Goal: Task Accomplishment & Management: Use online tool/utility

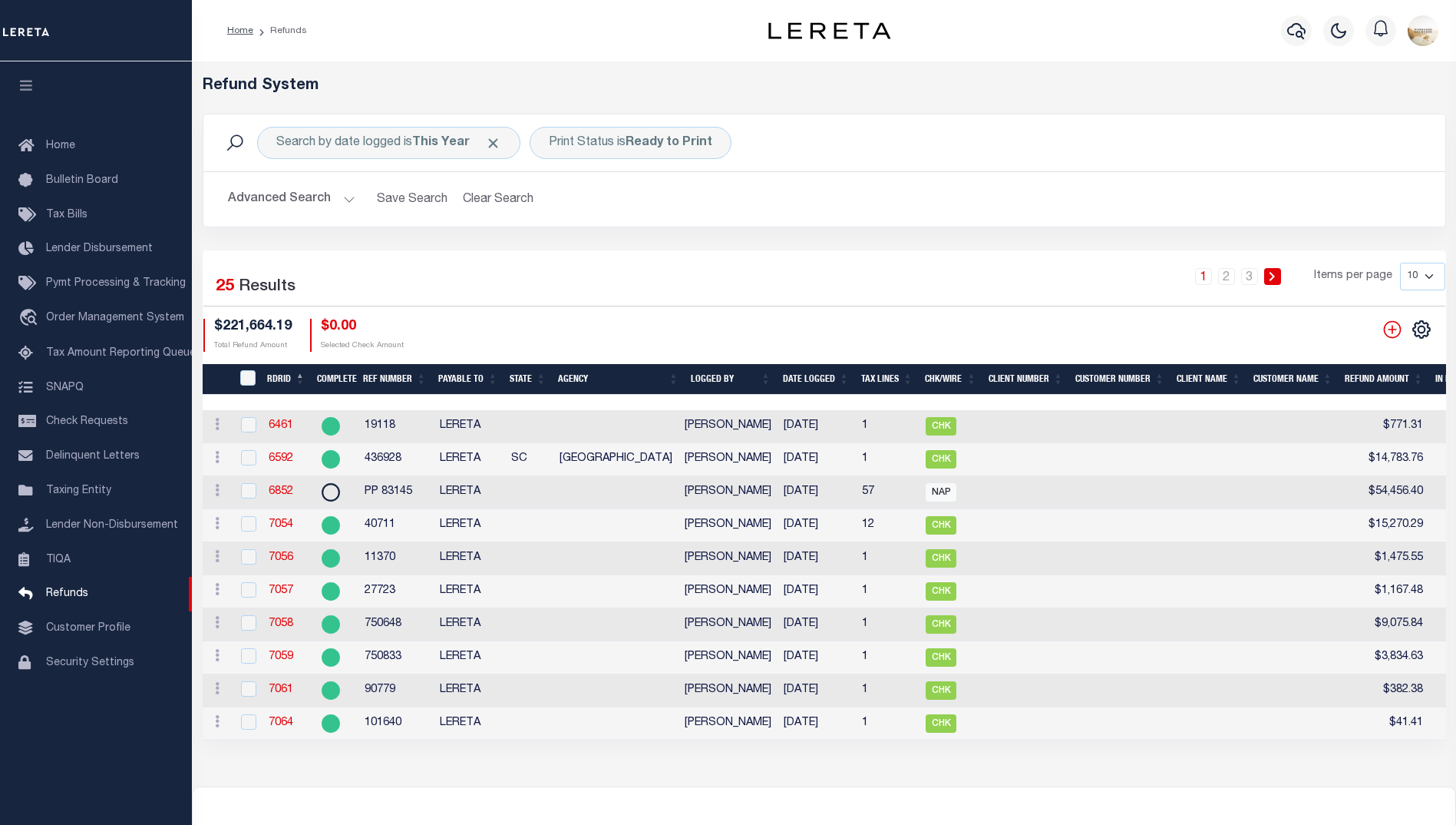
click at [1259, 272] on li "3" at bounding box center [1250, 276] width 23 height 17
click at [1250, 273] on link "3" at bounding box center [1250, 276] width 17 height 17
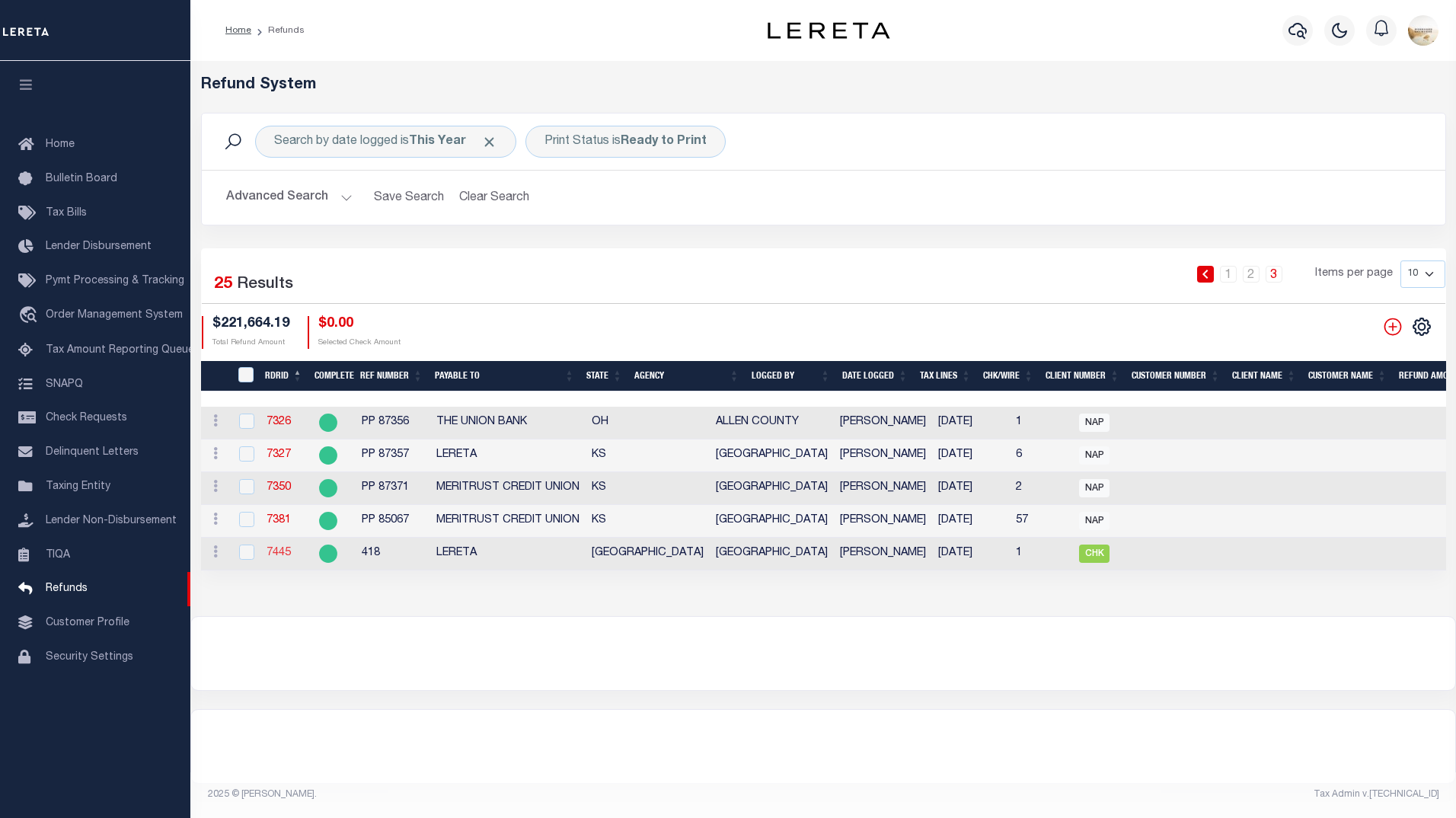
click at [281, 552] on link "7445" at bounding box center [279, 552] width 24 height 10
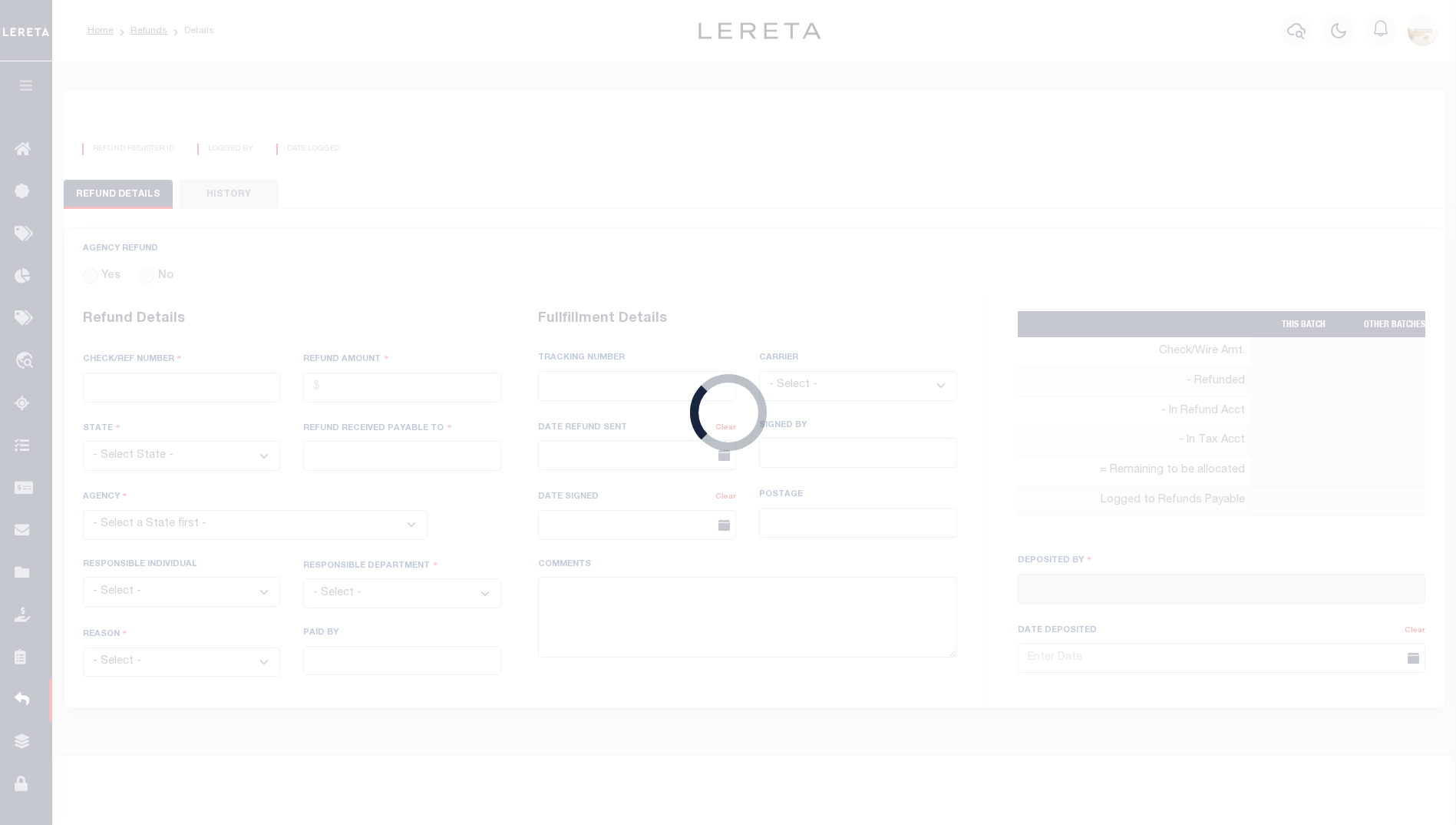
radio input "true"
type input "418"
type input "$271.41"
select select "[GEOGRAPHIC_DATA]"
type input "LERETA"
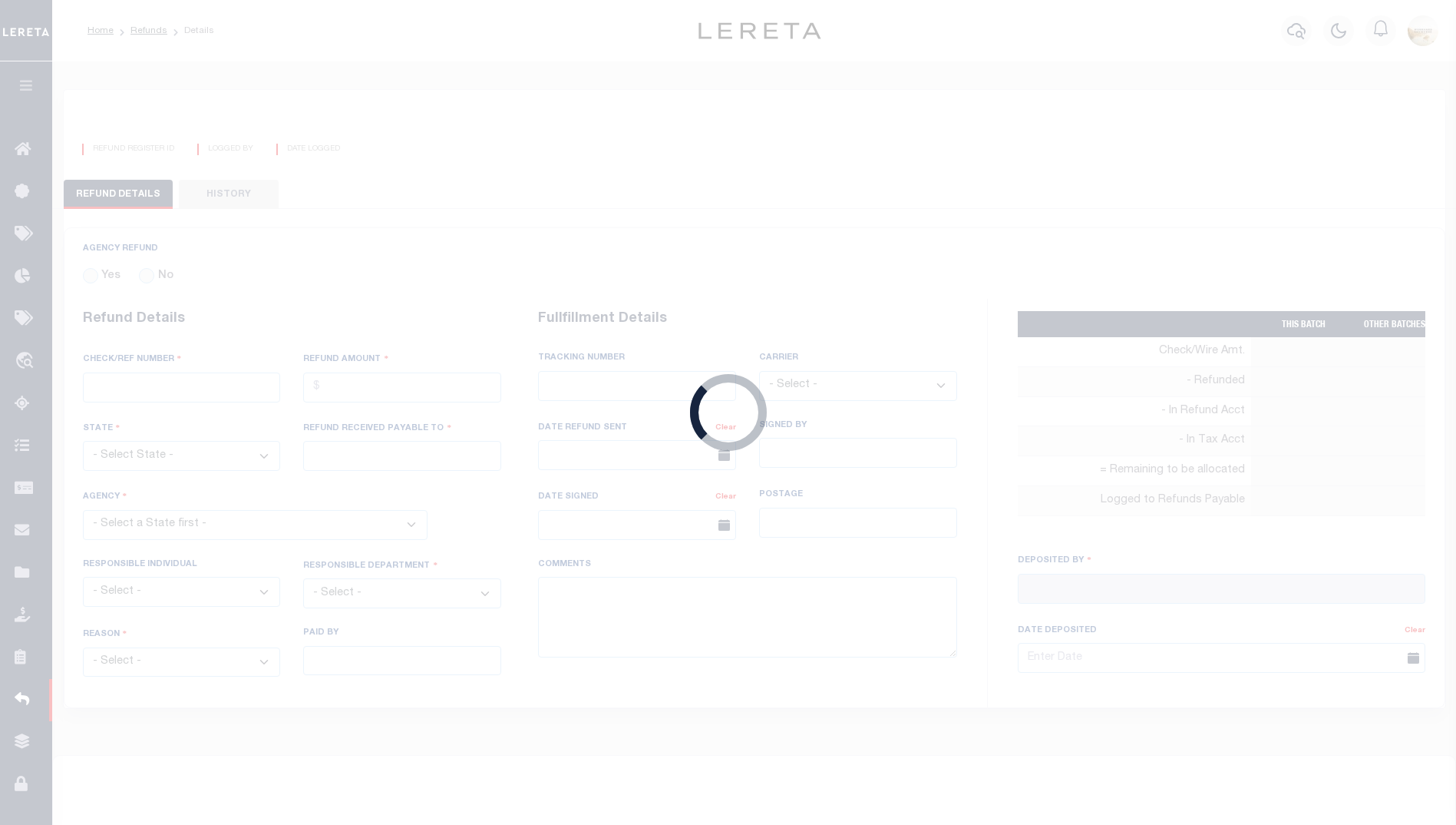
select select
select select "COL"
select select "OVP"
type textarea "DEPOSITING CK TODAY"
type input "Martinez, Myrna"
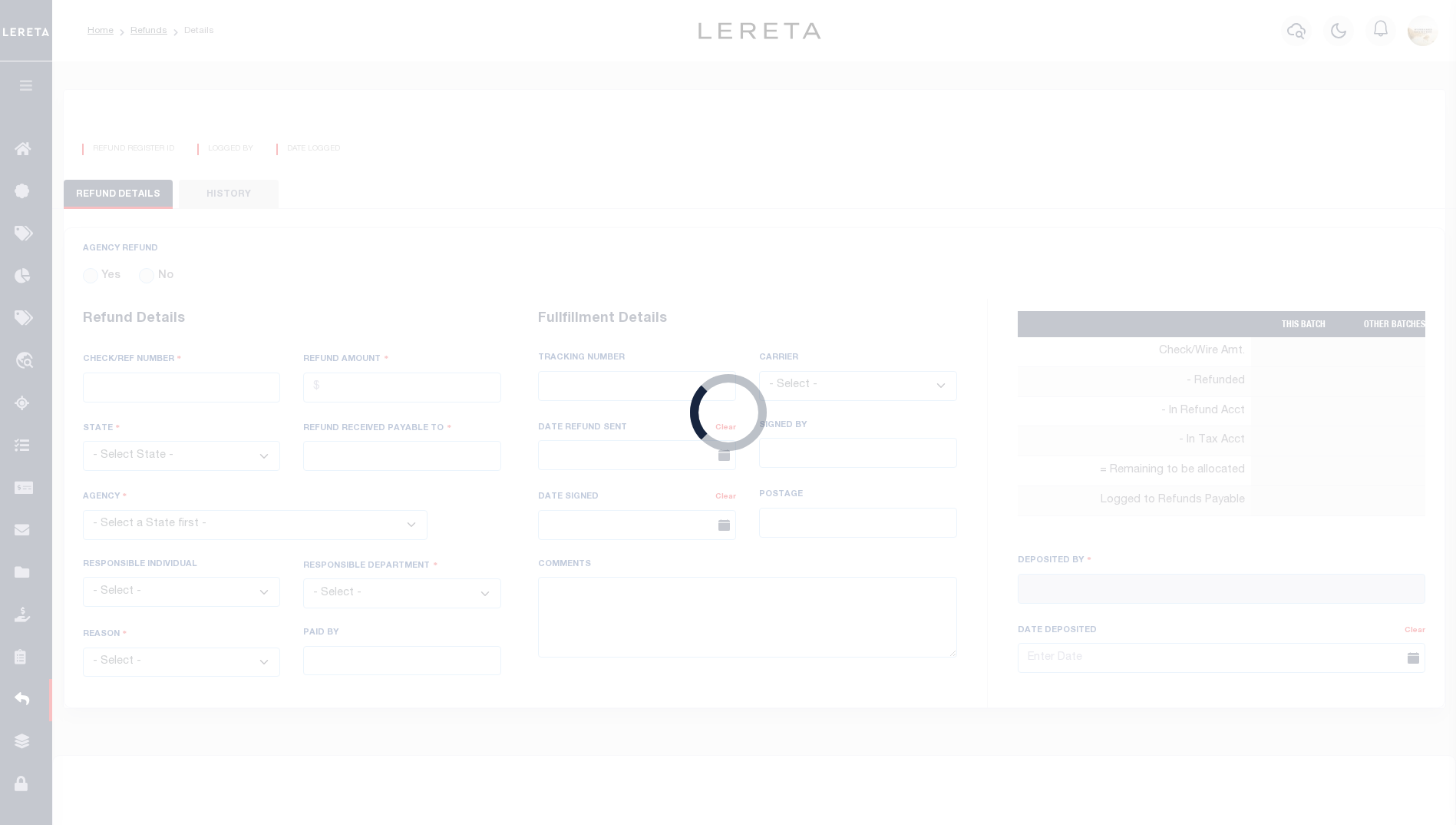
type input "08/20/2025"
select select "4836100000"
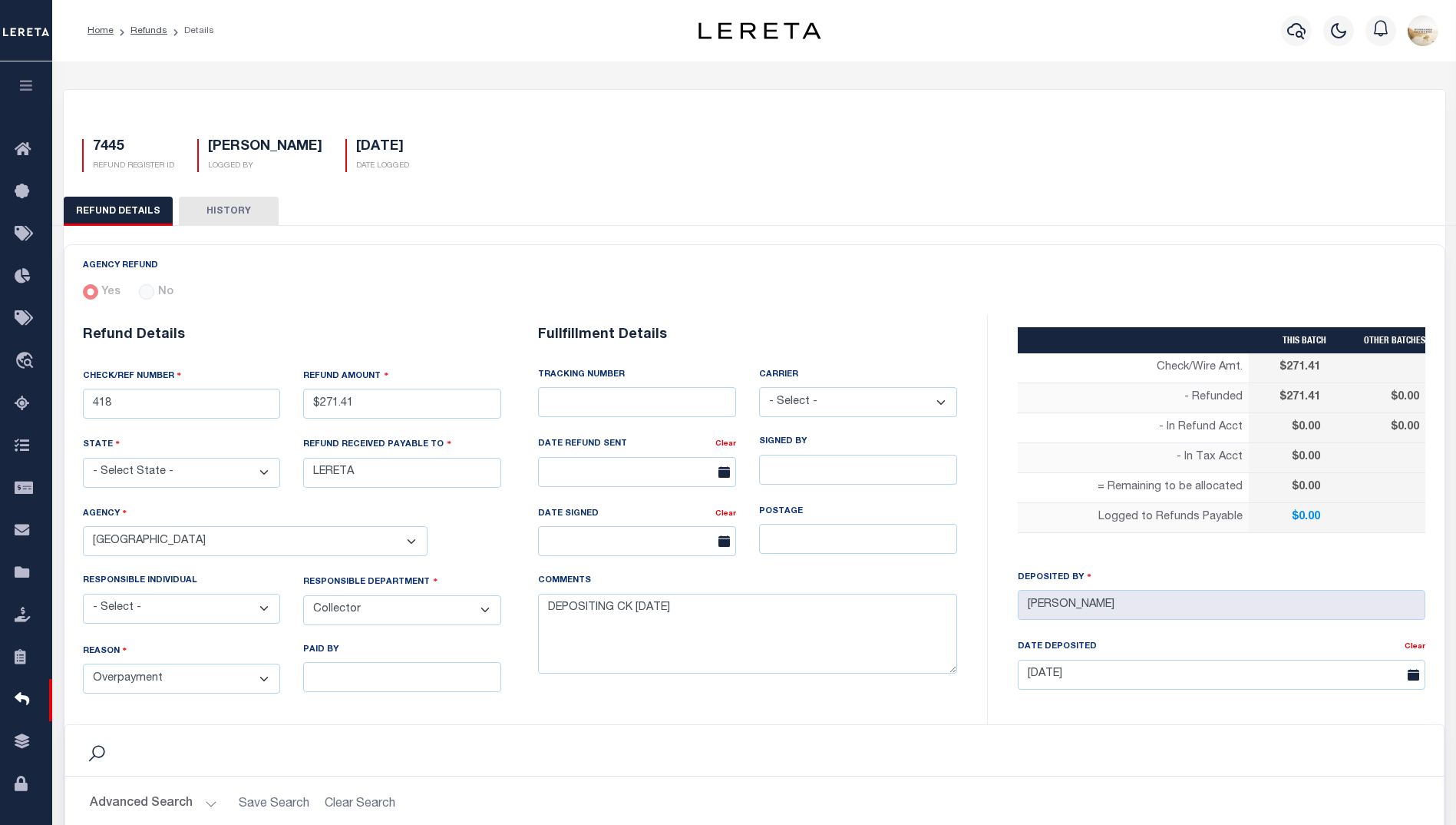
click at [122, 214] on button "REFUND DETAILS" at bounding box center [118, 211] width 109 height 29
click at [146, 31] on link "Refunds" at bounding box center [148, 31] width 37 height 9
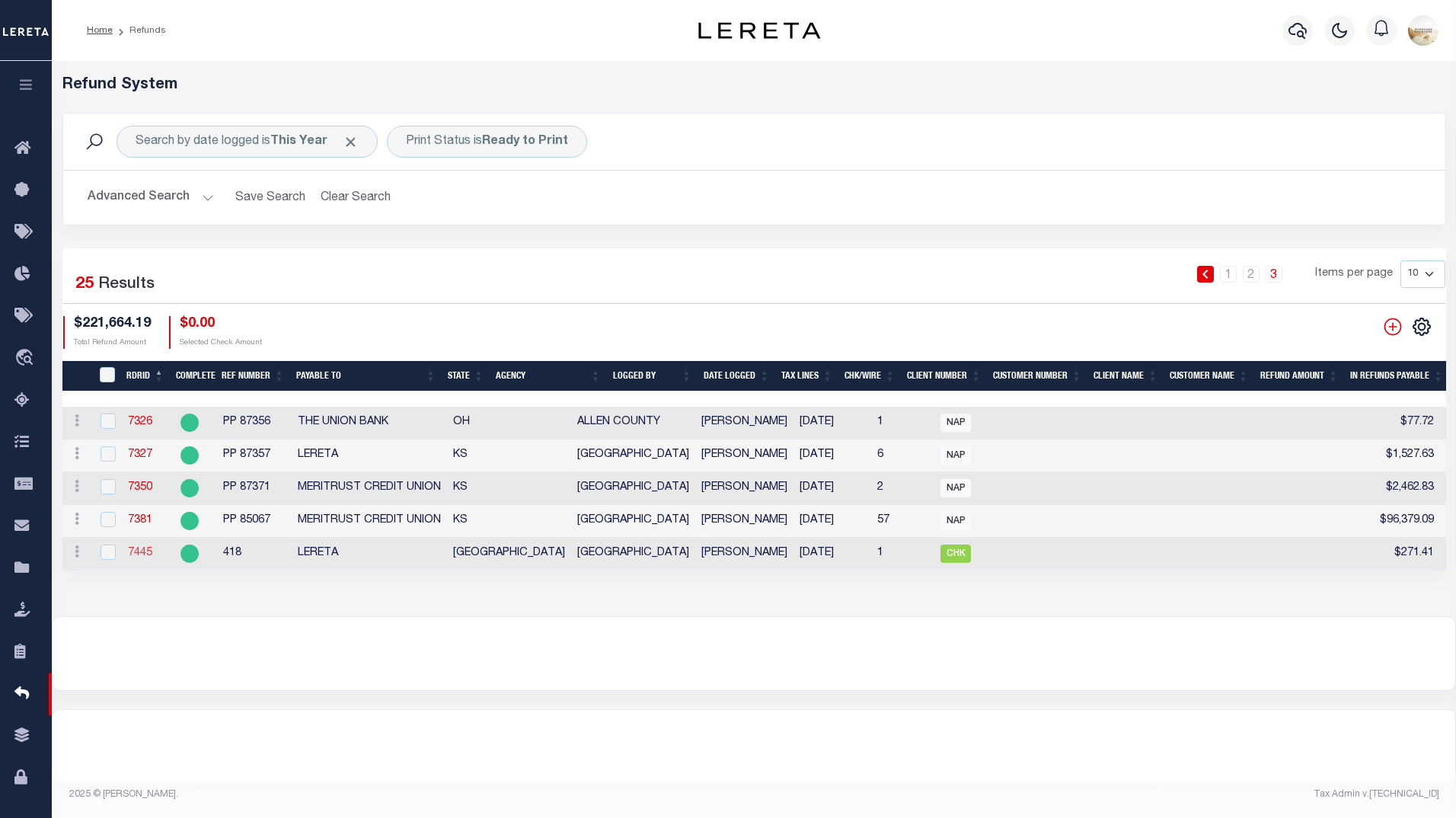
click at [140, 554] on link "7445" at bounding box center [140, 552] width 24 height 10
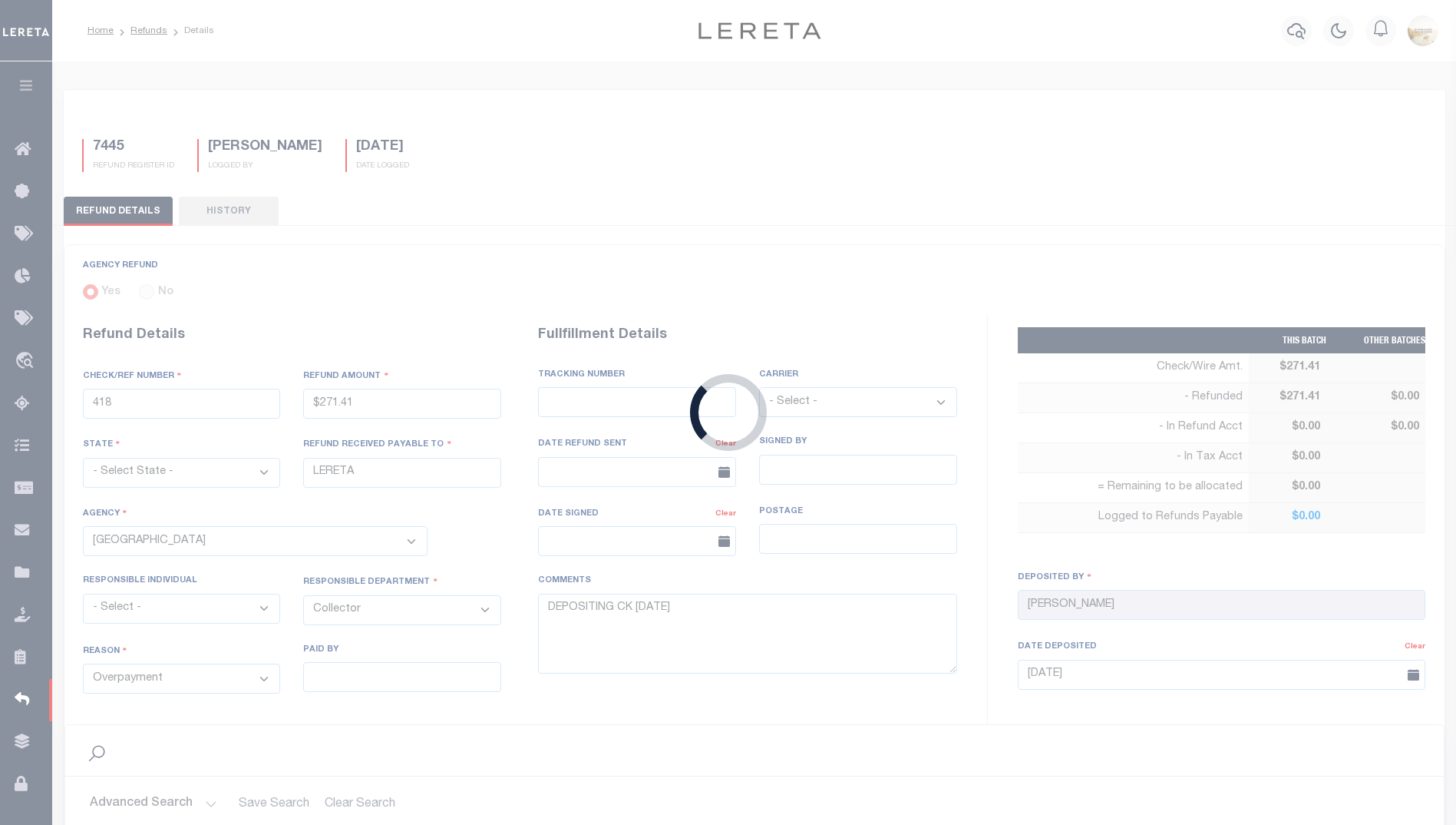
scroll to position [0, 449]
type input "$271.41"
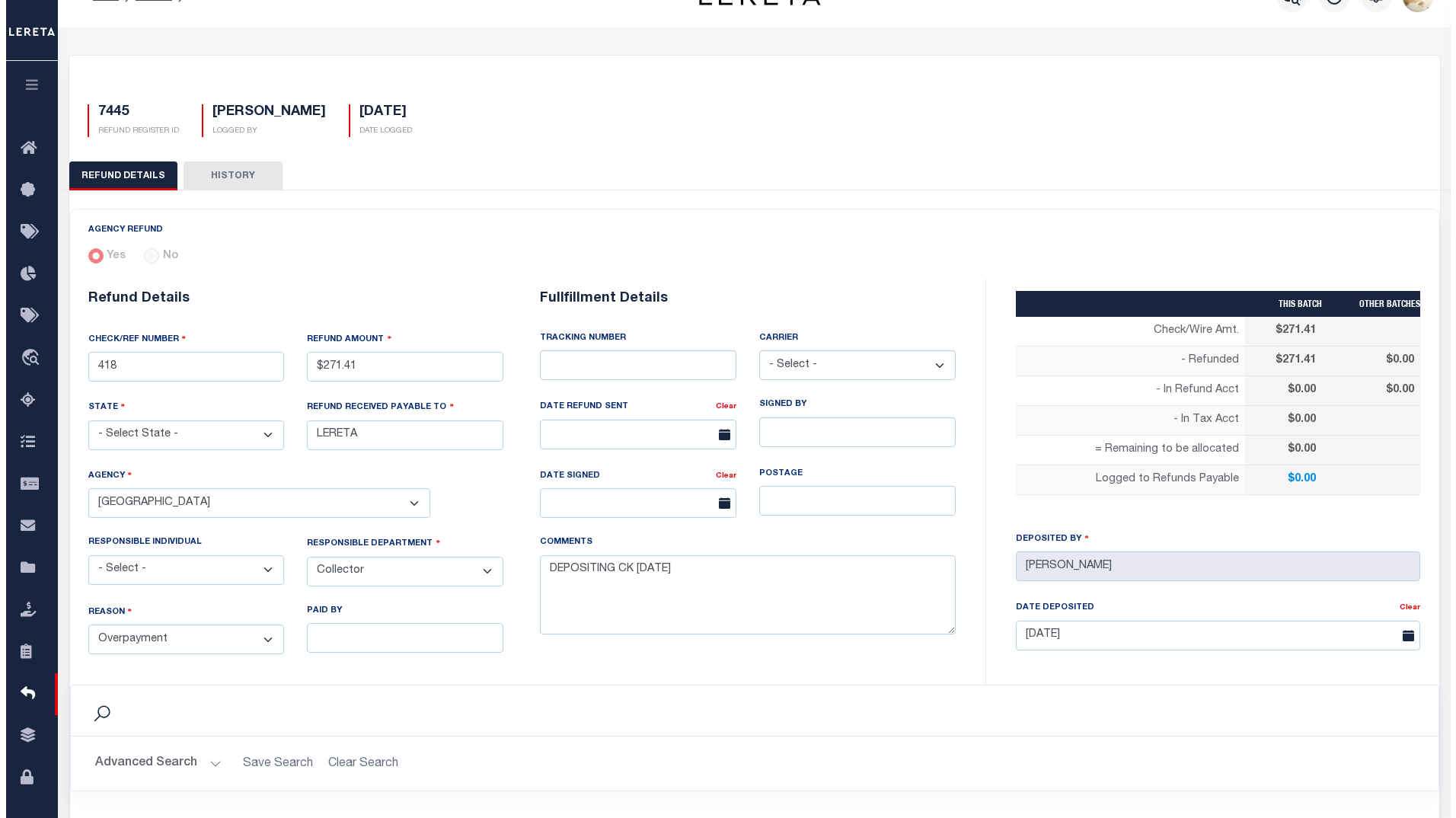
scroll to position [0, 0]
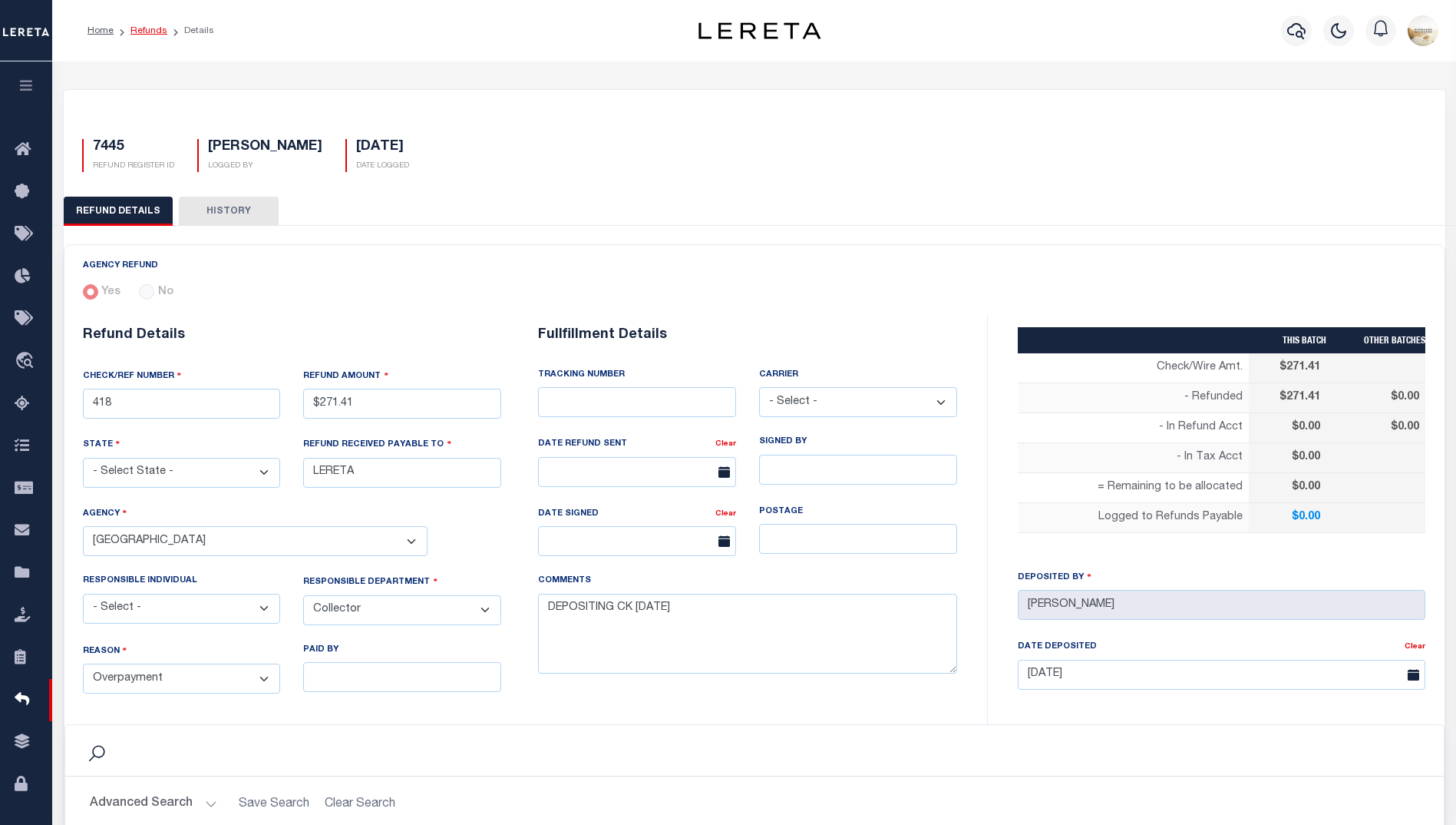
click at [135, 32] on link "Refunds" at bounding box center [148, 31] width 37 height 9
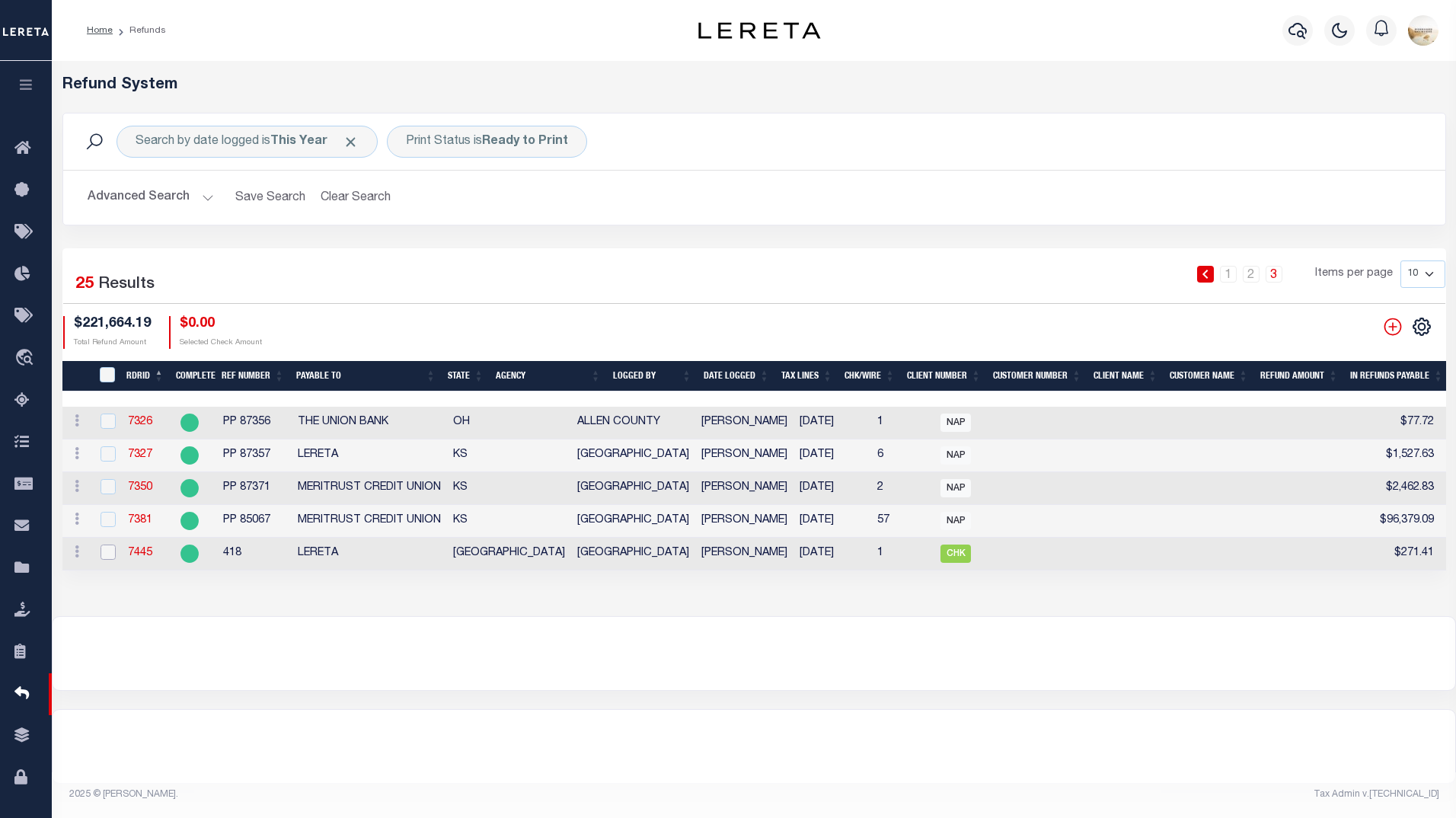
click at [105, 556] on input "checkbox" at bounding box center [108, 552] width 15 height 15
checkbox input "true"
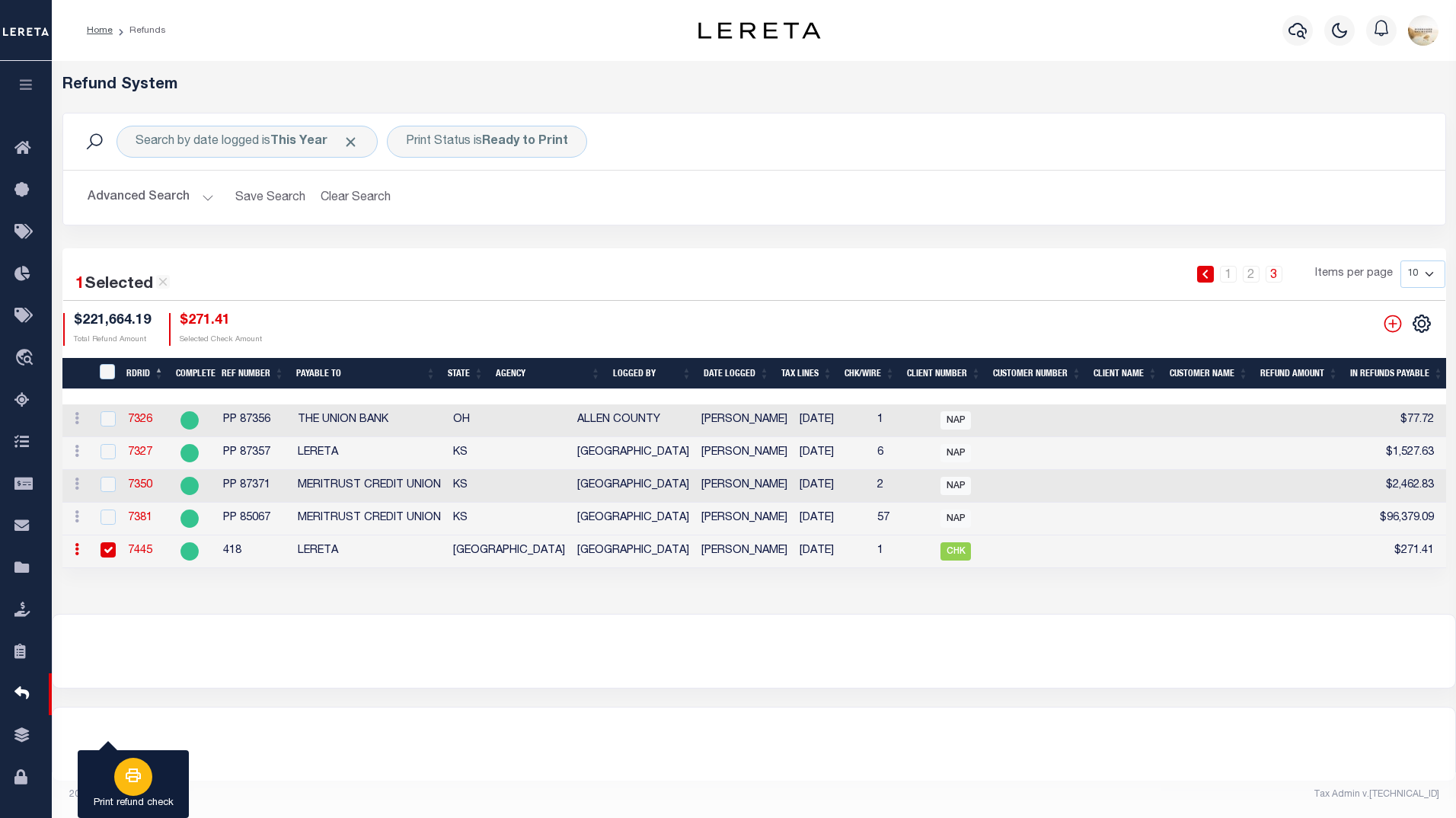
click at [109, 750] on button "Print refund check" at bounding box center [134, 785] width 111 height 69
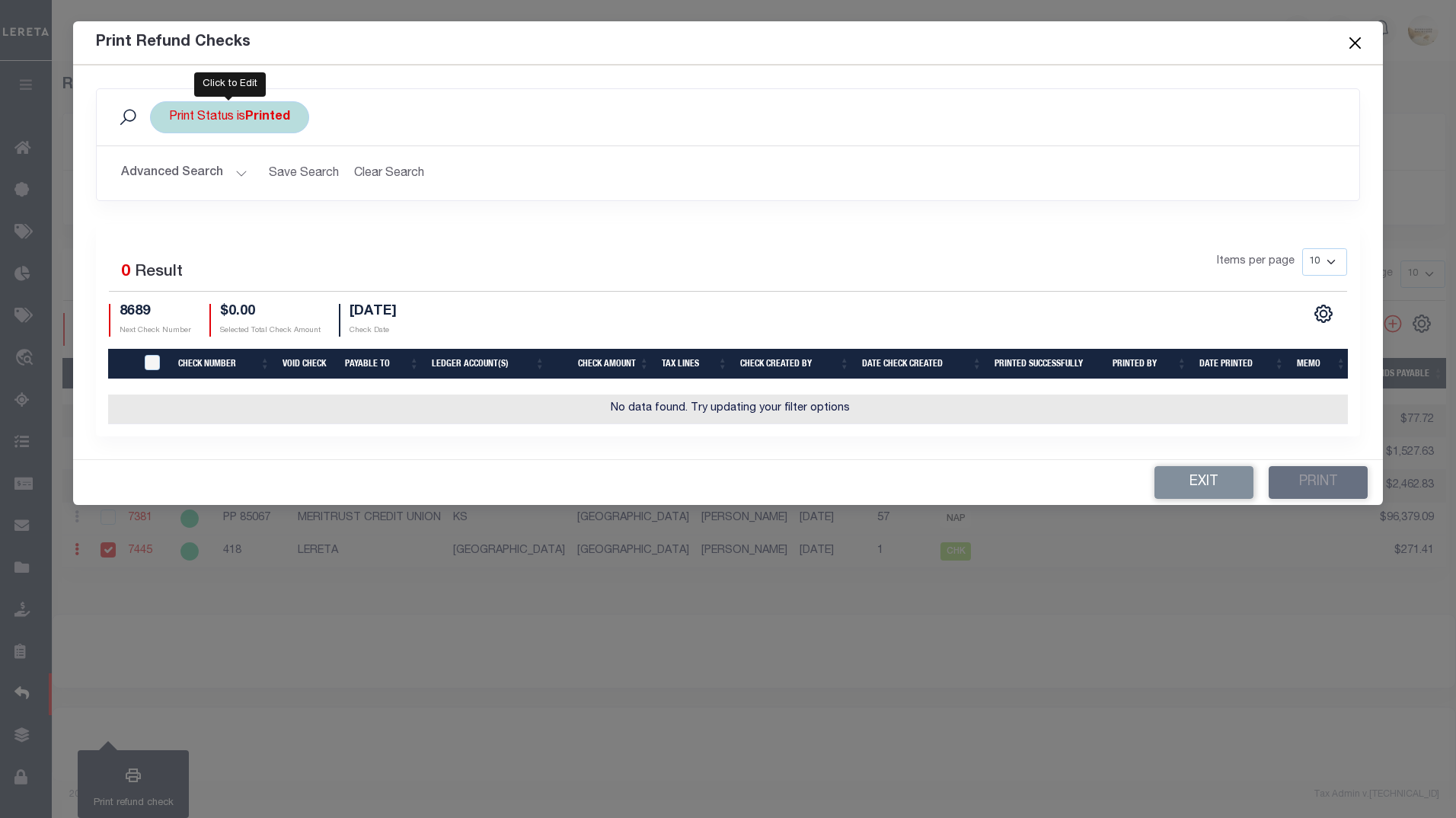
click at [253, 118] on b "Printed" at bounding box center [267, 117] width 45 height 12
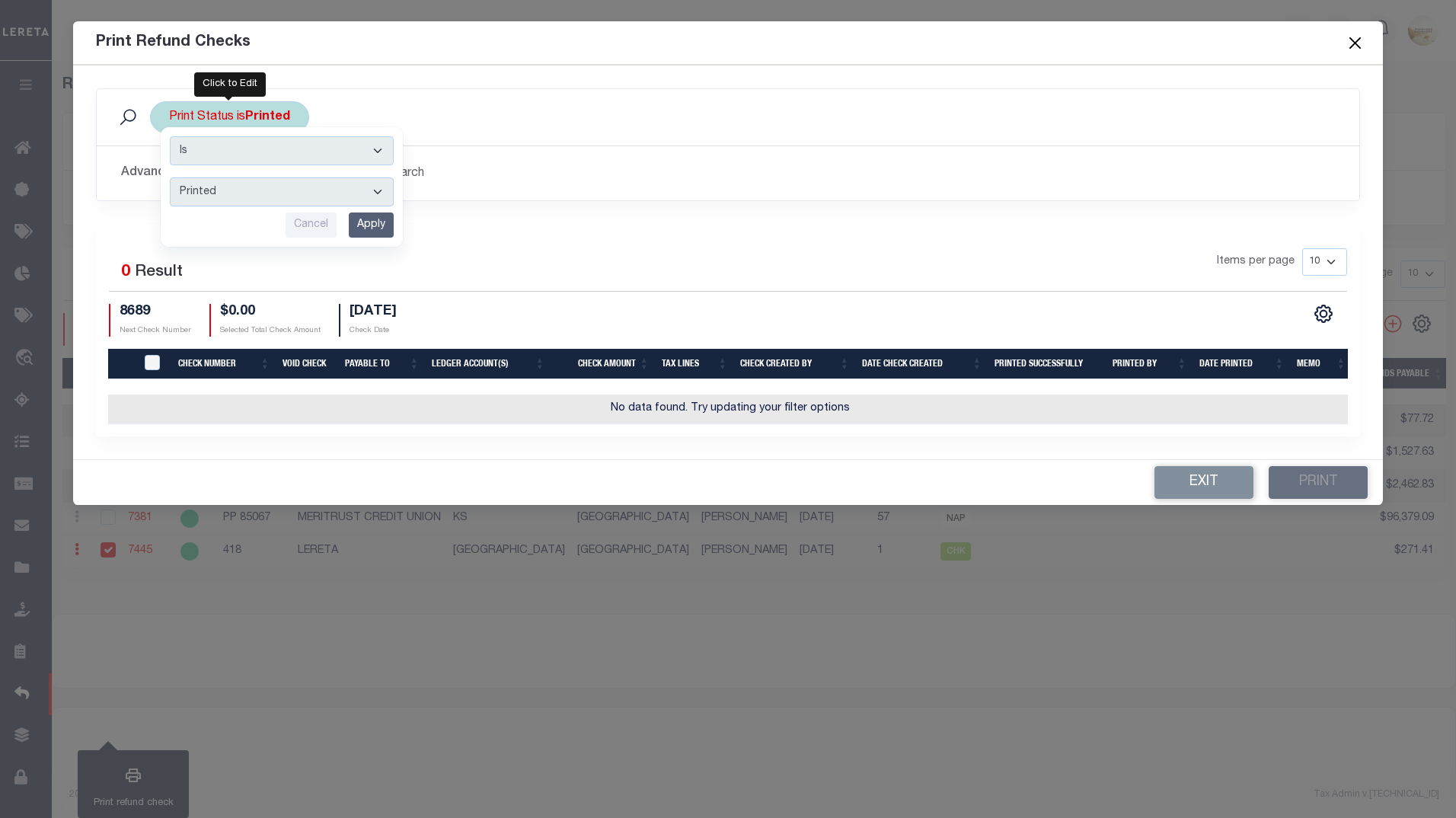
drag, startPoint x: 262, startPoint y: 186, endPoint x: 262, endPoint y: 205, distance: 19.0
click at [262, 186] on select "Printed Not Printed" at bounding box center [281, 191] width 224 height 29
select select "false"
click at [170, 177] on select "Printed Not Printed" at bounding box center [281, 191] width 224 height 29
click at [365, 227] on input "Apply" at bounding box center [371, 225] width 45 height 25
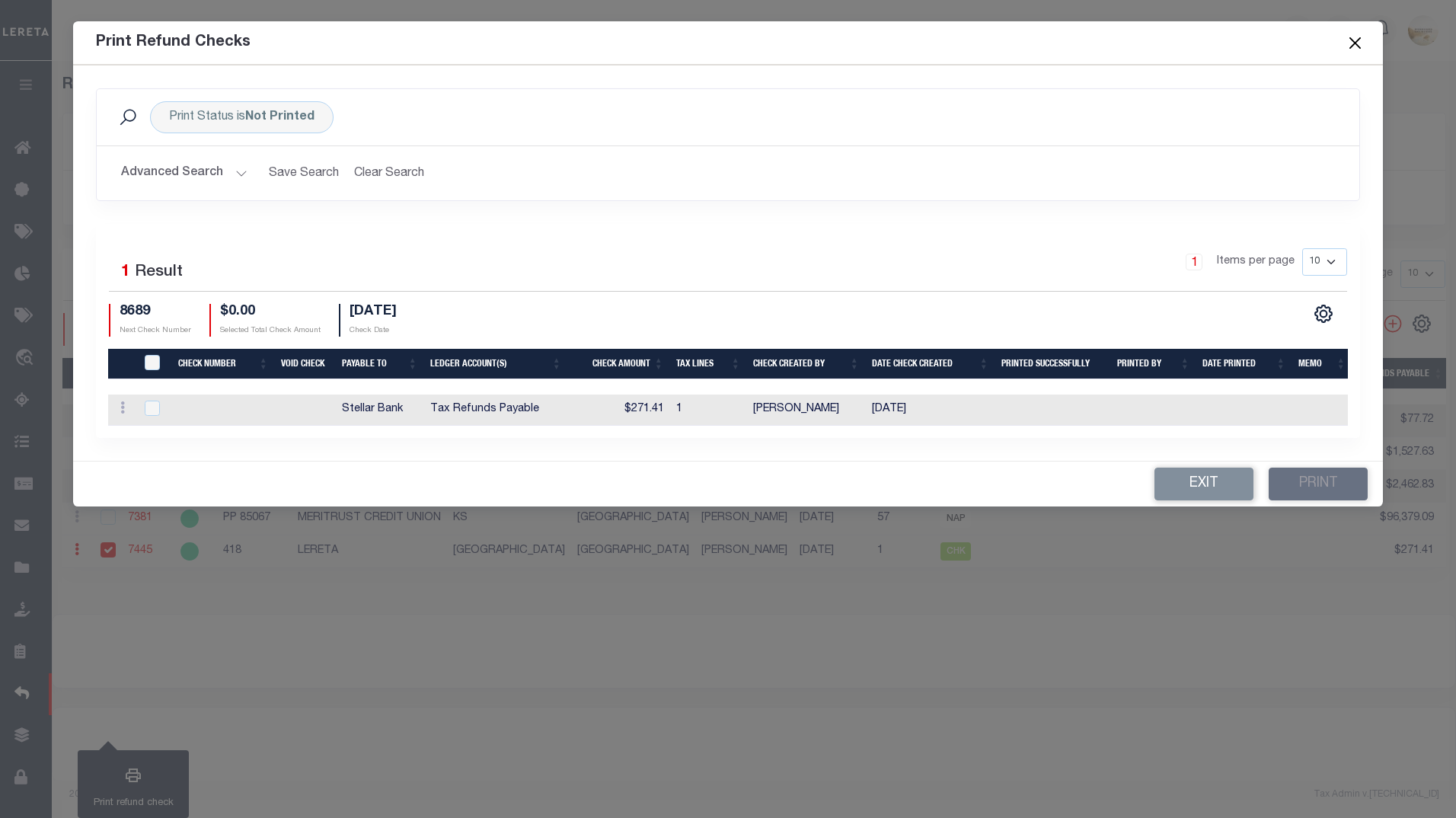
click at [161, 355] on div "TIQA Select" at bounding box center [157, 363] width 31 height 17
click at [154, 355] on input "TIQA Select" at bounding box center [152, 362] width 15 height 15
checkbox input "true"
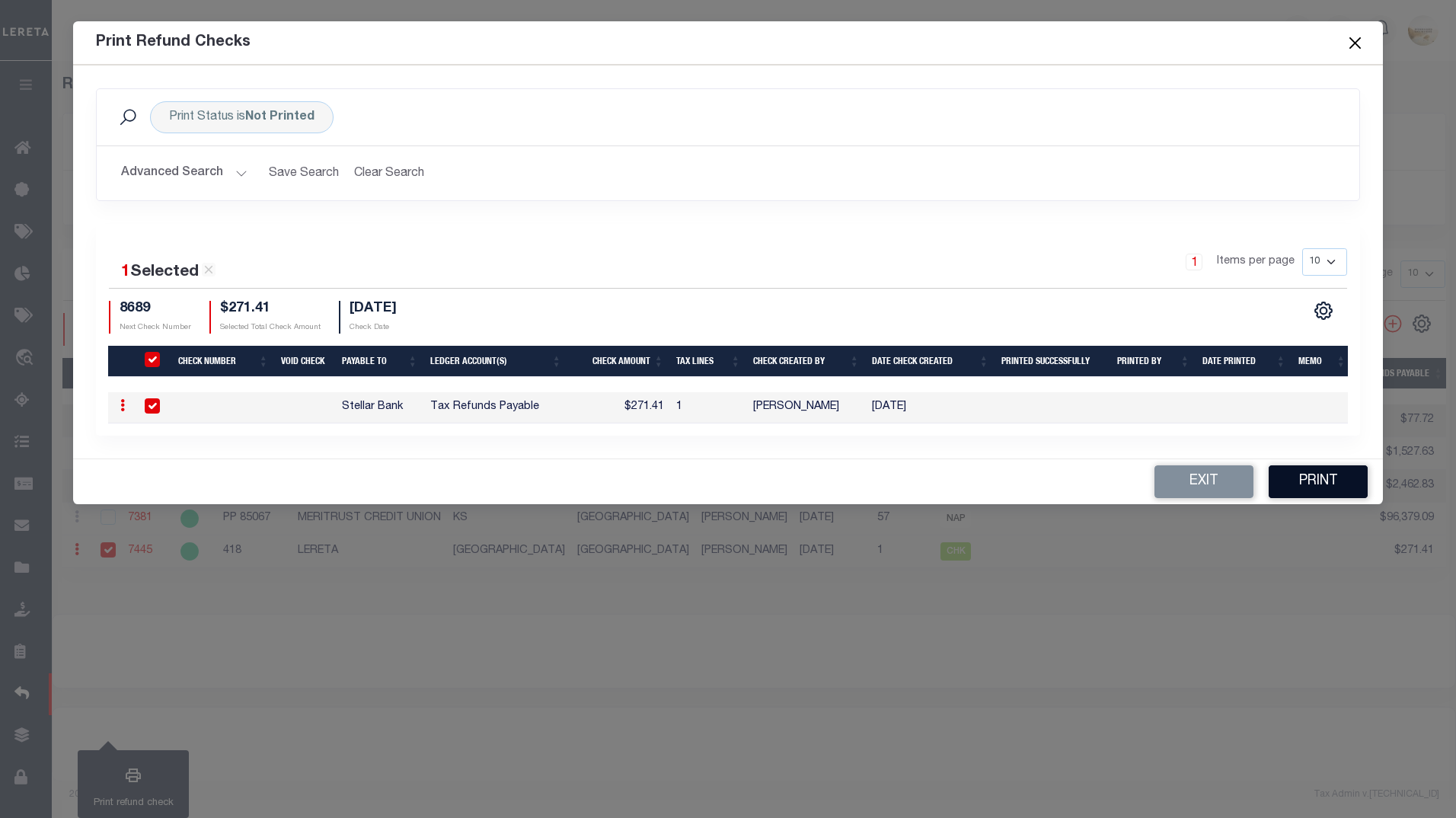
click at [1306, 479] on button "Print" at bounding box center [1318, 481] width 99 height 32
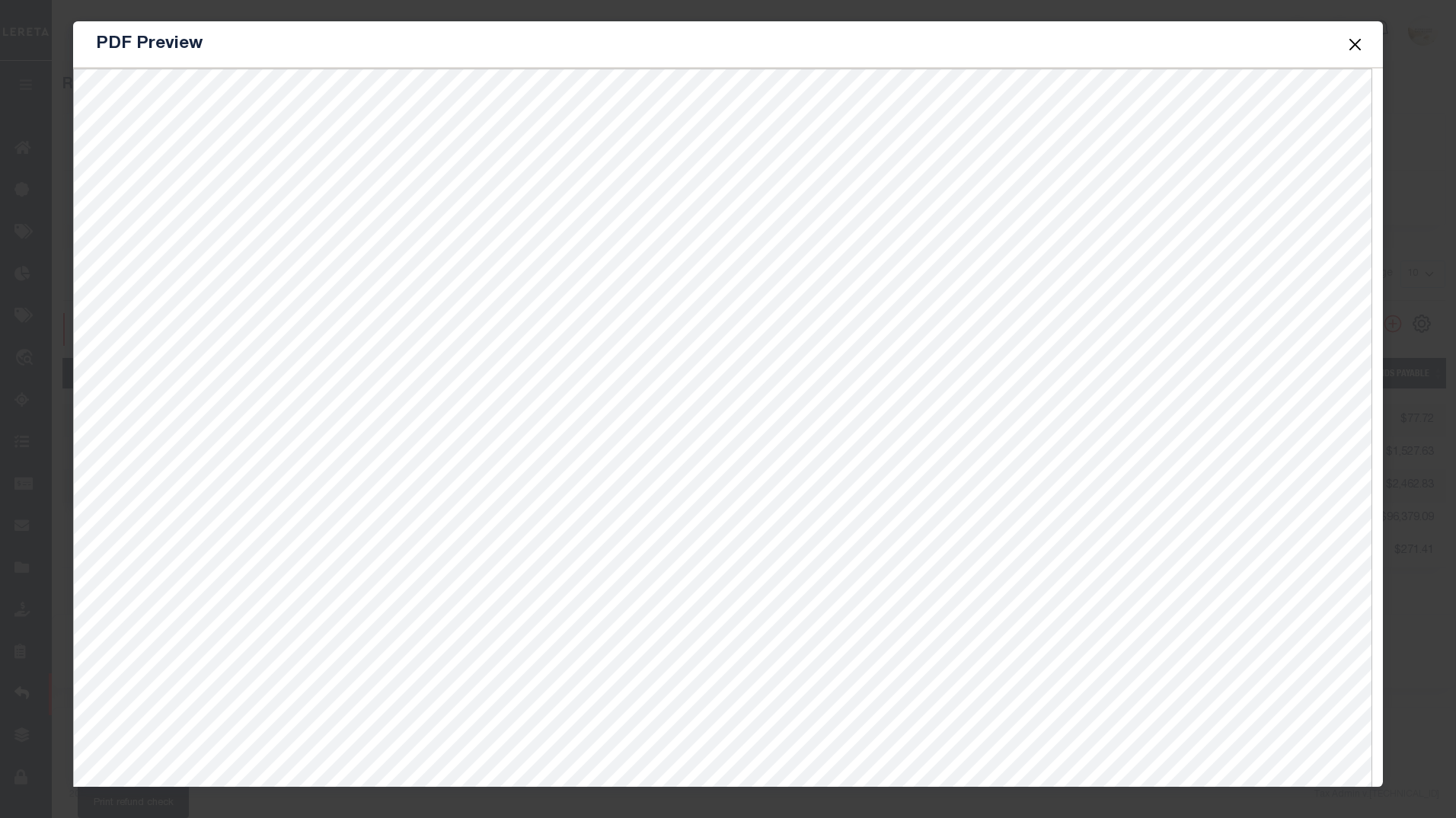
click at [1360, 40] on button "Close" at bounding box center [1354, 44] width 20 height 19
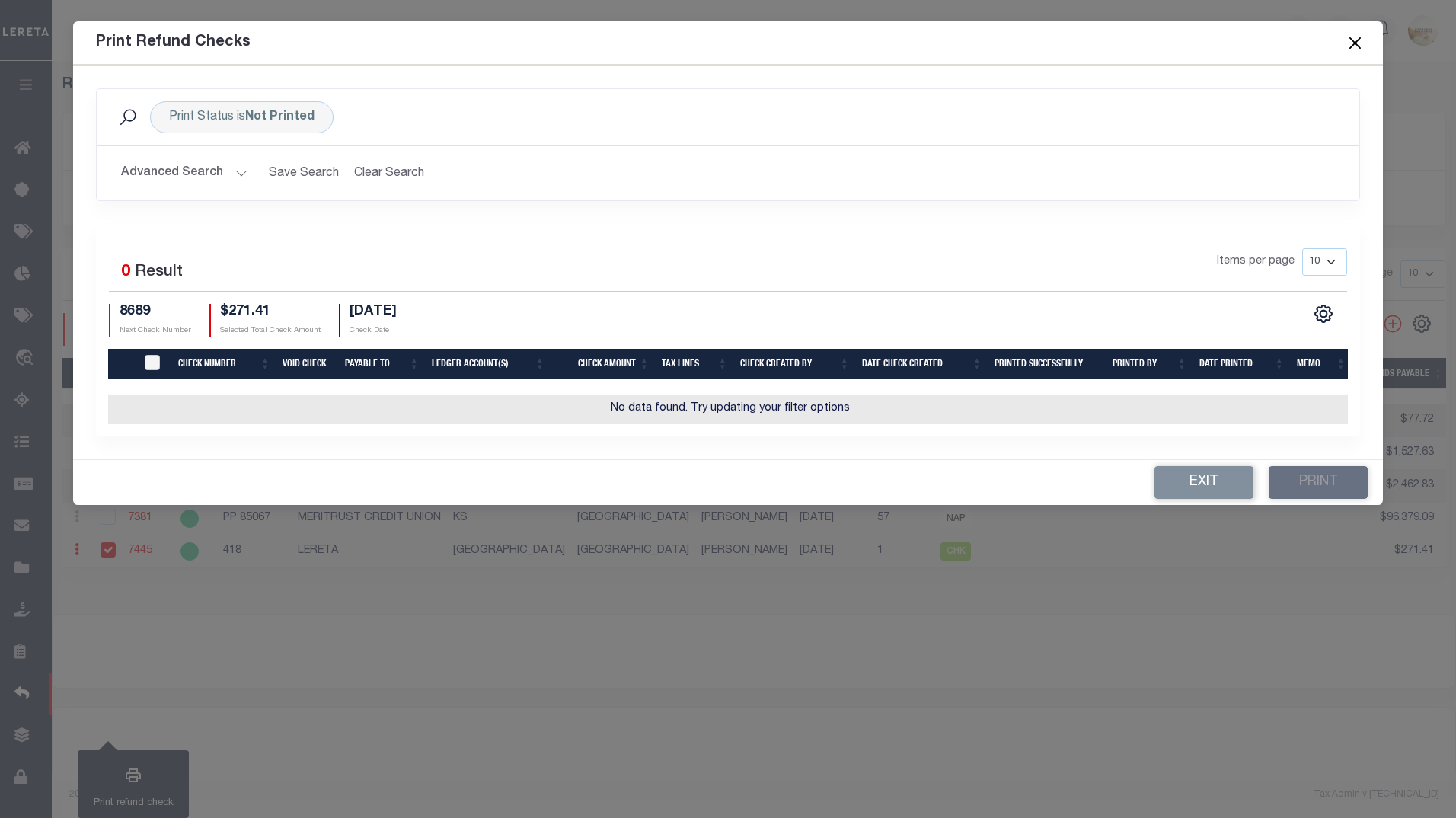
click at [234, 175] on button "Advanced Search" at bounding box center [184, 174] width 126 height 30
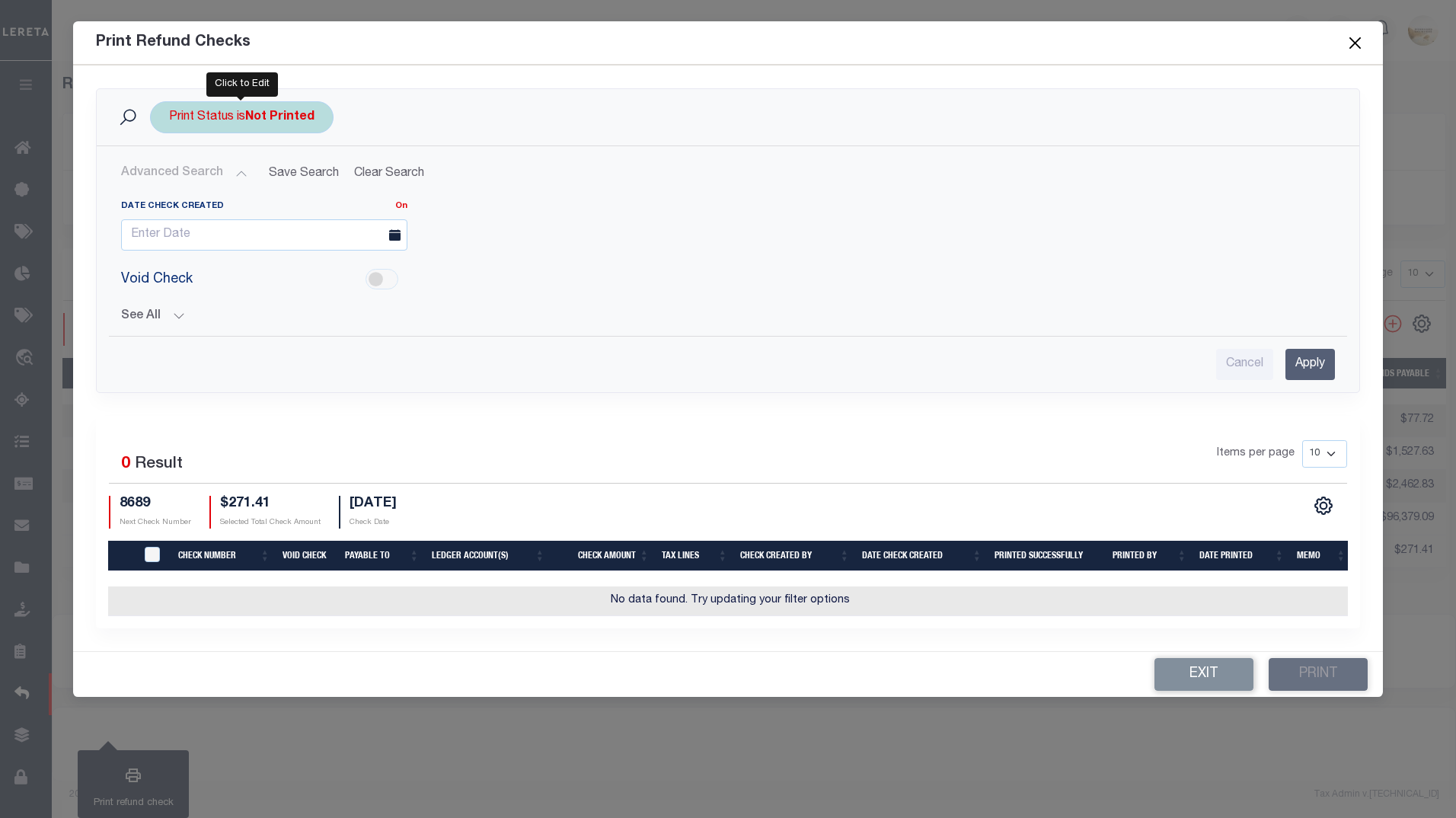
click at [256, 106] on div "Print Status is Not Printed" at bounding box center [242, 117] width 184 height 32
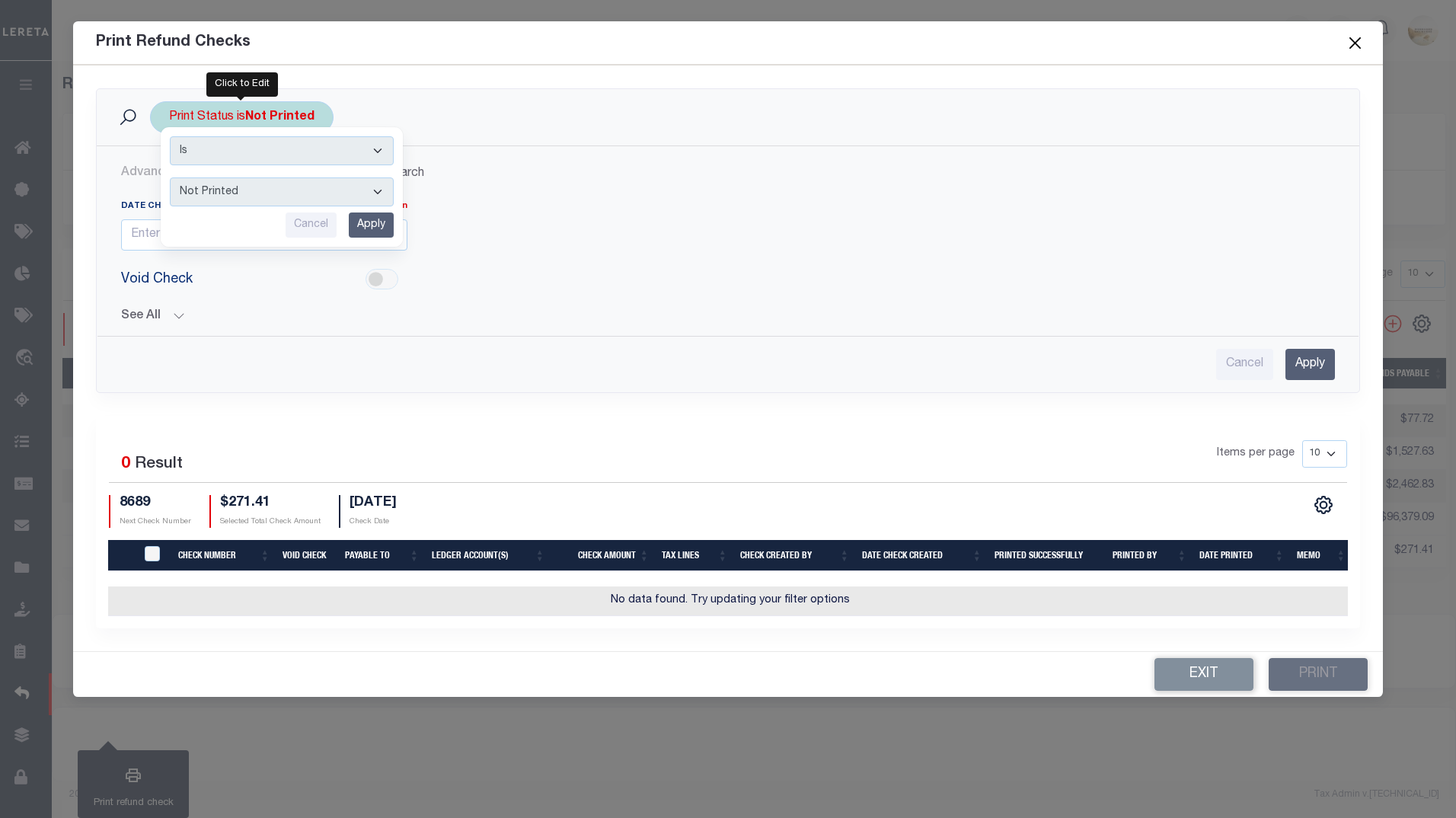
drag, startPoint x: 259, startPoint y: 192, endPoint x: 259, endPoint y: 202, distance: 10.0
click at [259, 192] on select "Printed Not Printed" at bounding box center [281, 191] width 224 height 29
click at [170, 177] on select "Printed Not Printed" at bounding box center [281, 191] width 224 height 29
click at [269, 201] on select "Printed Not Printed" at bounding box center [281, 191] width 224 height 29
select select "true"
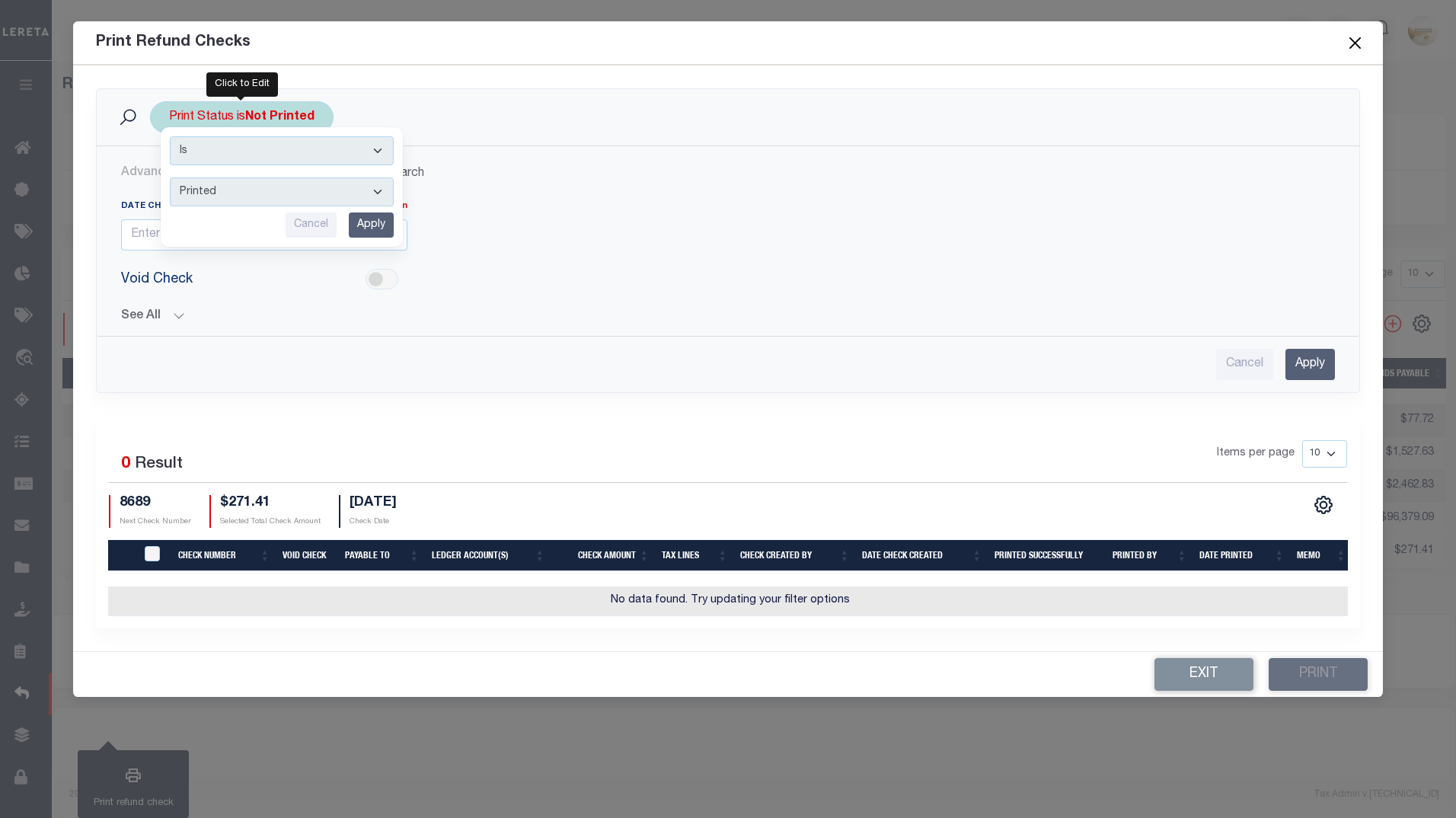
click at [170, 177] on select "Printed Not Printed" at bounding box center [281, 191] width 224 height 29
click at [364, 223] on input "Apply" at bounding box center [371, 225] width 45 height 25
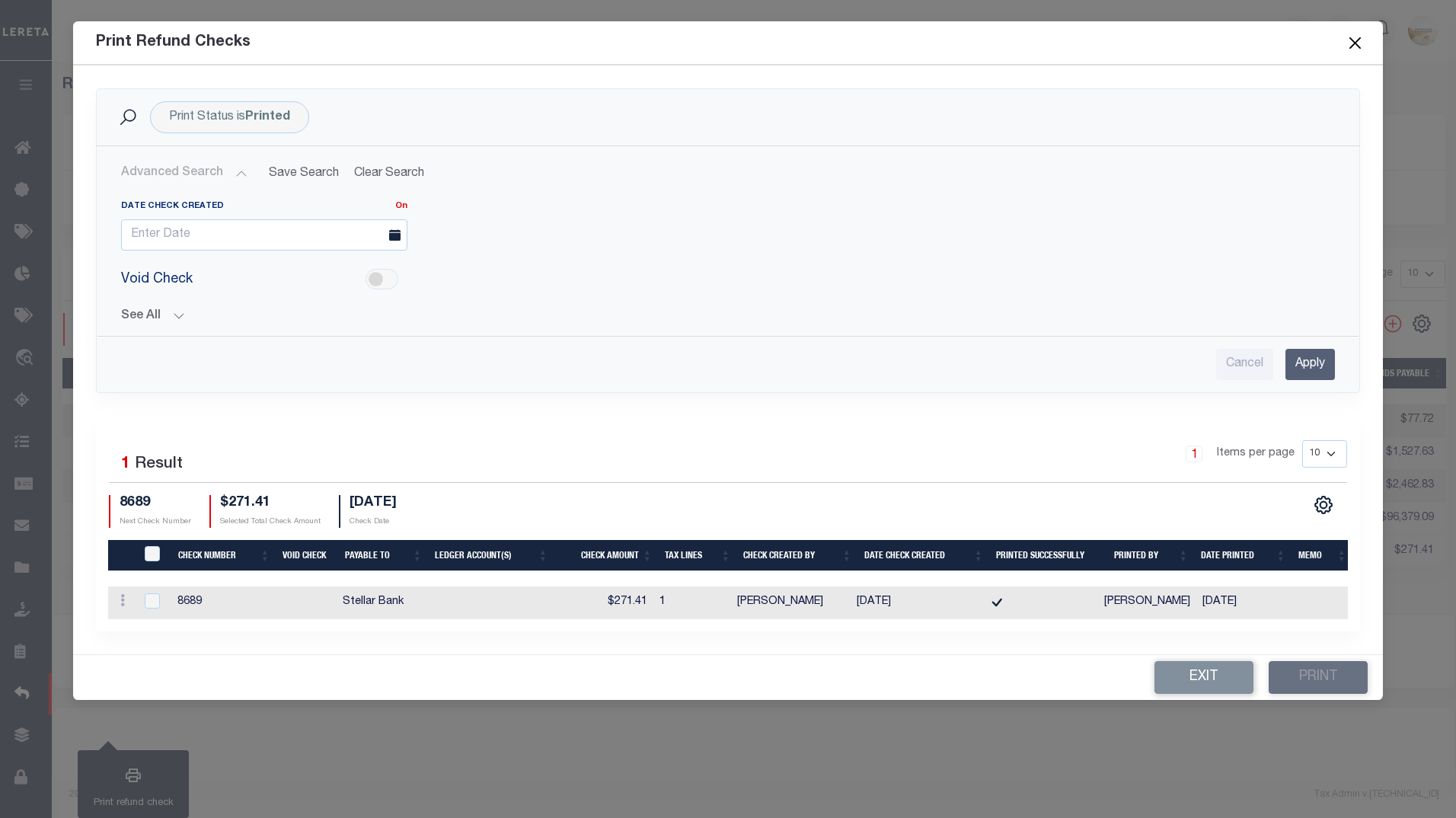
click at [241, 168] on button "Advanced Search" at bounding box center [184, 174] width 126 height 30
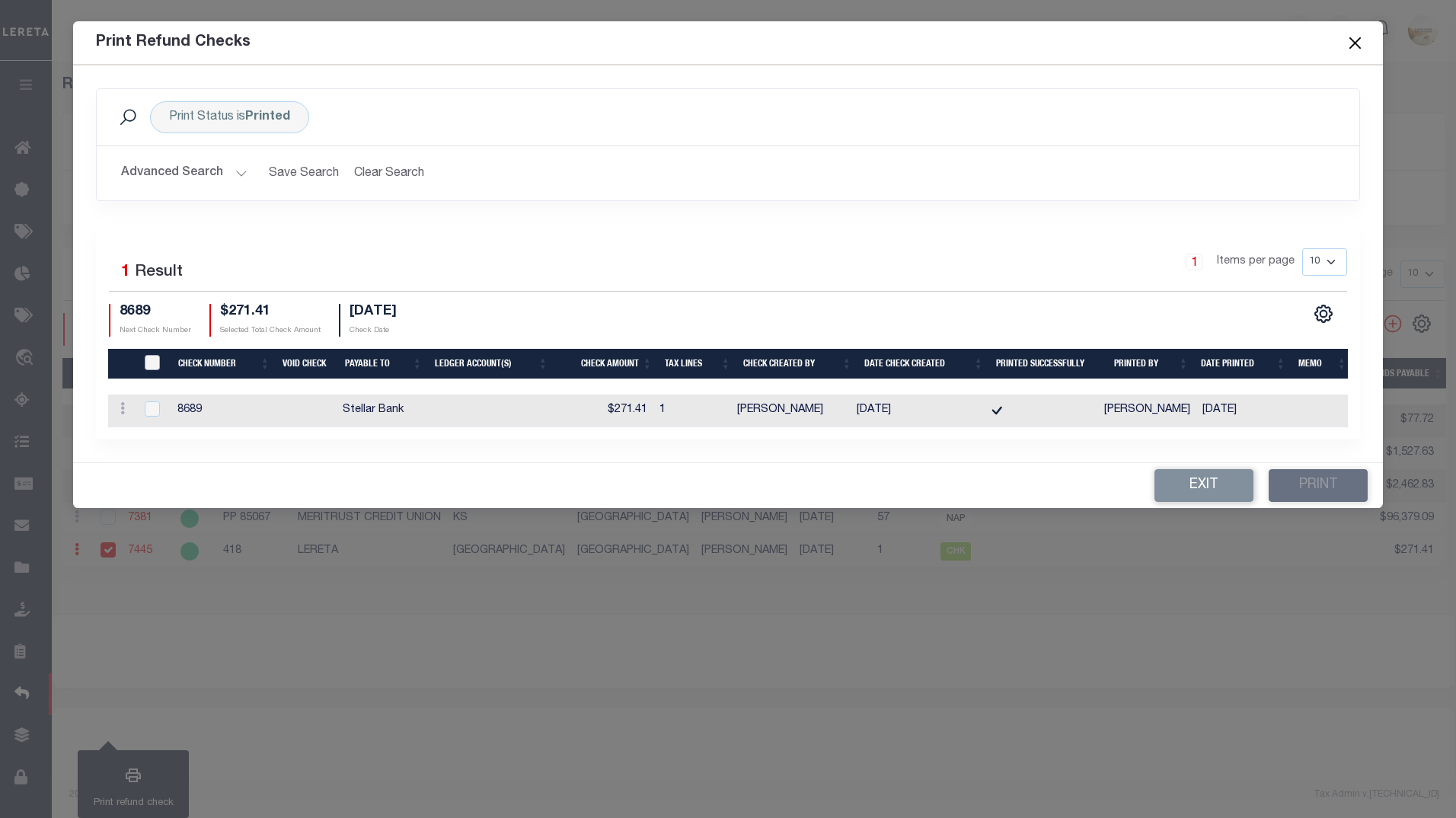
click at [157, 355] on input "TIQA Select" at bounding box center [152, 362] width 15 height 15
checkbox input "true"
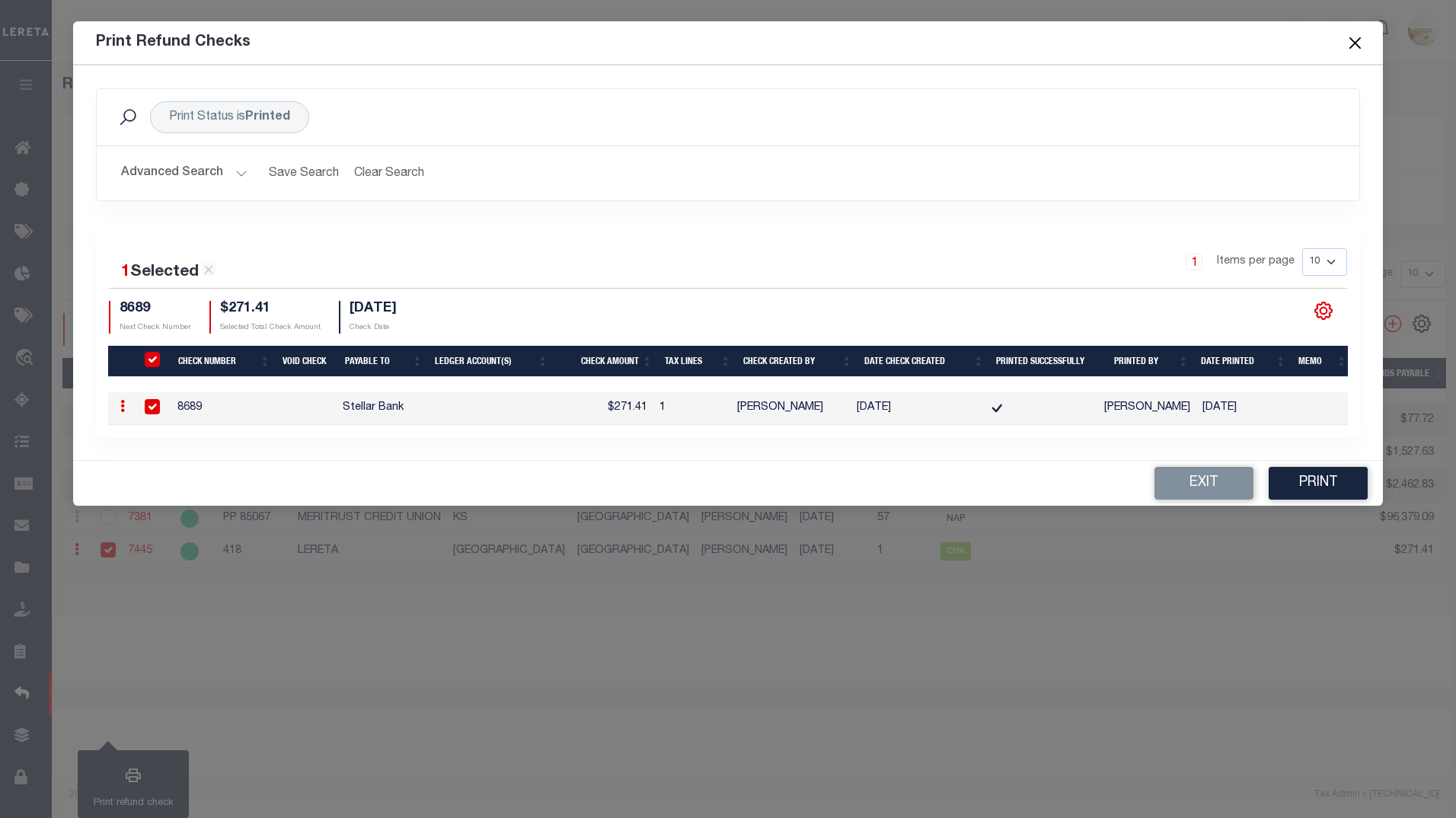
click at [1321, 303] on icon "" at bounding box center [1322, 310] width 20 height 19
click at [1240, 92] on link "CSV" at bounding box center [1260, 107] width 149 height 30
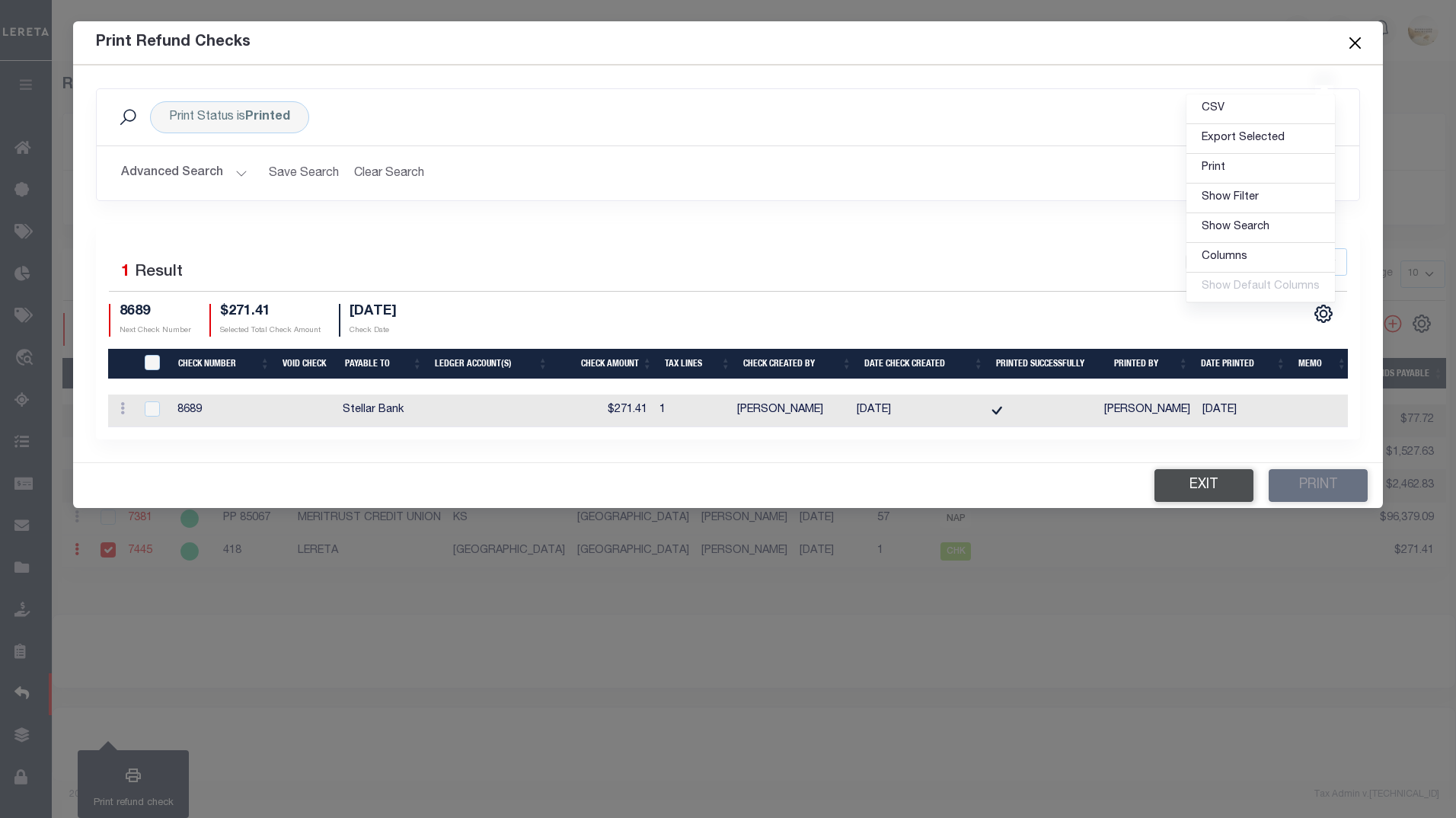
click at [1225, 489] on button "Exit" at bounding box center [1203, 485] width 99 height 32
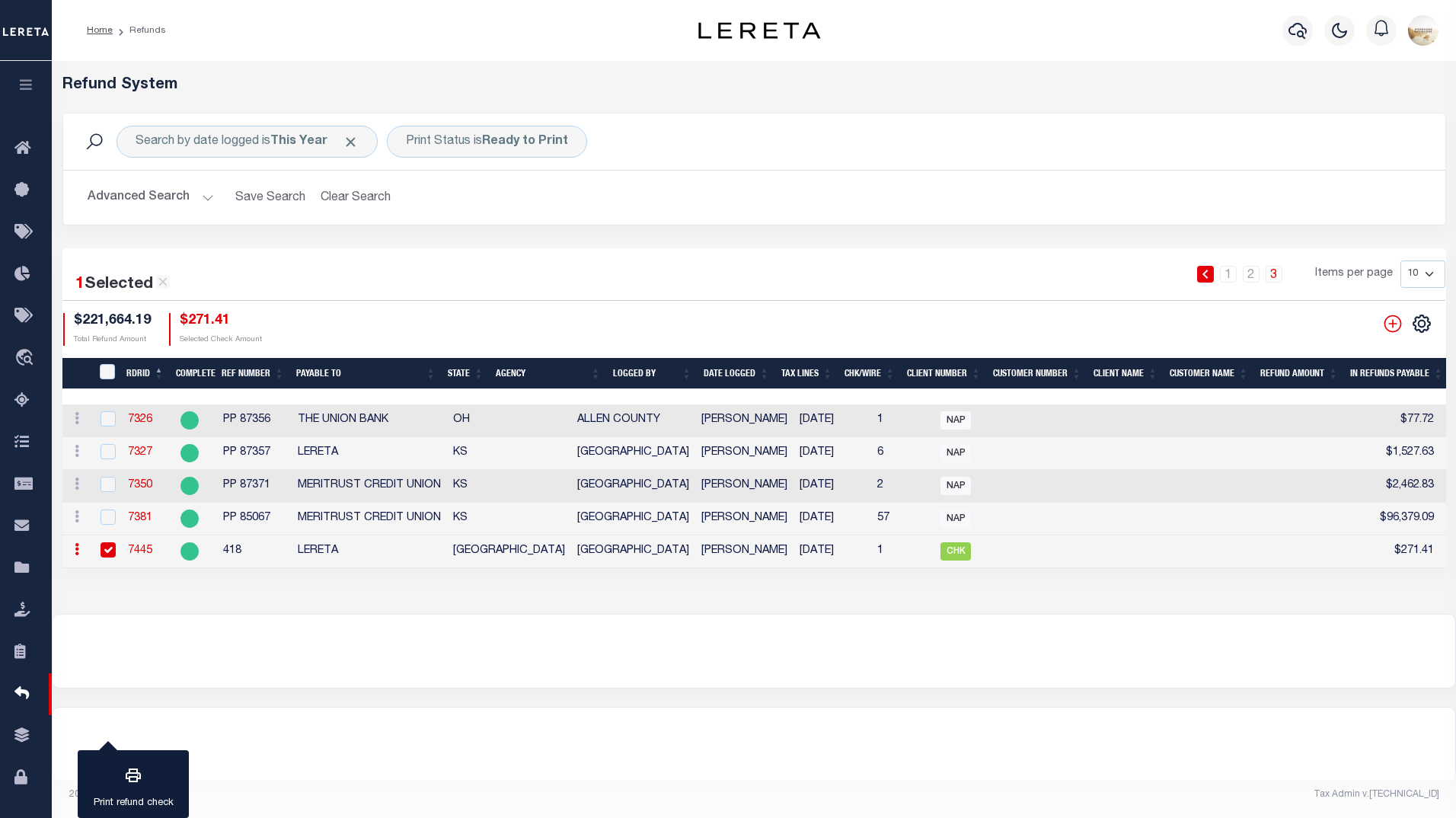
click at [107, 554] on input "checkbox" at bounding box center [108, 550] width 15 height 15
checkbox input "false"
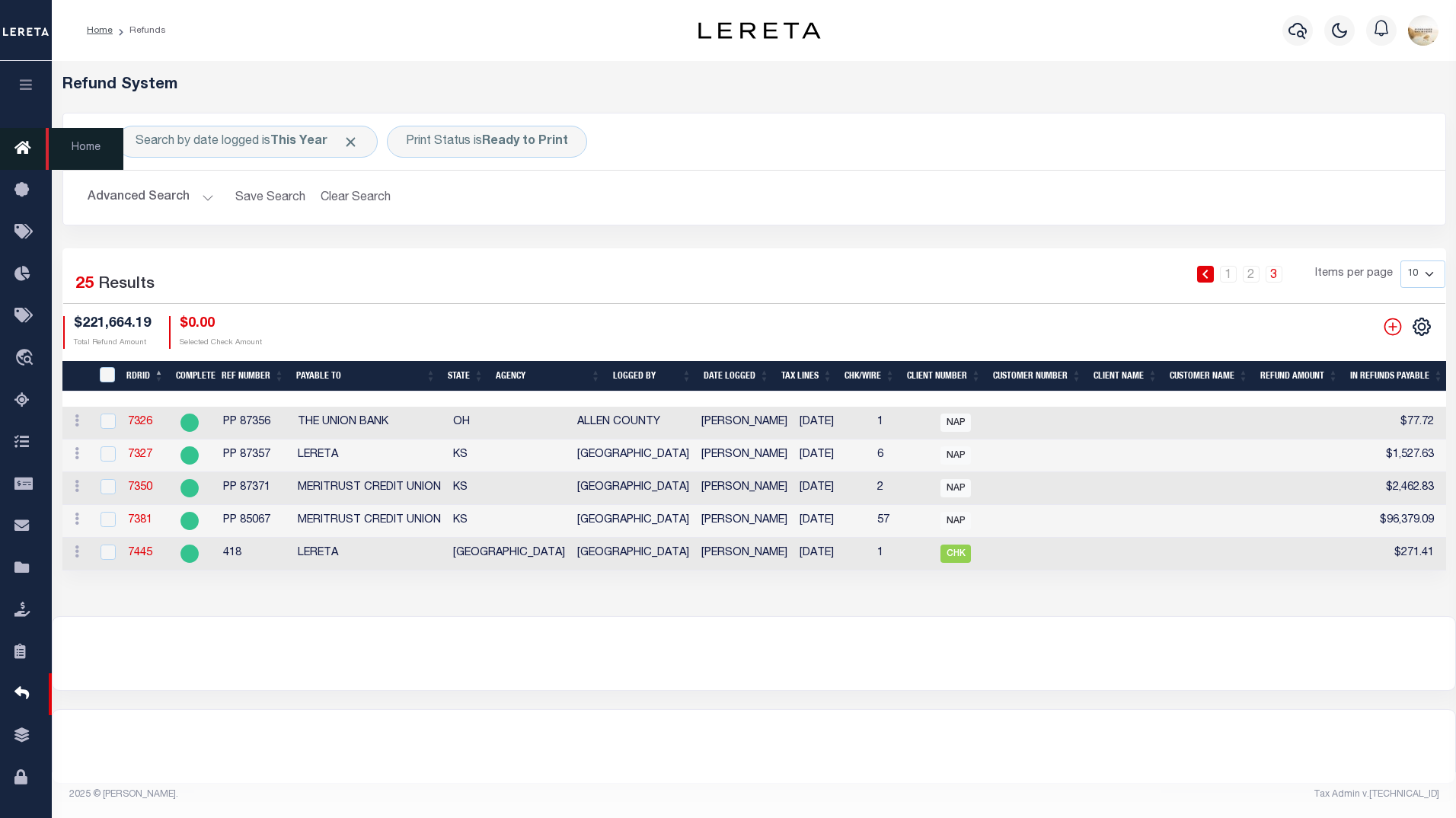
click at [28, 136] on link "Home" at bounding box center [26, 149] width 52 height 42
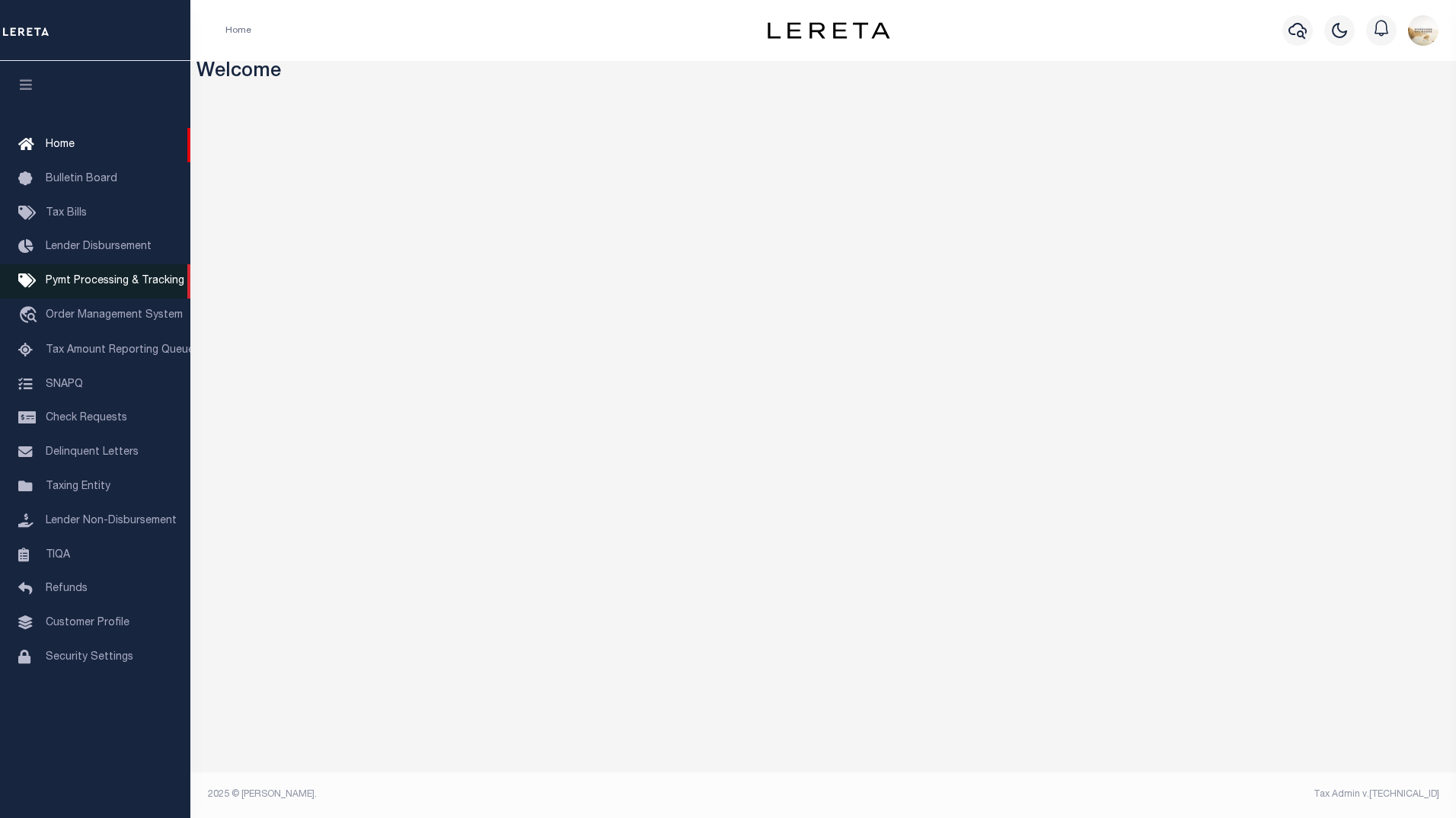
click at [131, 286] on span "Pymt Processing & Tracking" at bounding box center [114, 280] width 138 height 10
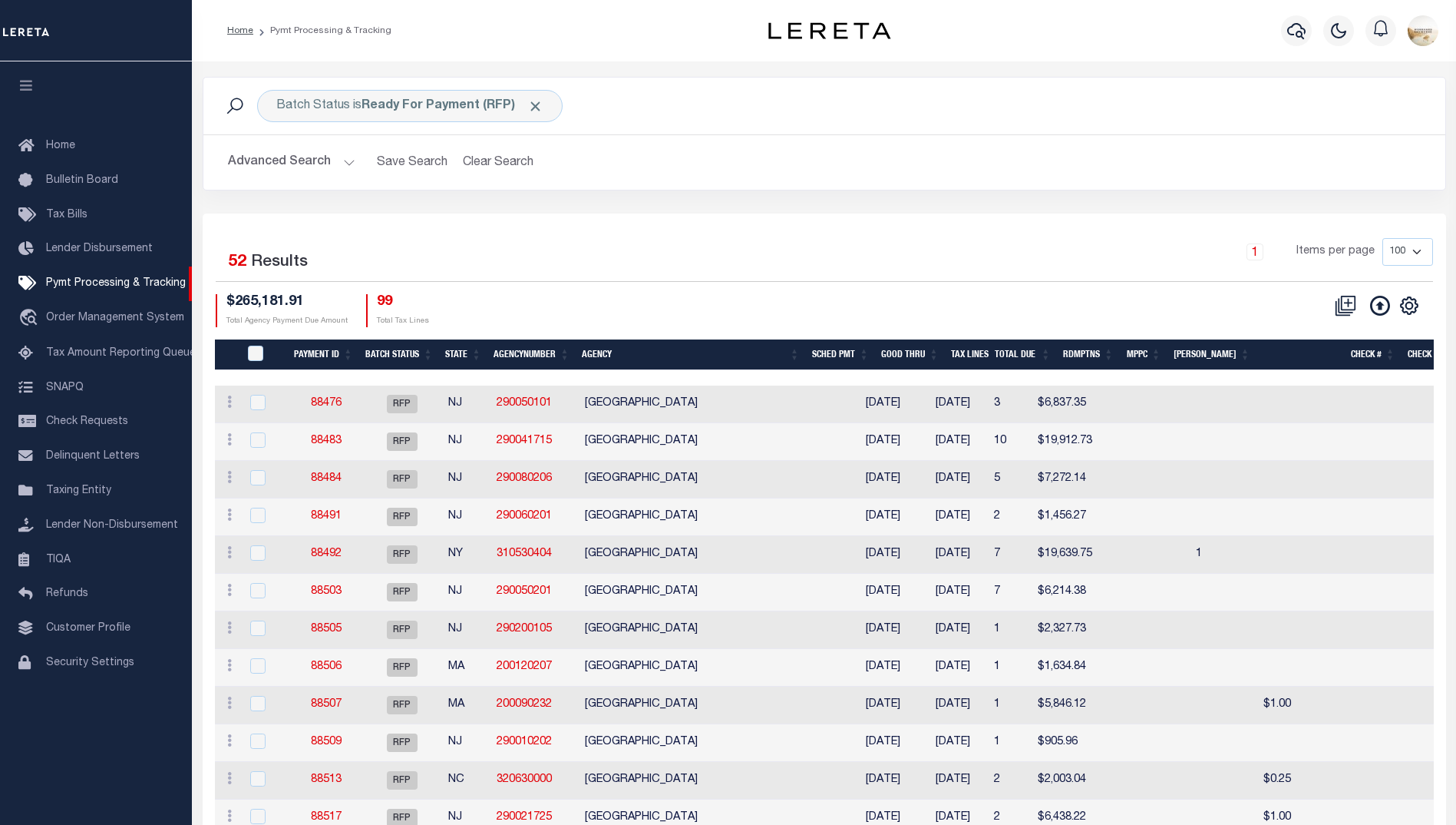
click at [808, 239] on div "1 Items per page 100 200 500 1000" at bounding box center [979, 258] width 907 height 40
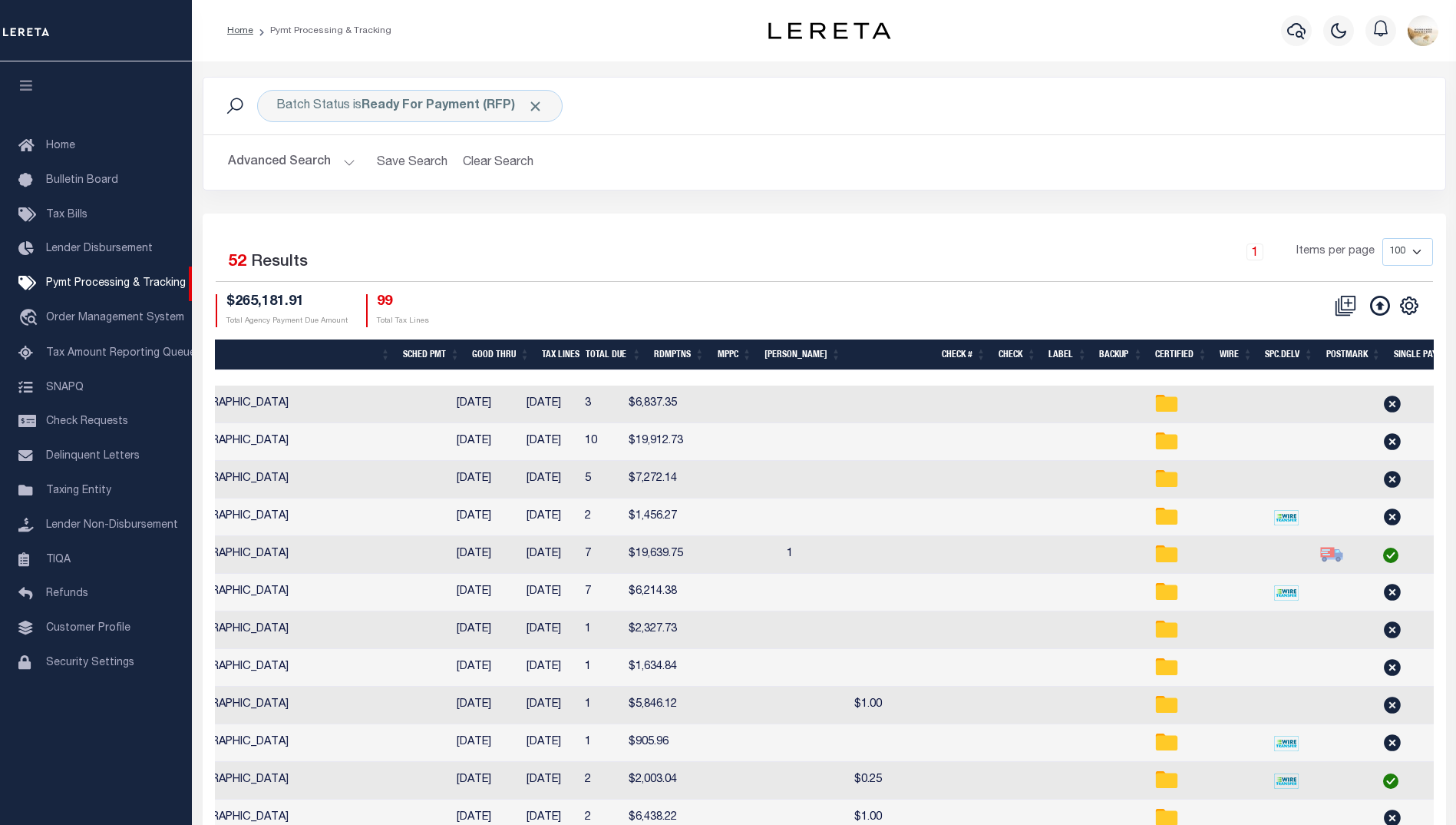
scroll to position [0, 474]
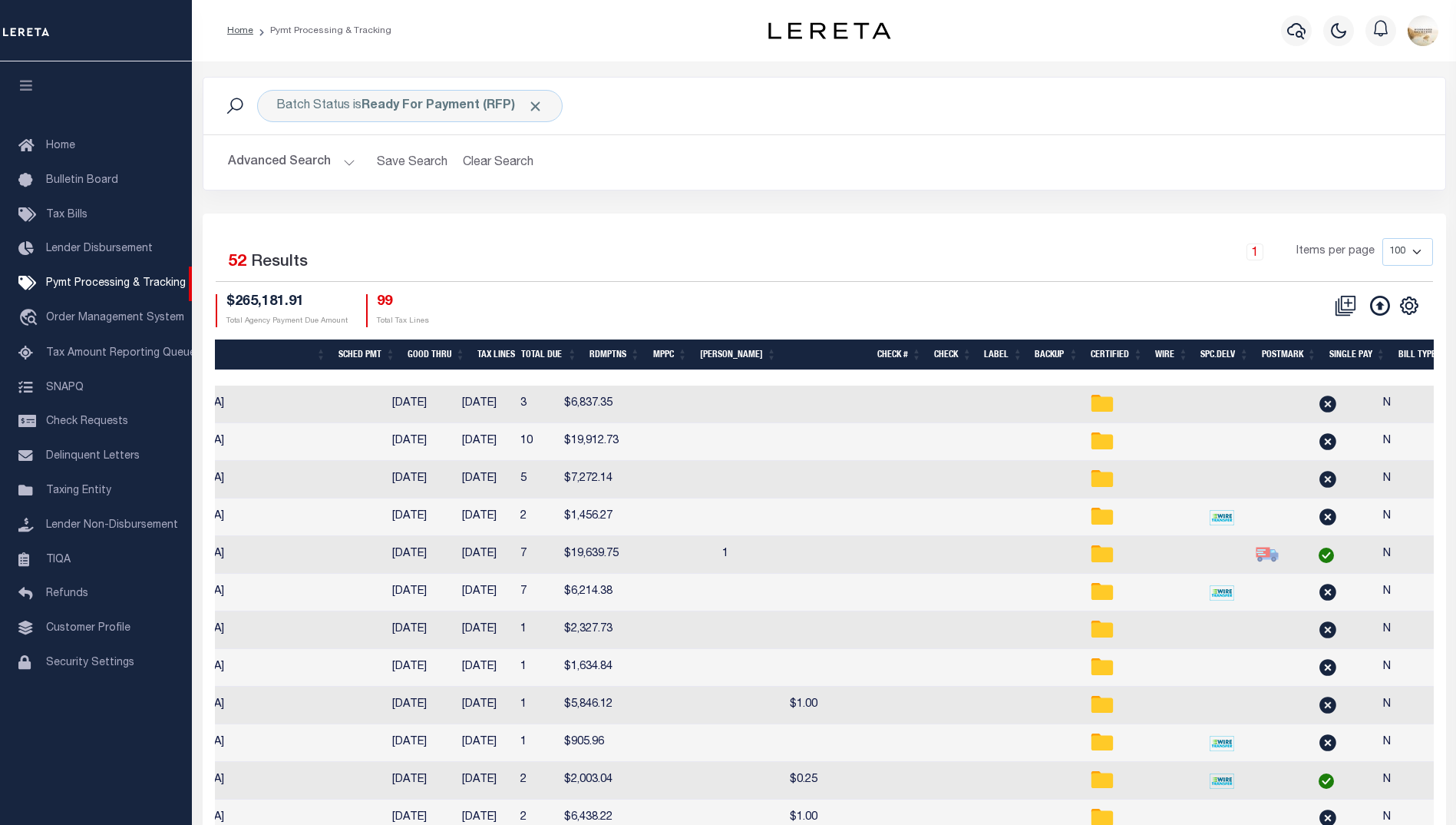
click at [1228, 348] on th "Spc.Delv" at bounding box center [1225, 355] width 61 height 32
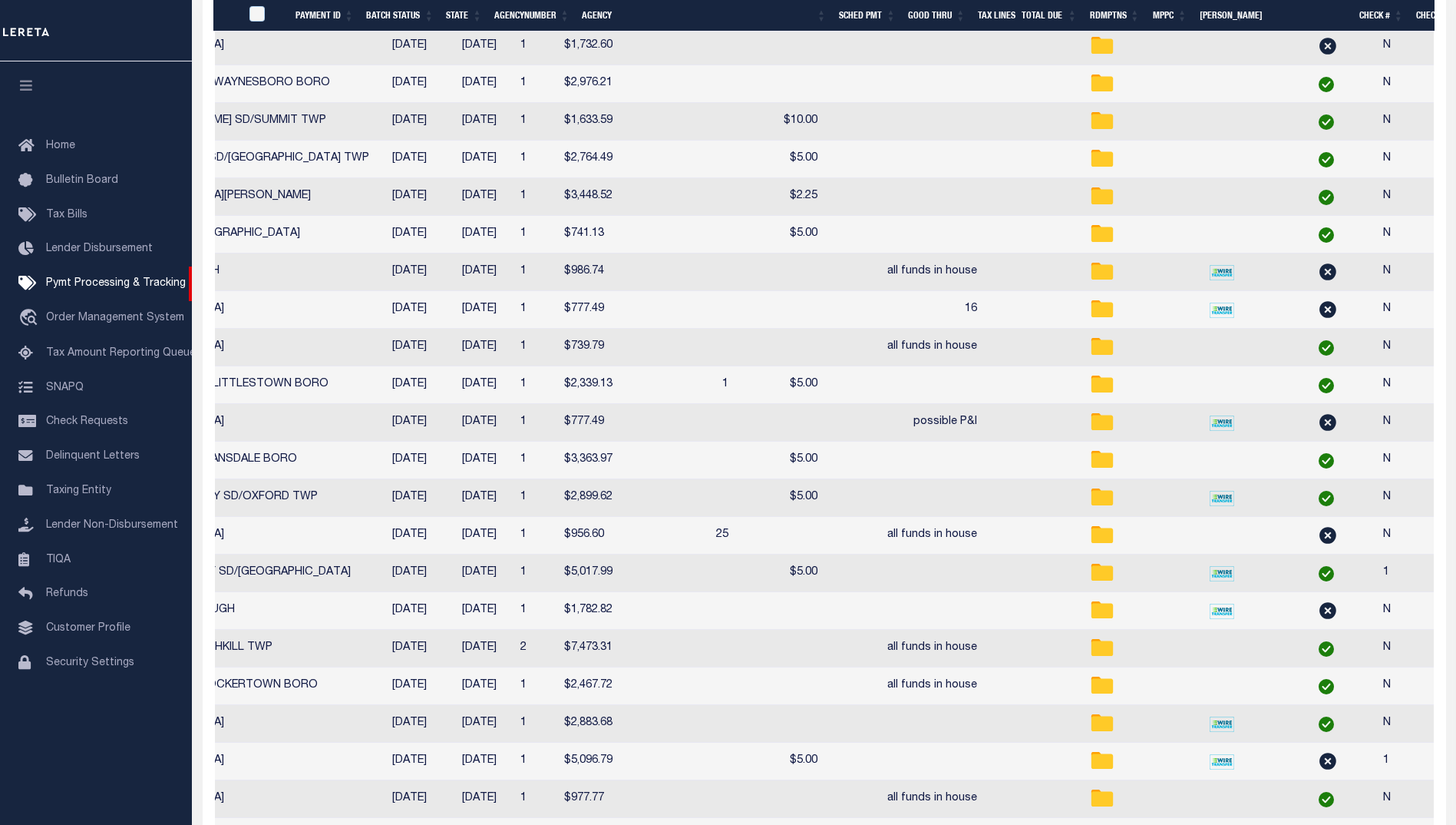
scroll to position [0, 0]
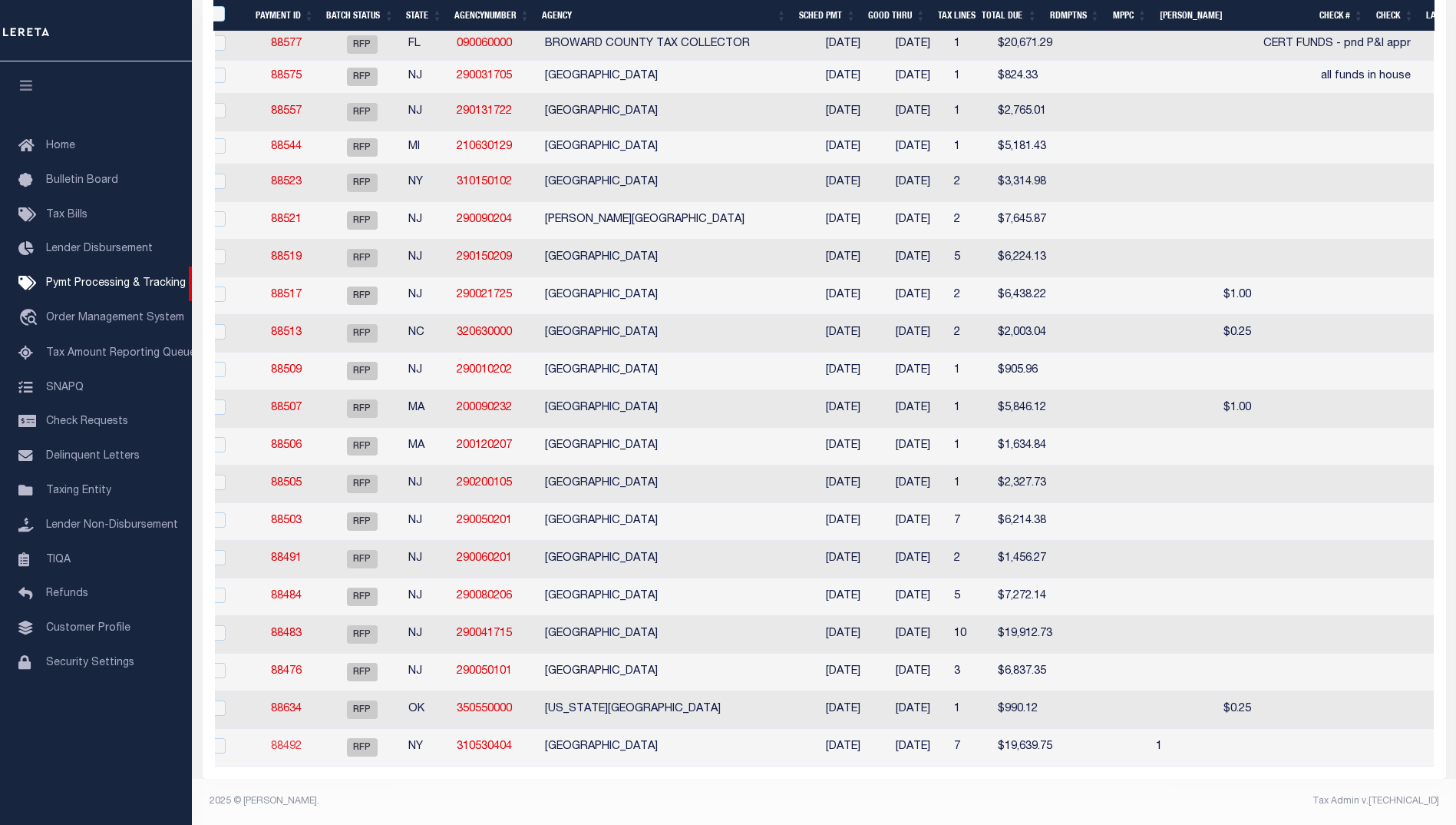
click at [275, 741] on link "88492" at bounding box center [286, 745] width 31 height 10
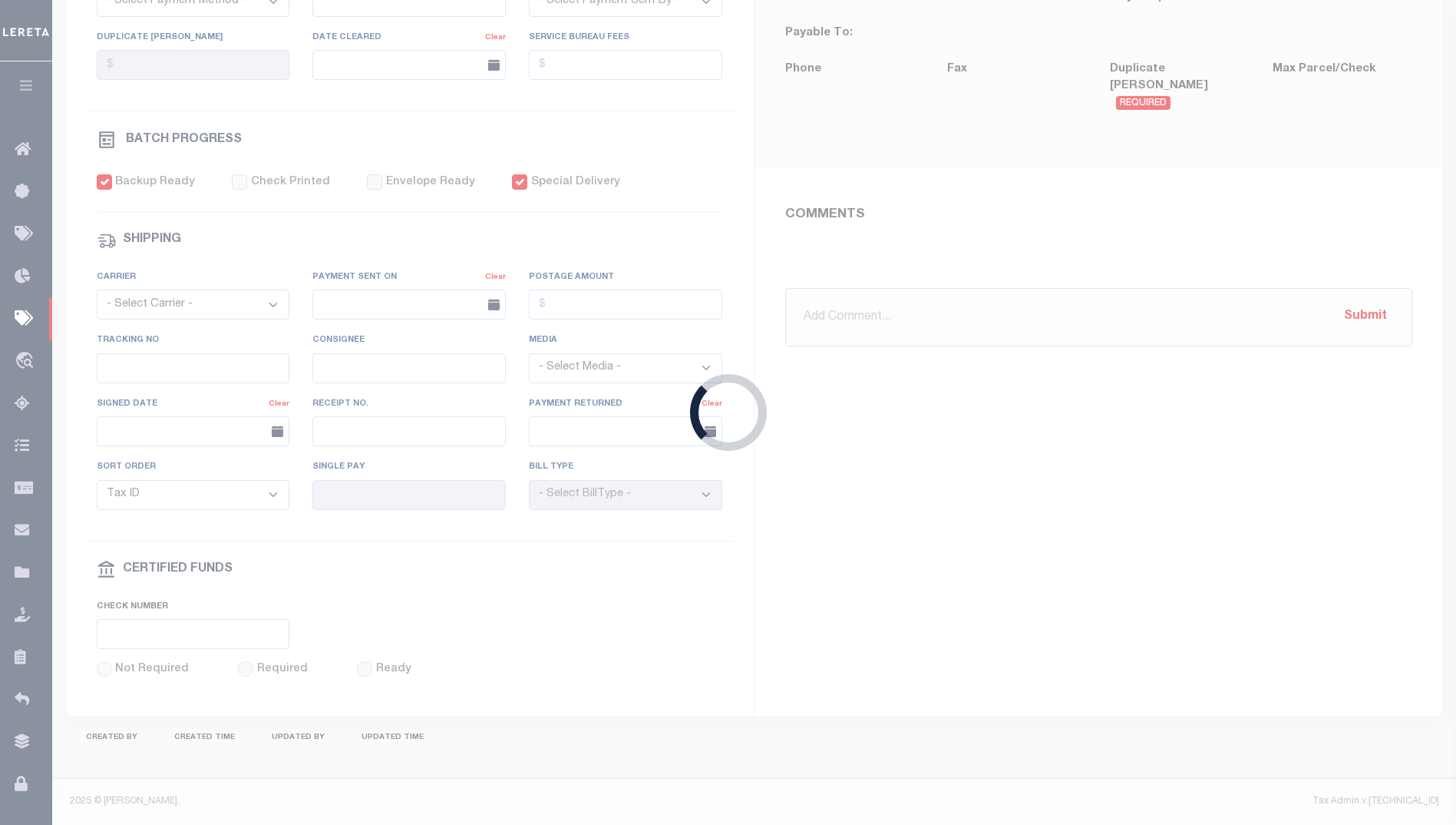
select select "RFP"
type input "08/22/2025"
type input "$19,639.75"
select select "CHK"
select select "Urbina, Matthew"
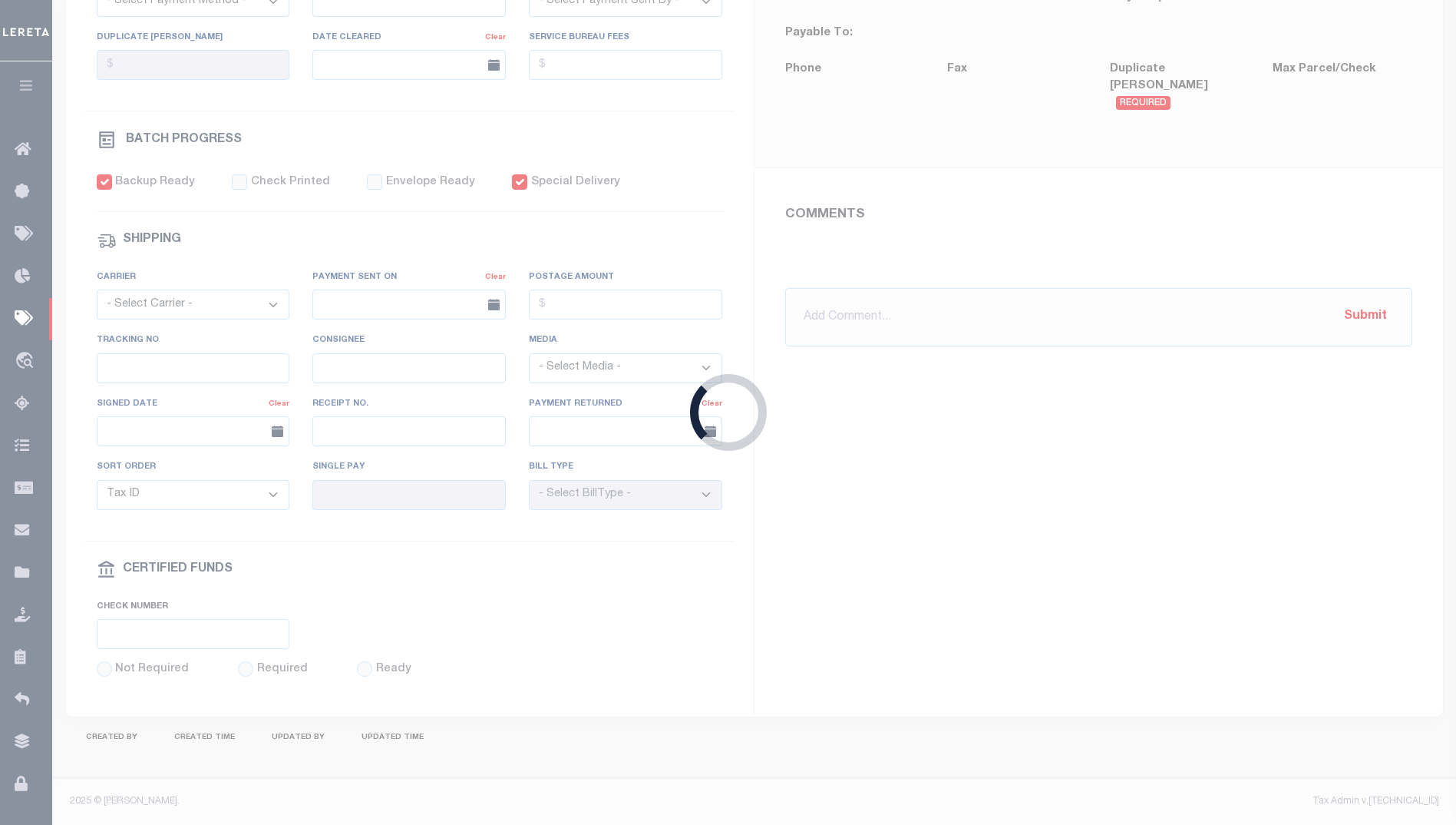
checkbox input "true"
type input "N"
radio input "true"
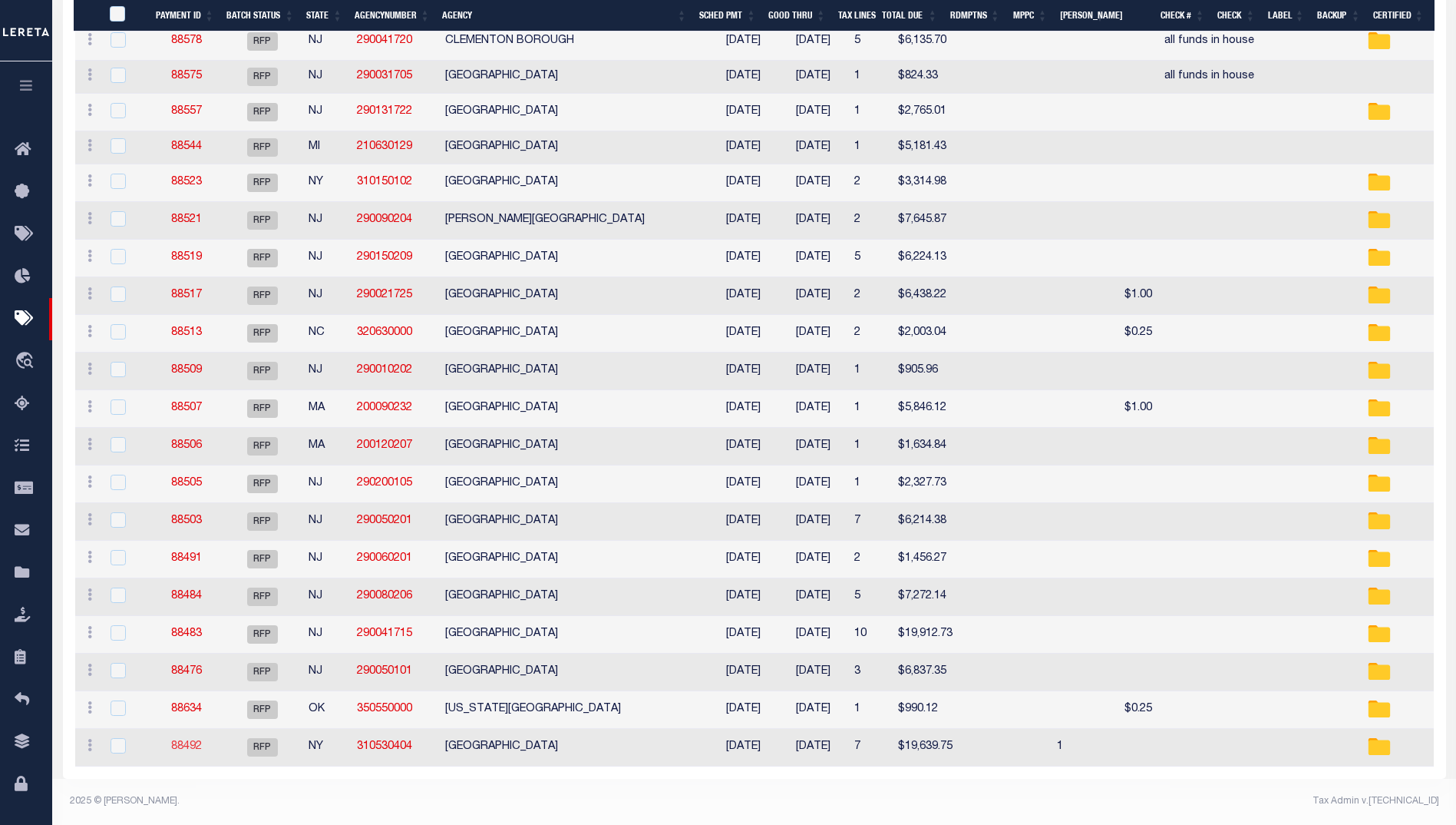
click at [184, 741] on link "88492" at bounding box center [186, 745] width 31 height 10
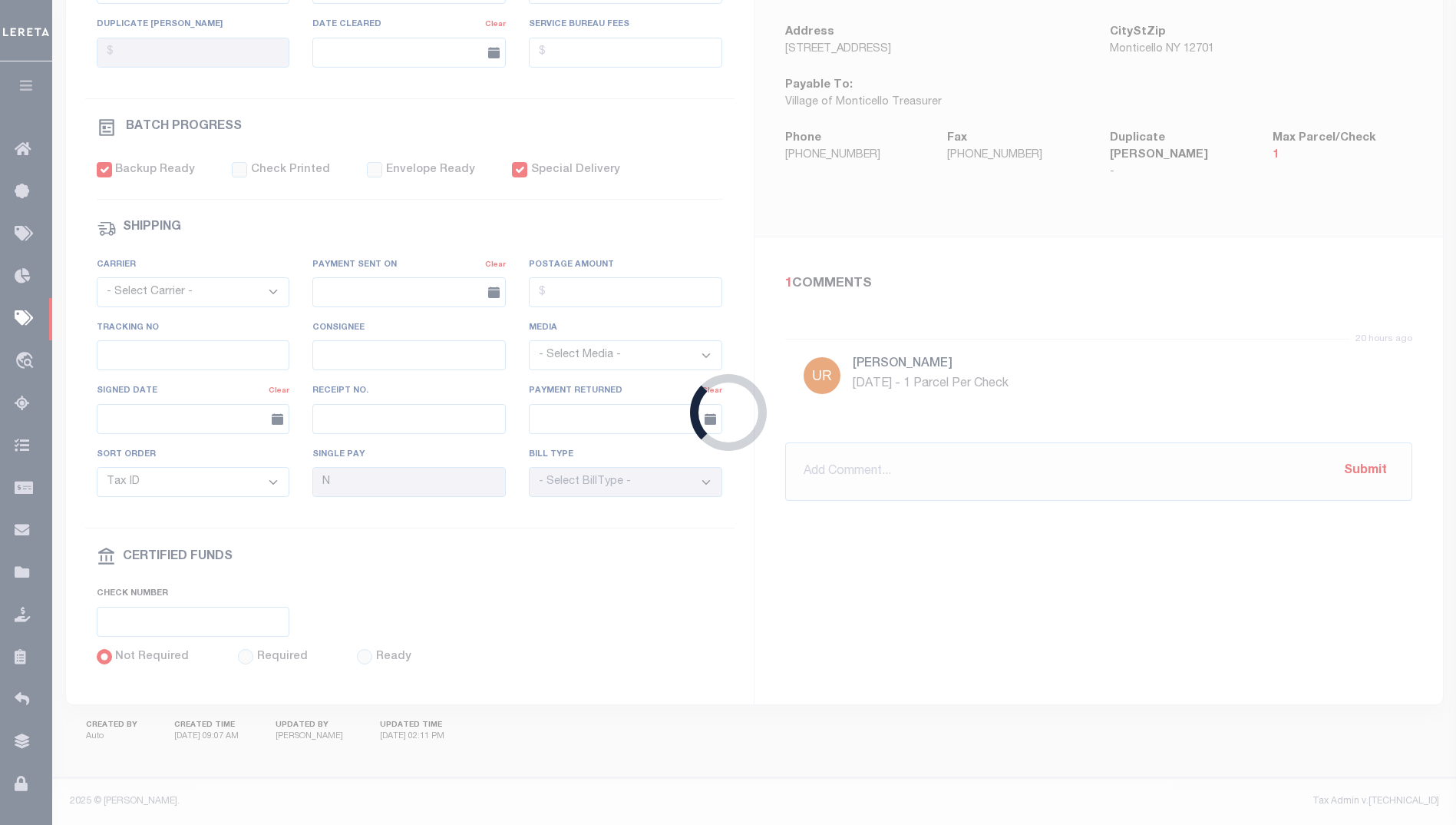
type input "$19,639.75"
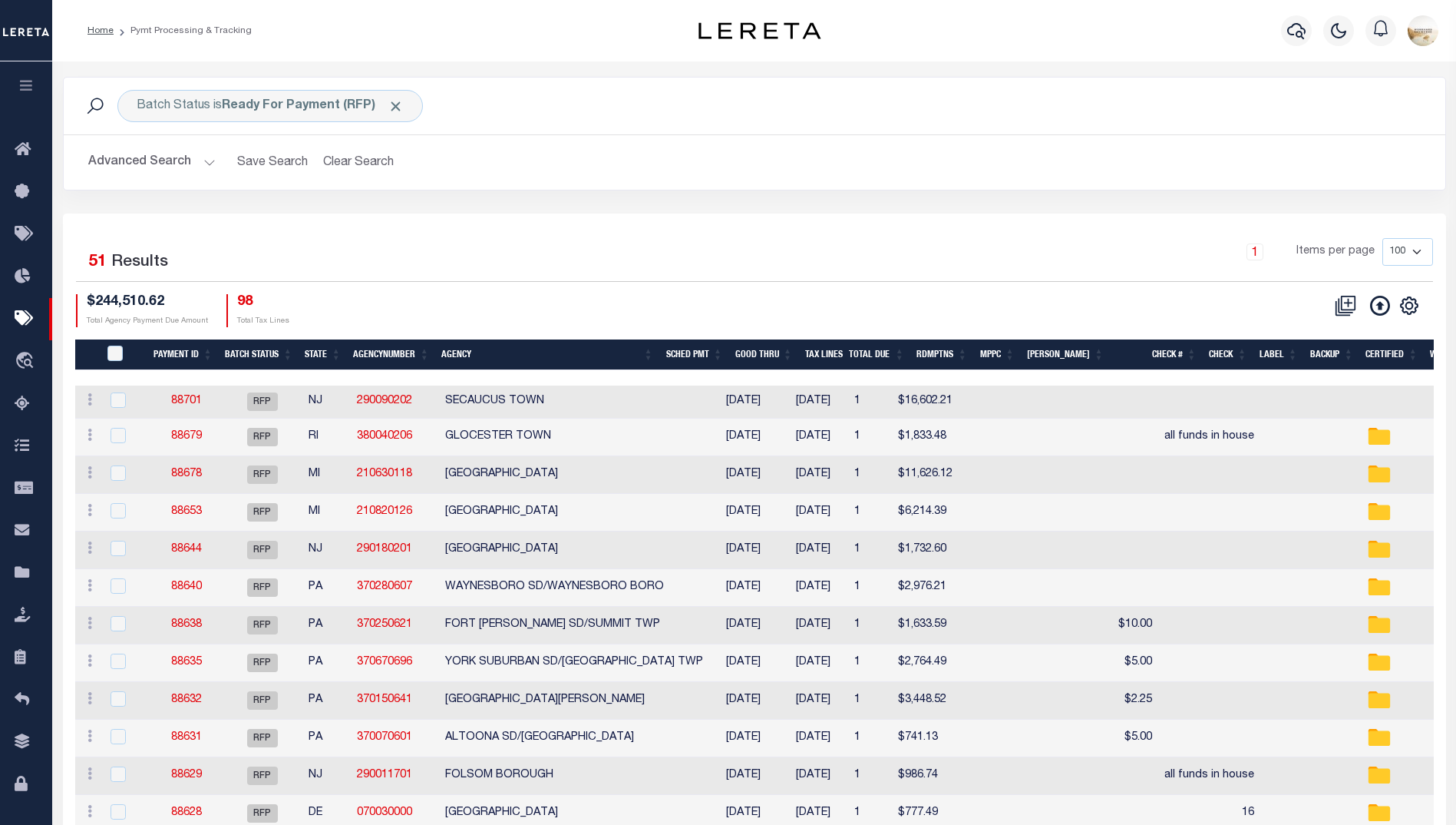
click at [480, 344] on th "Agency" at bounding box center [547, 355] width 224 height 32
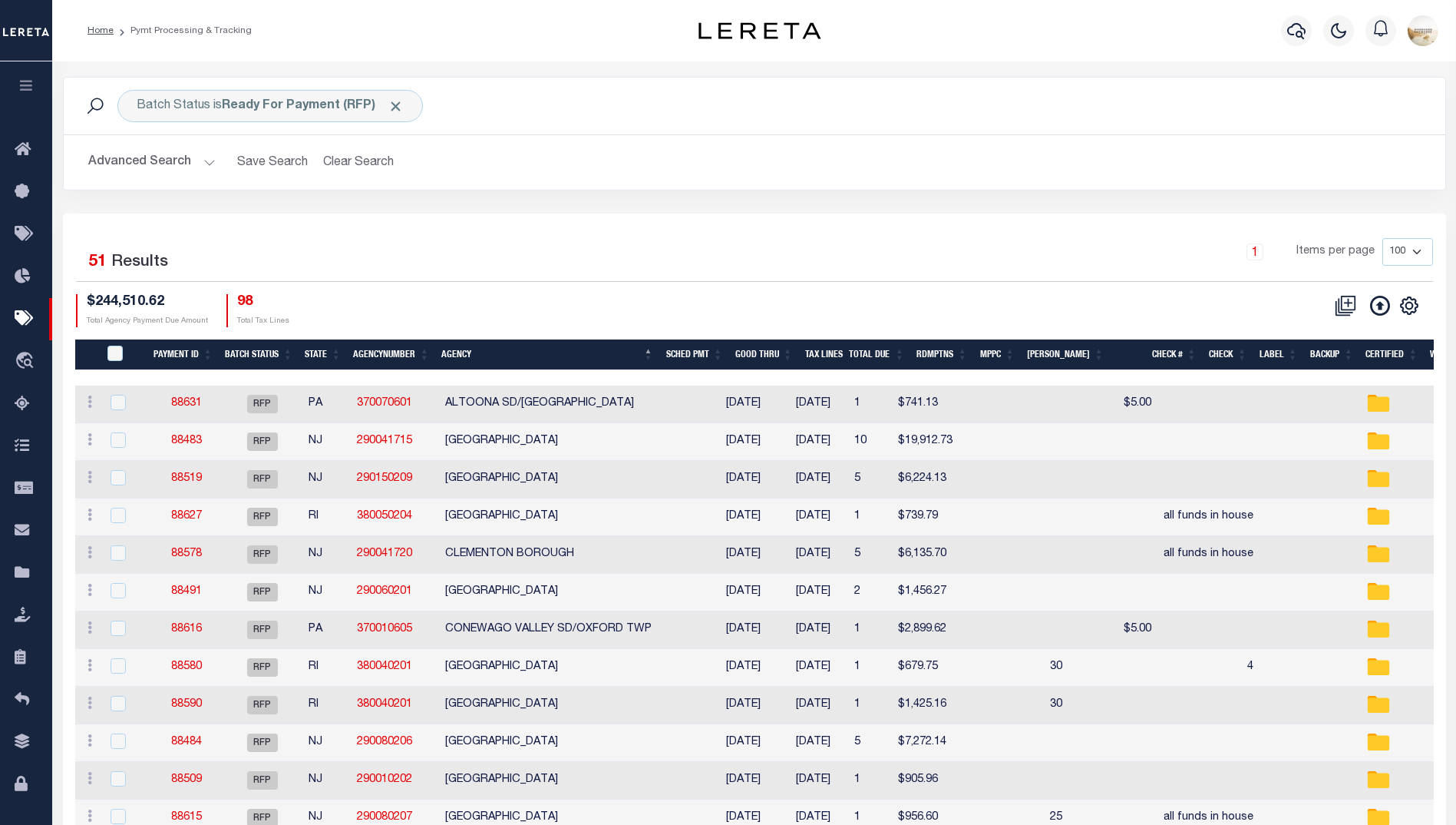
click at [109, 305] on h4 "$244,510.62" at bounding box center [148, 302] width 122 height 17
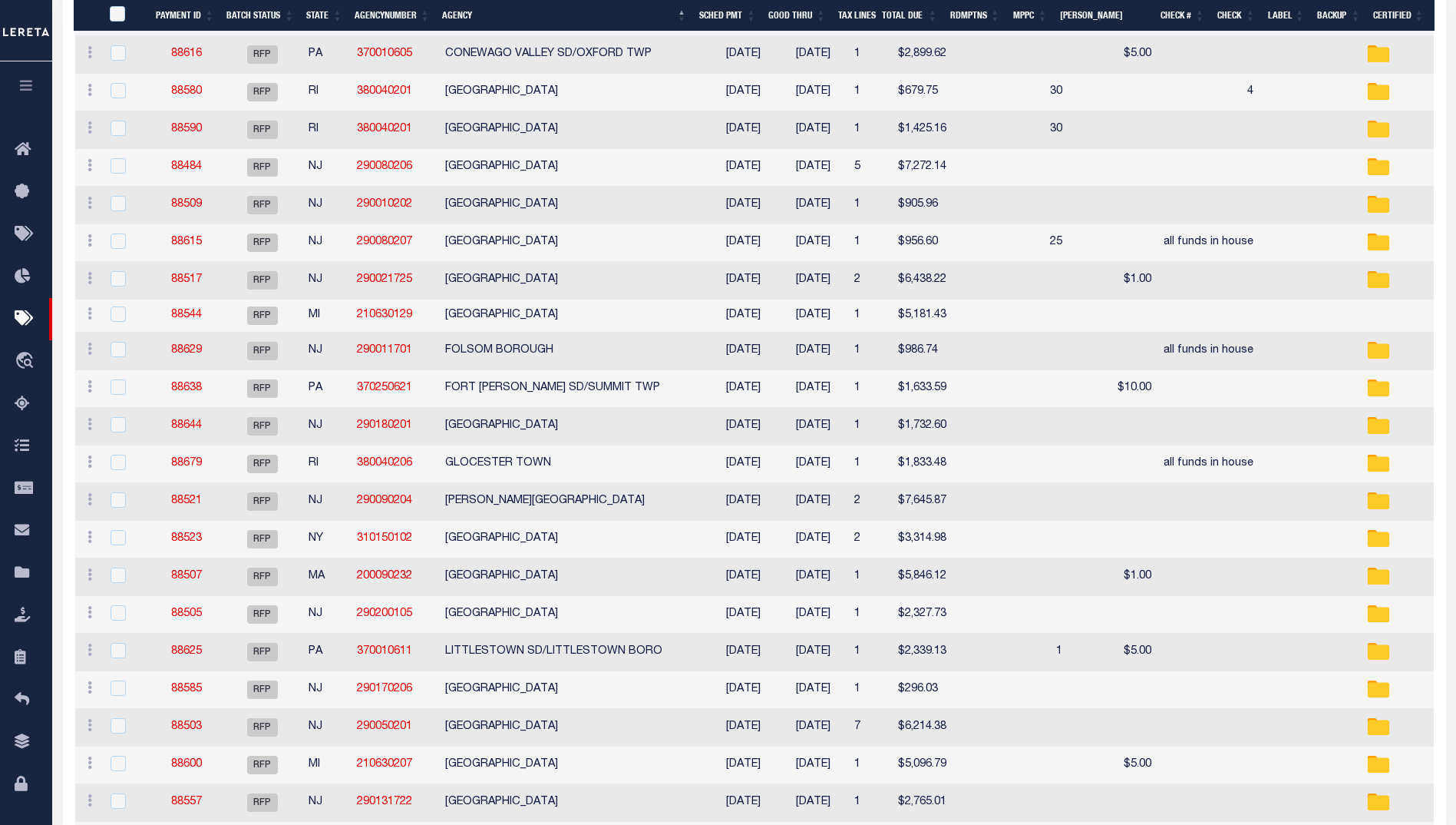
scroll to position [519, 0]
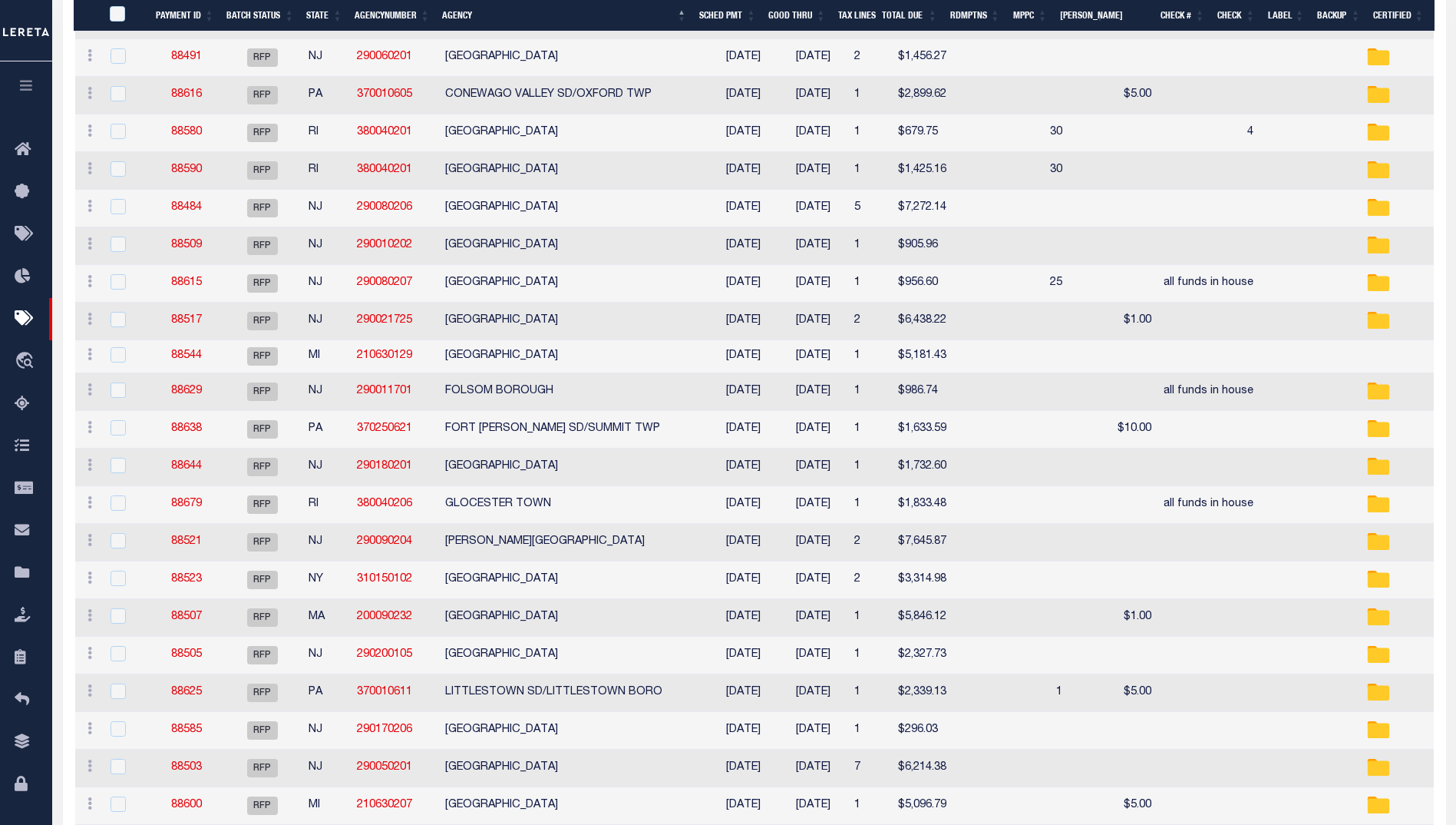
click at [23, 92] on icon "button" at bounding box center [26, 85] width 18 height 14
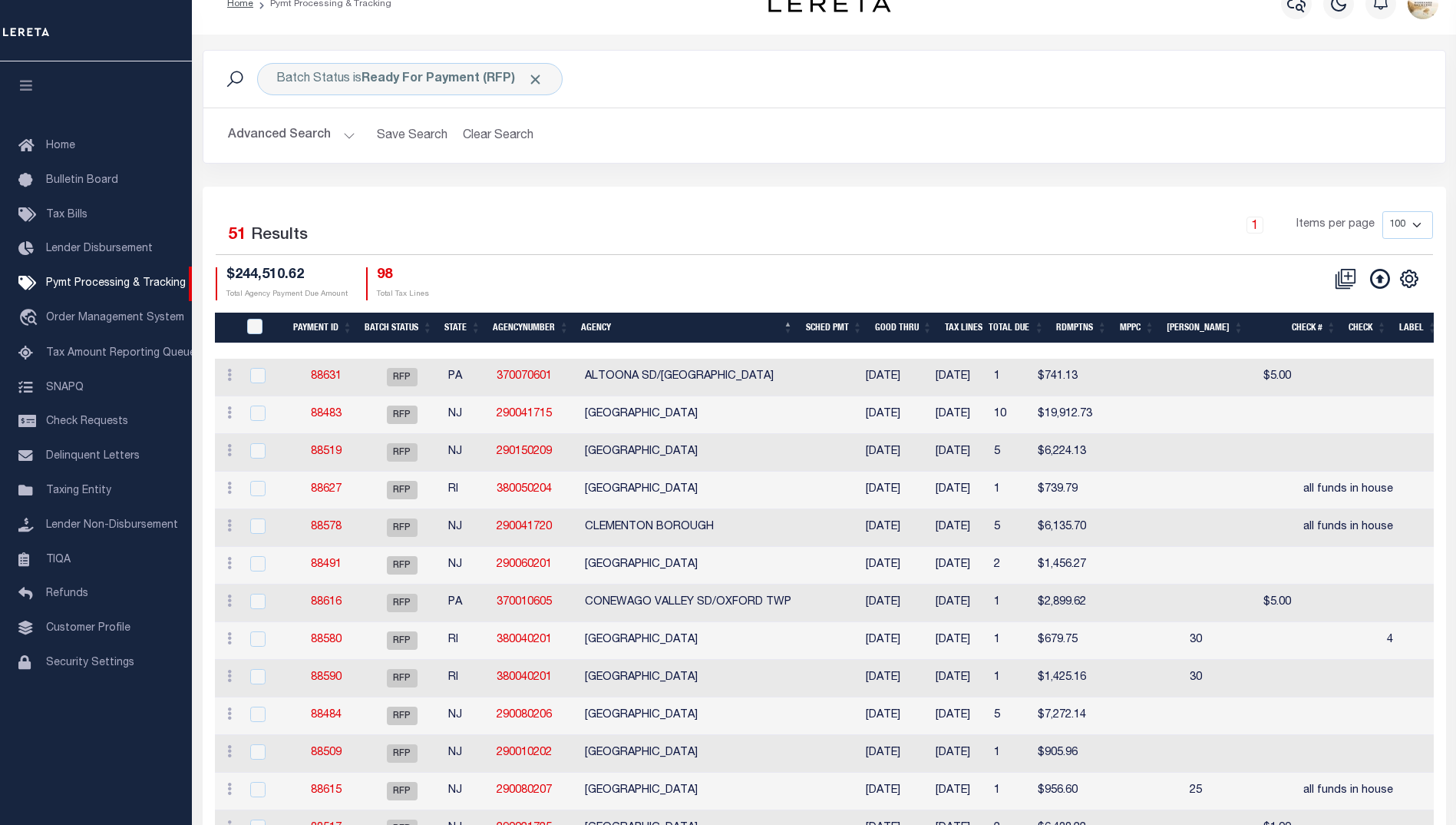
scroll to position [0, 0]
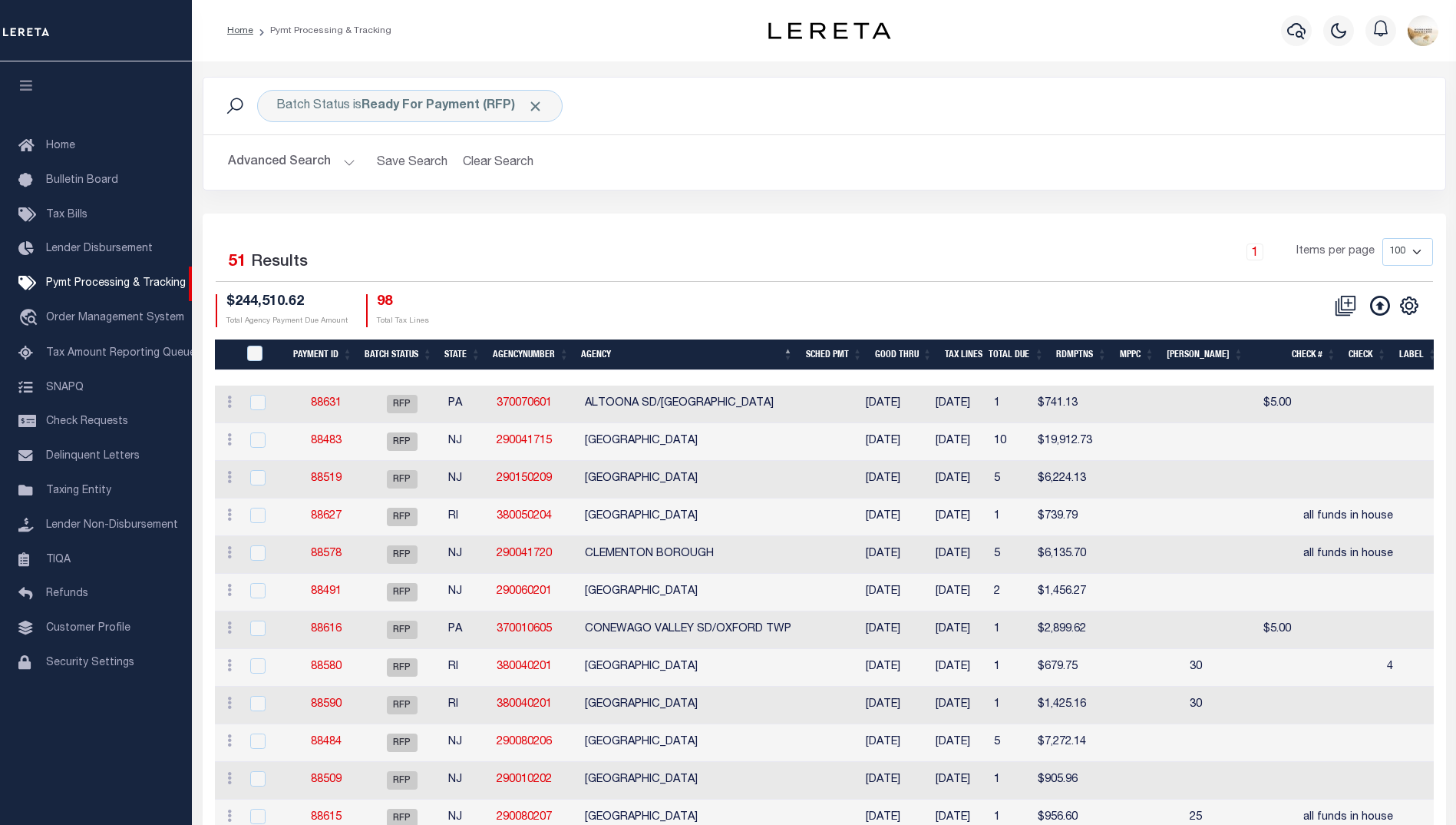
click at [1088, 207] on div "Batch Status is Ready For Payment (RFP) Search Advanced Search Save Search Clea…" at bounding box center [824, 145] width 1267 height 137
click at [258, 350] on input "PayeePmtBatchStatus" at bounding box center [255, 353] width 15 height 15
checkbox input "true"
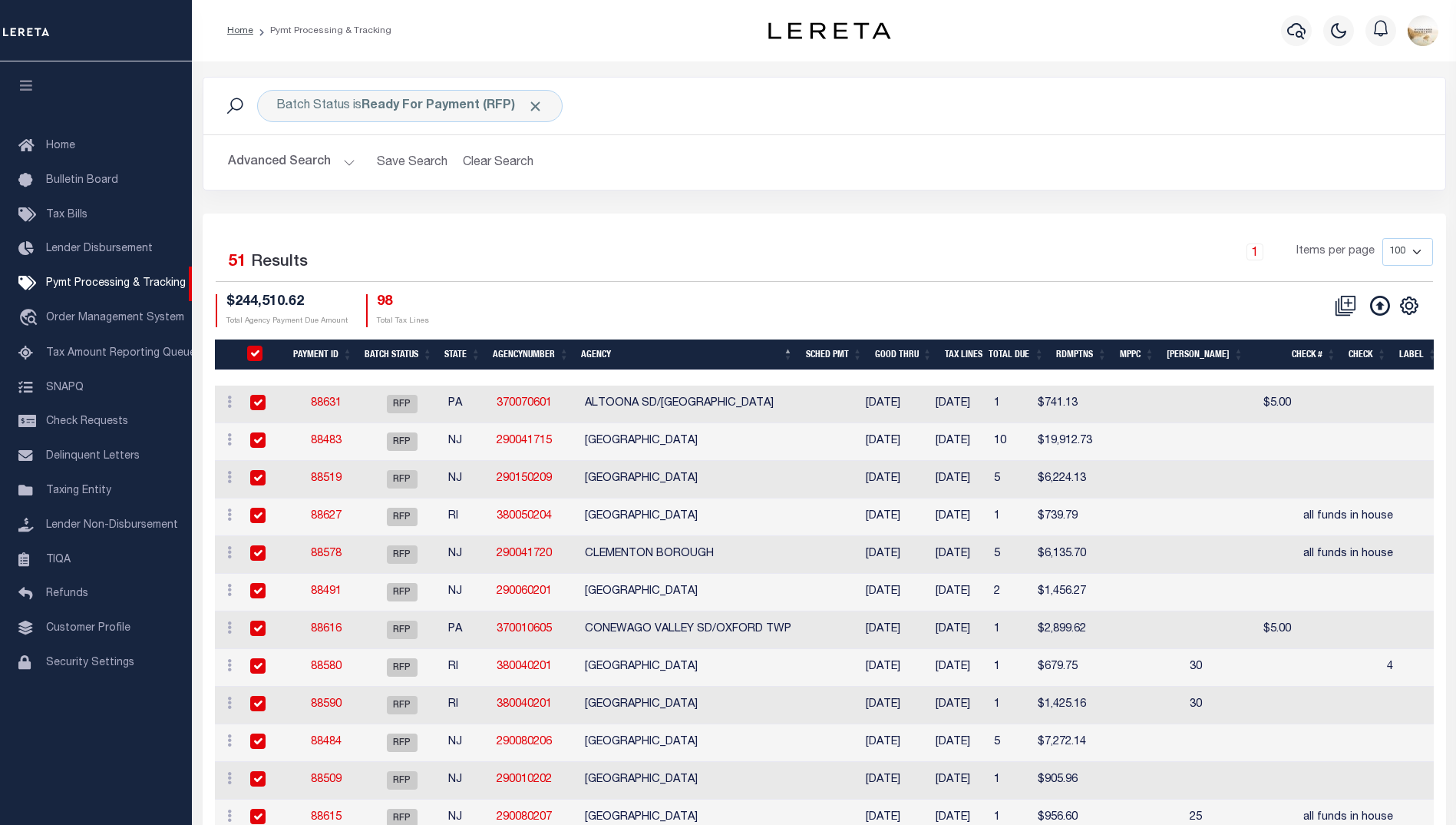
checkbox input "true"
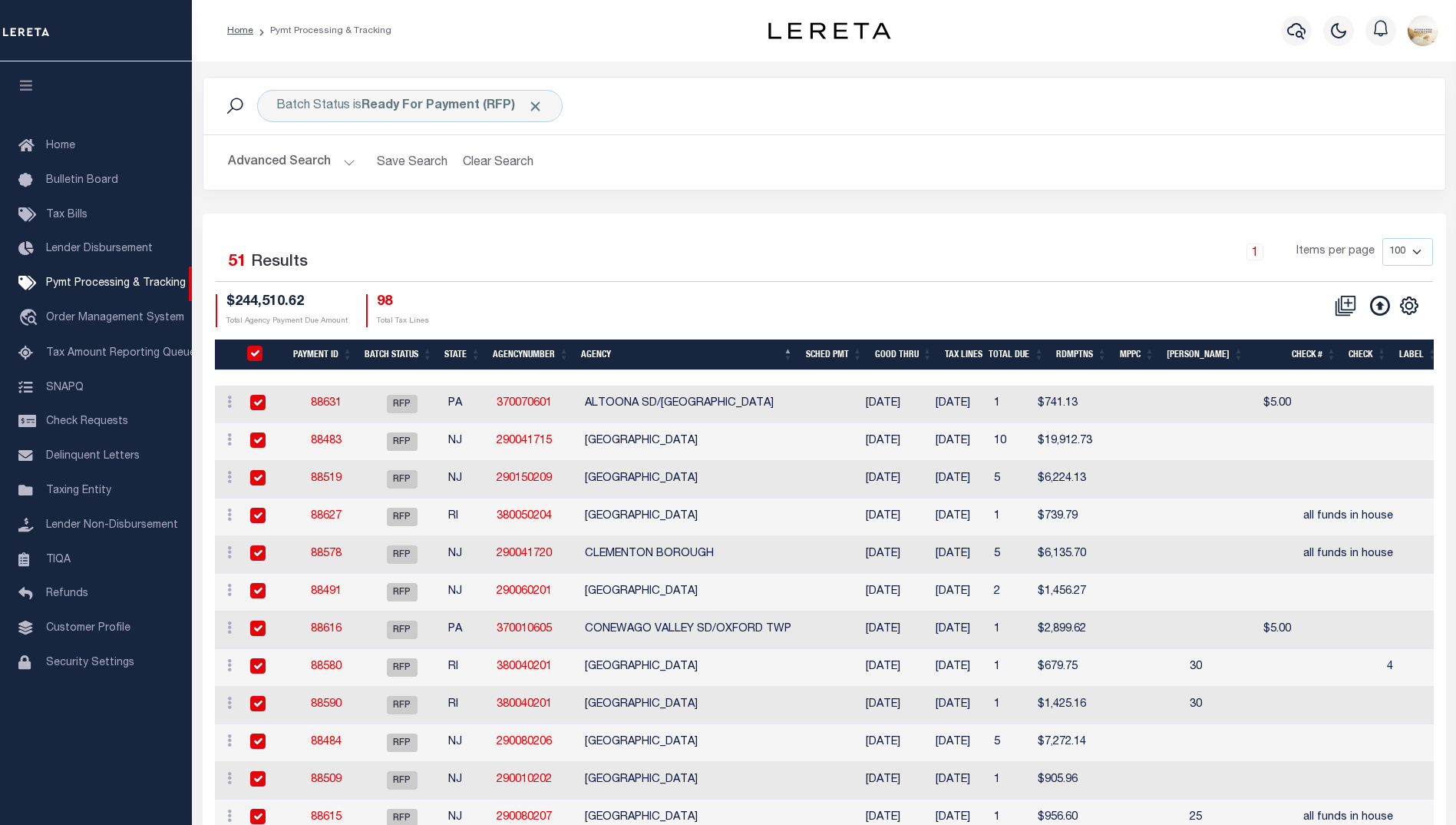
checkbox input "true"
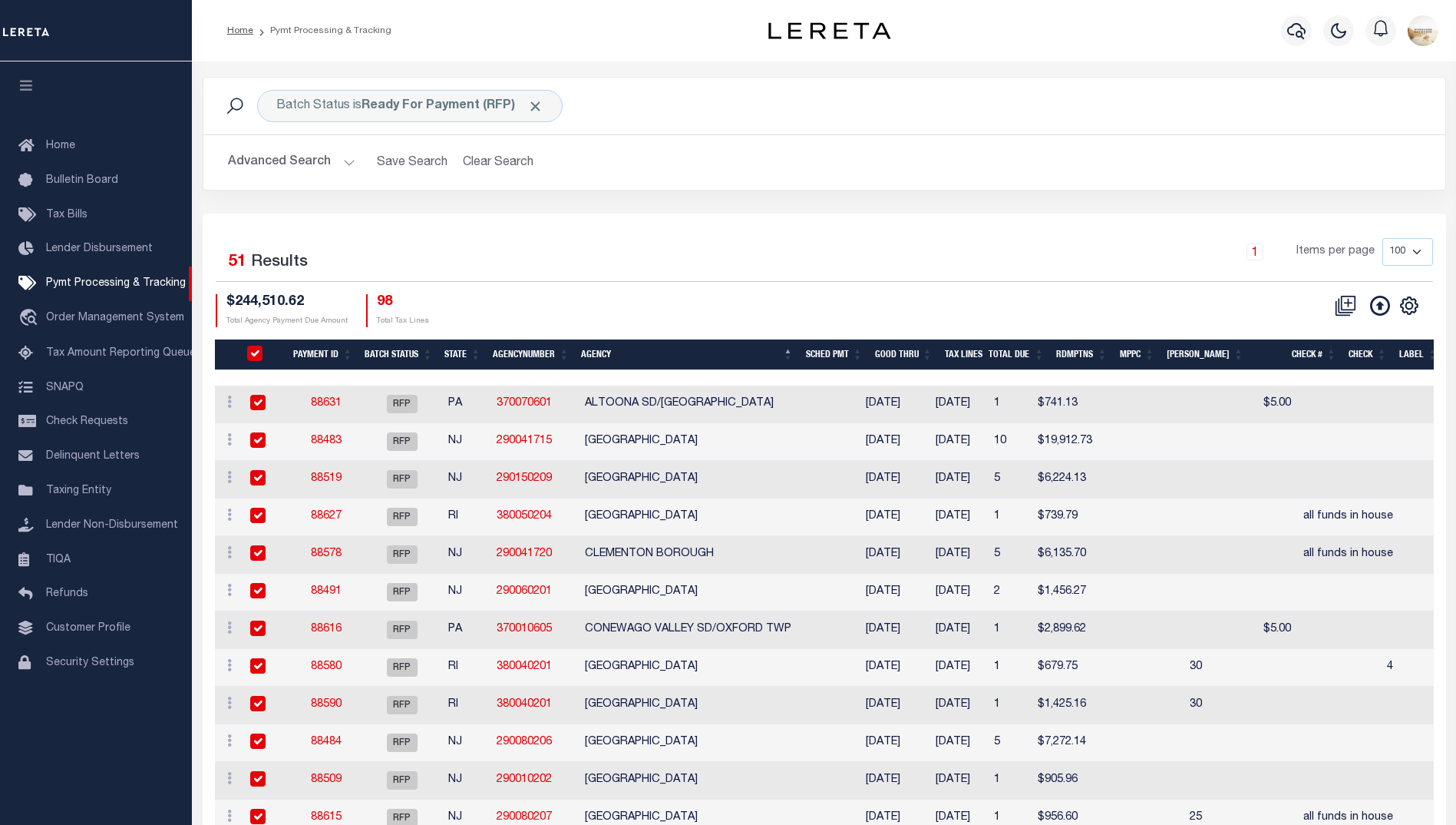
checkbox input "true"
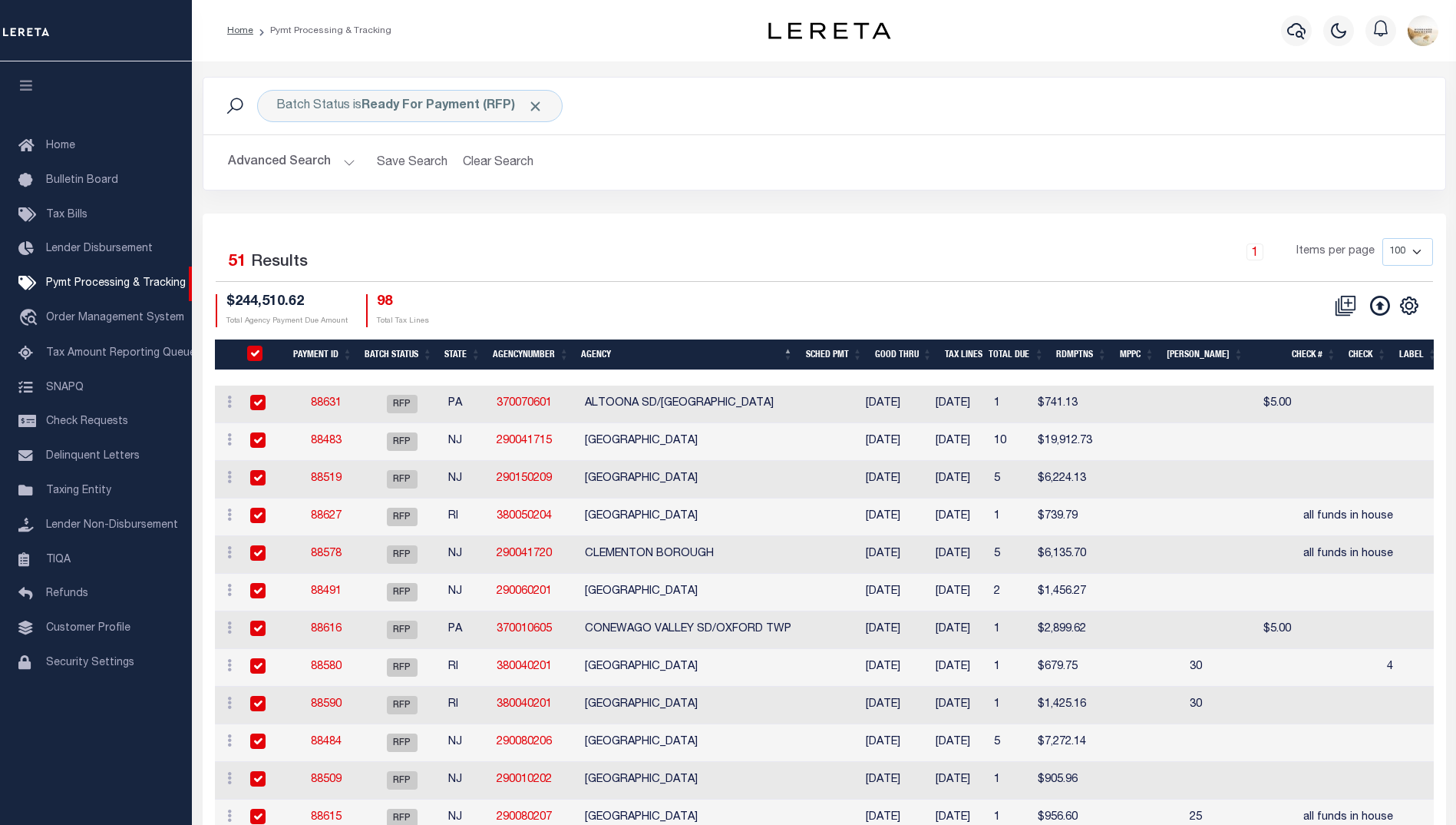
checkbox input "true"
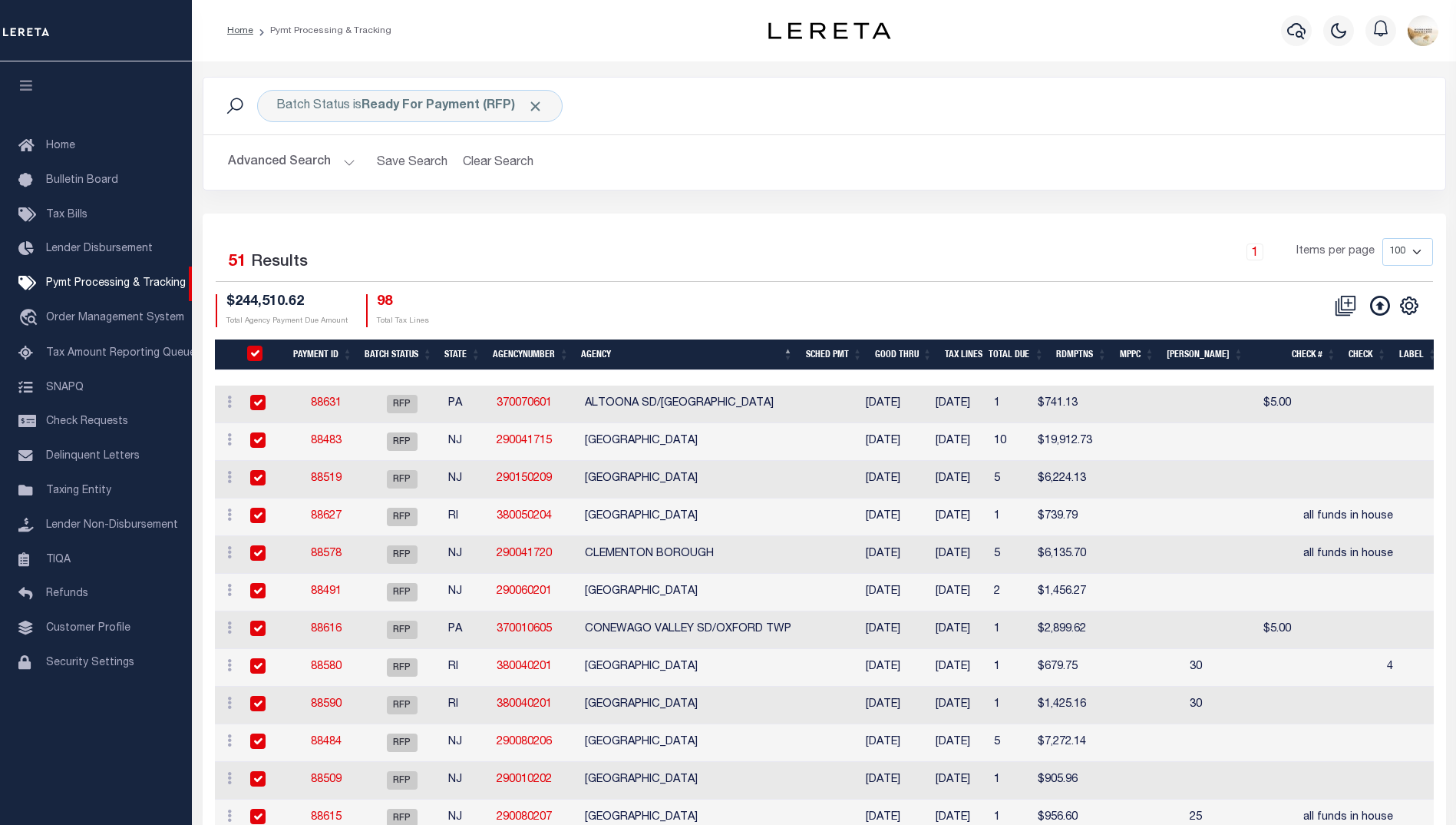
checkbox input "true"
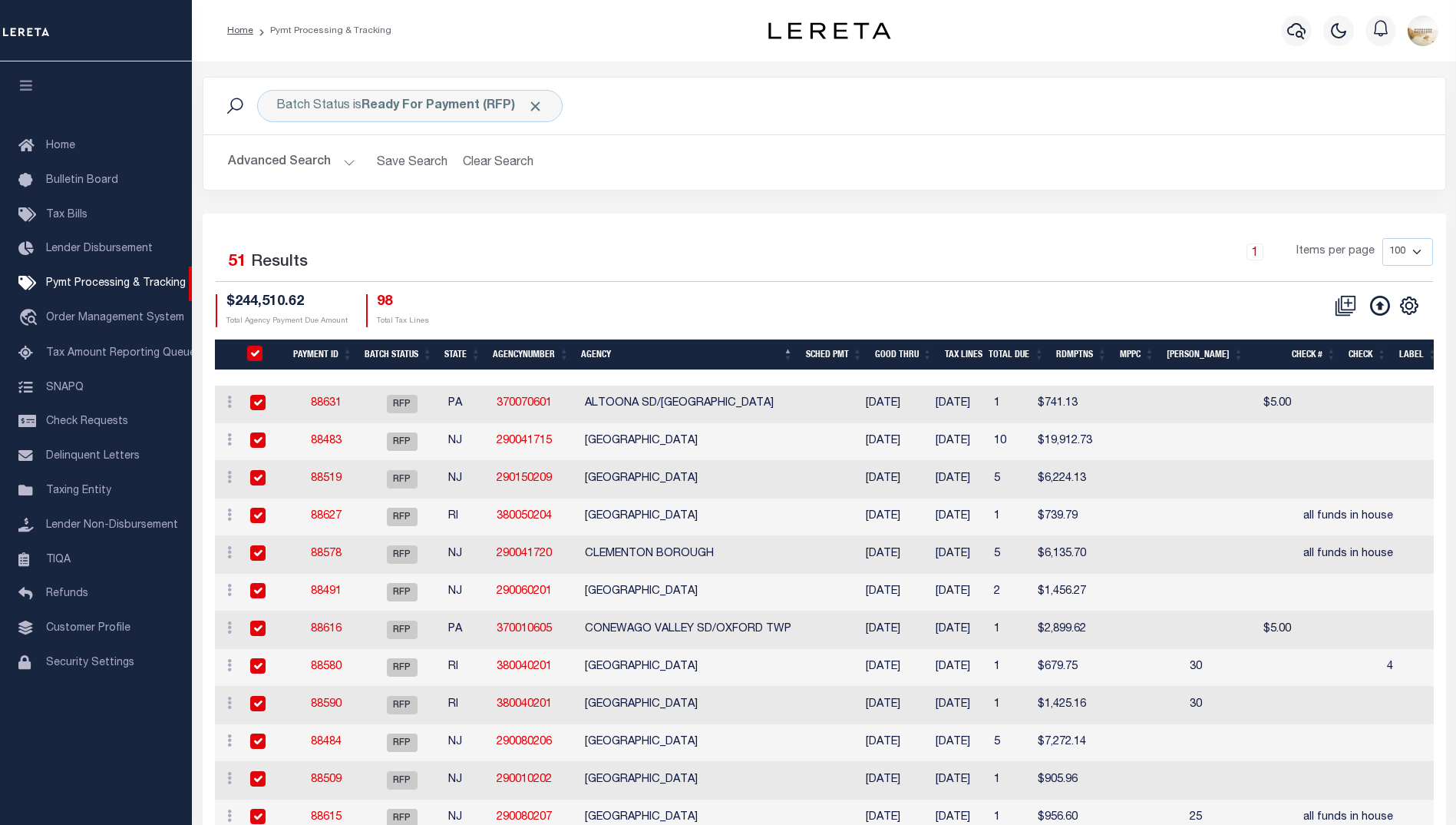
checkbox input "true"
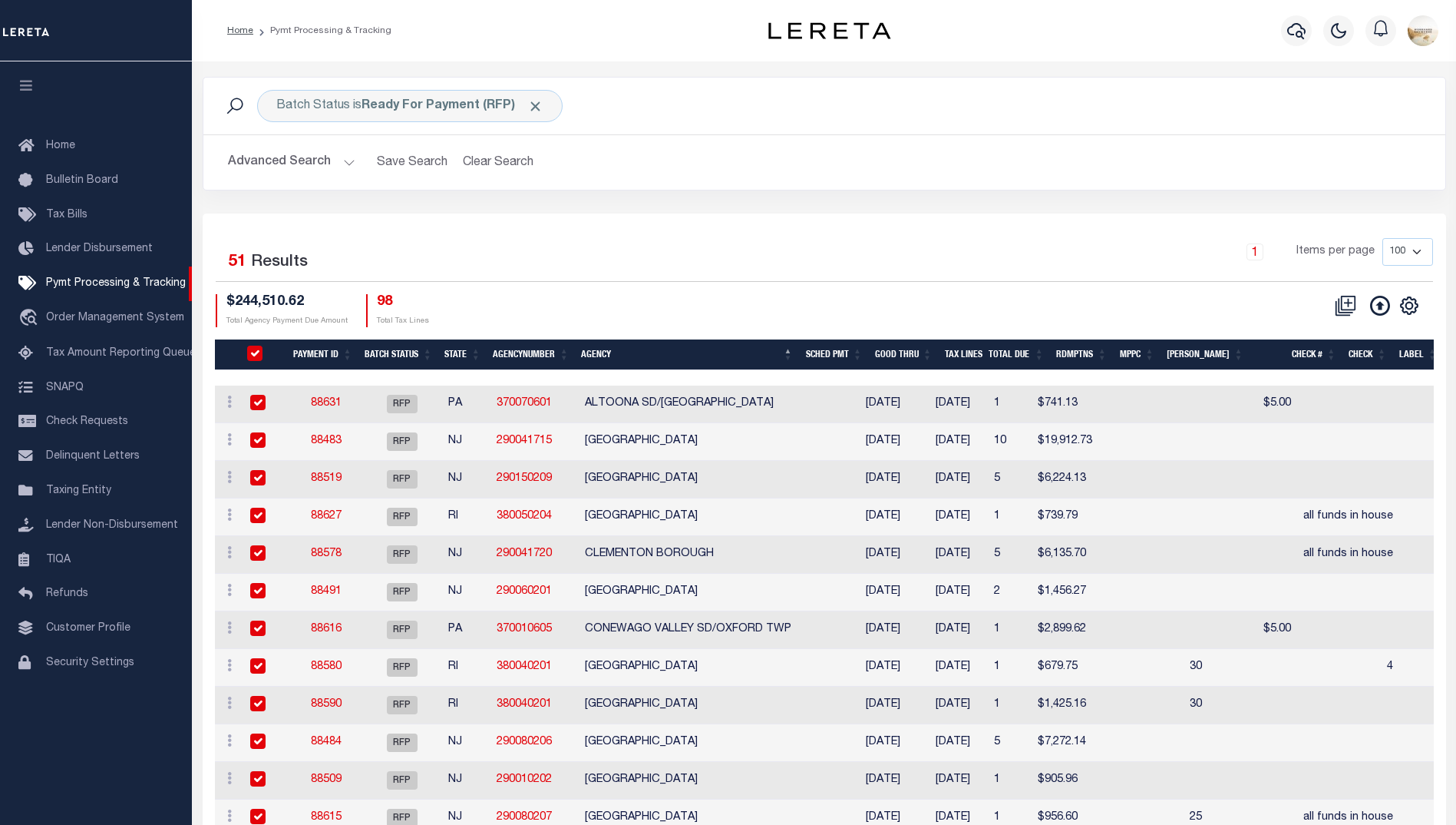
checkbox input "true"
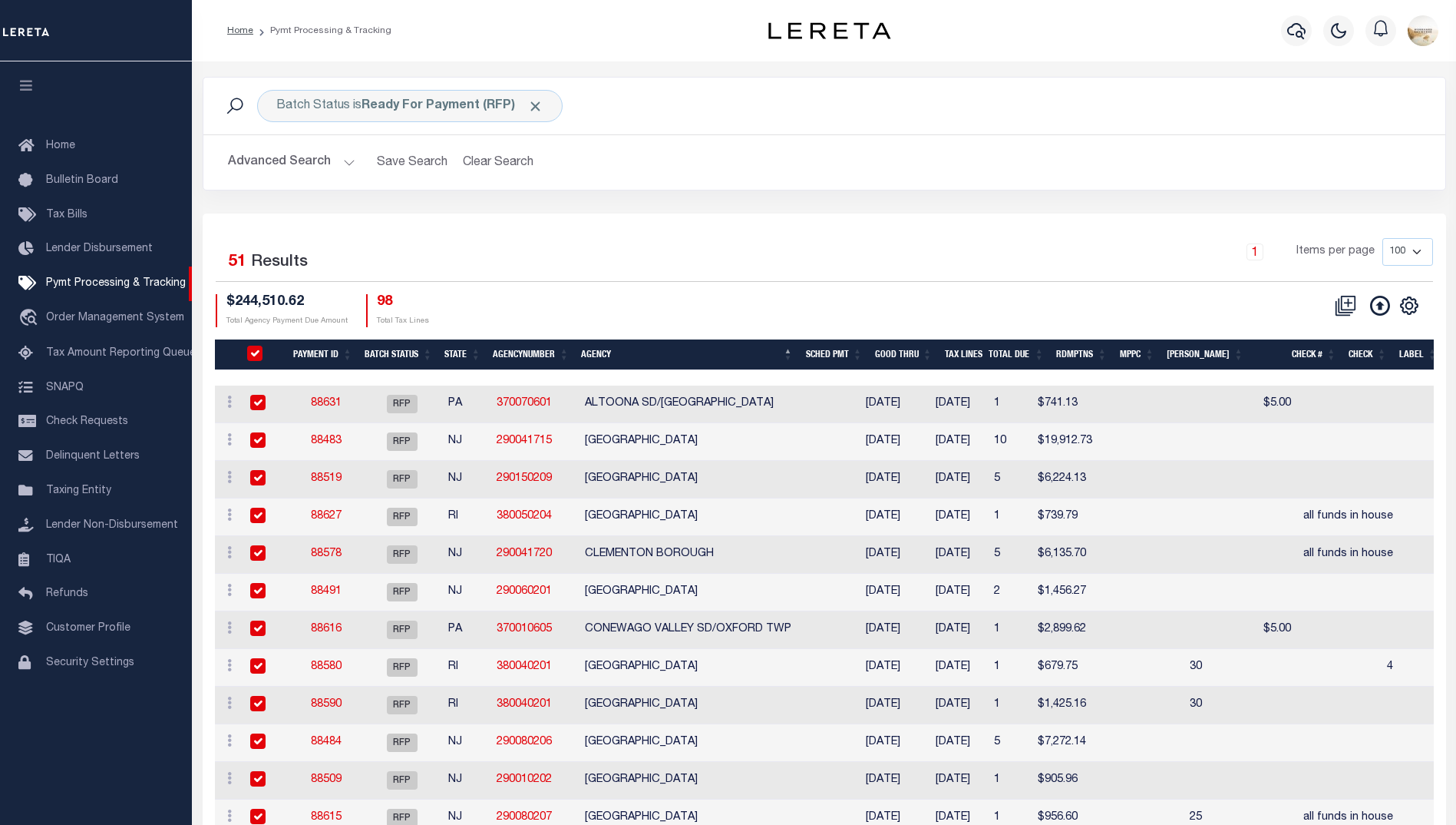
checkbox input "true"
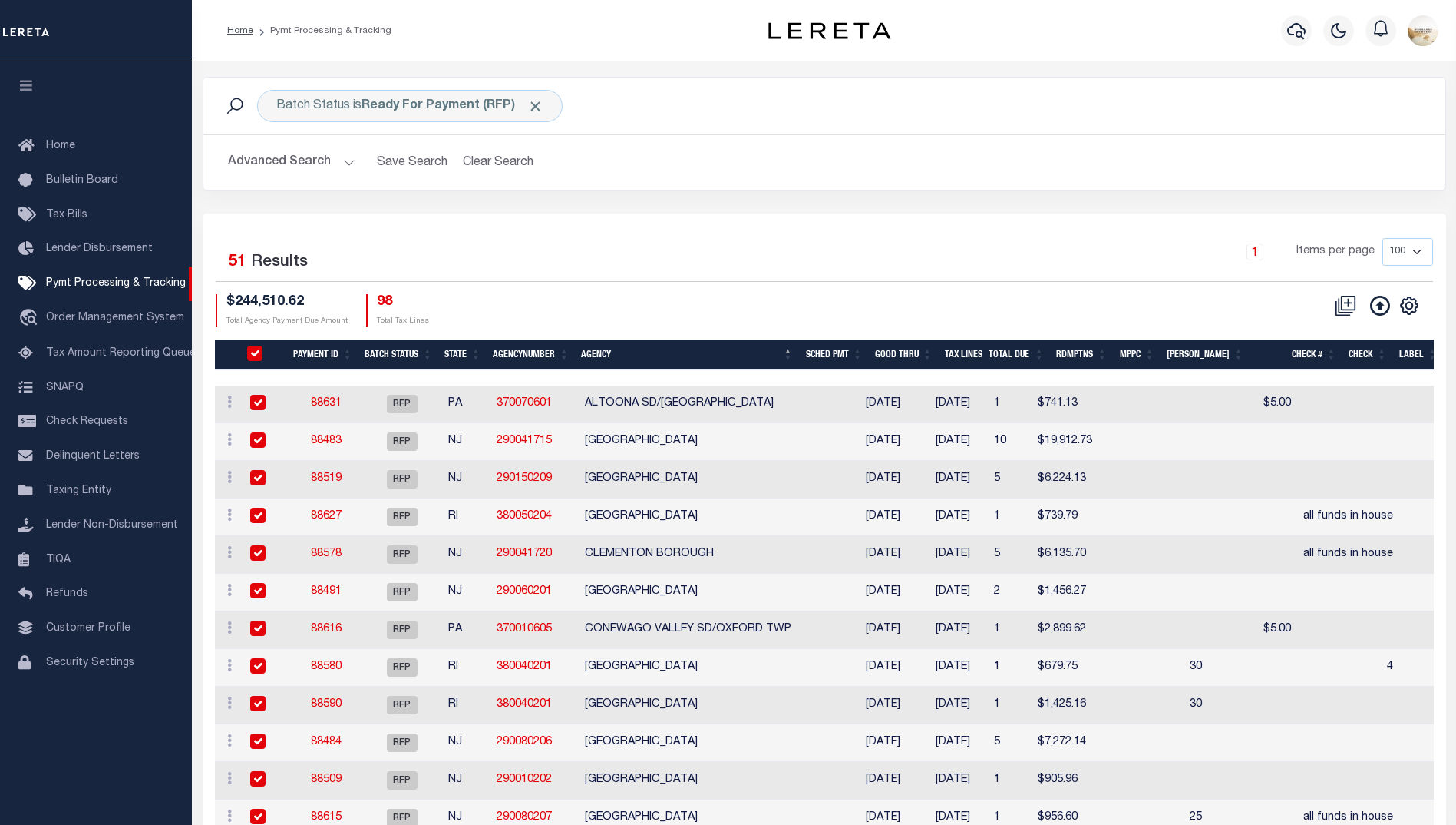
checkbox input "true"
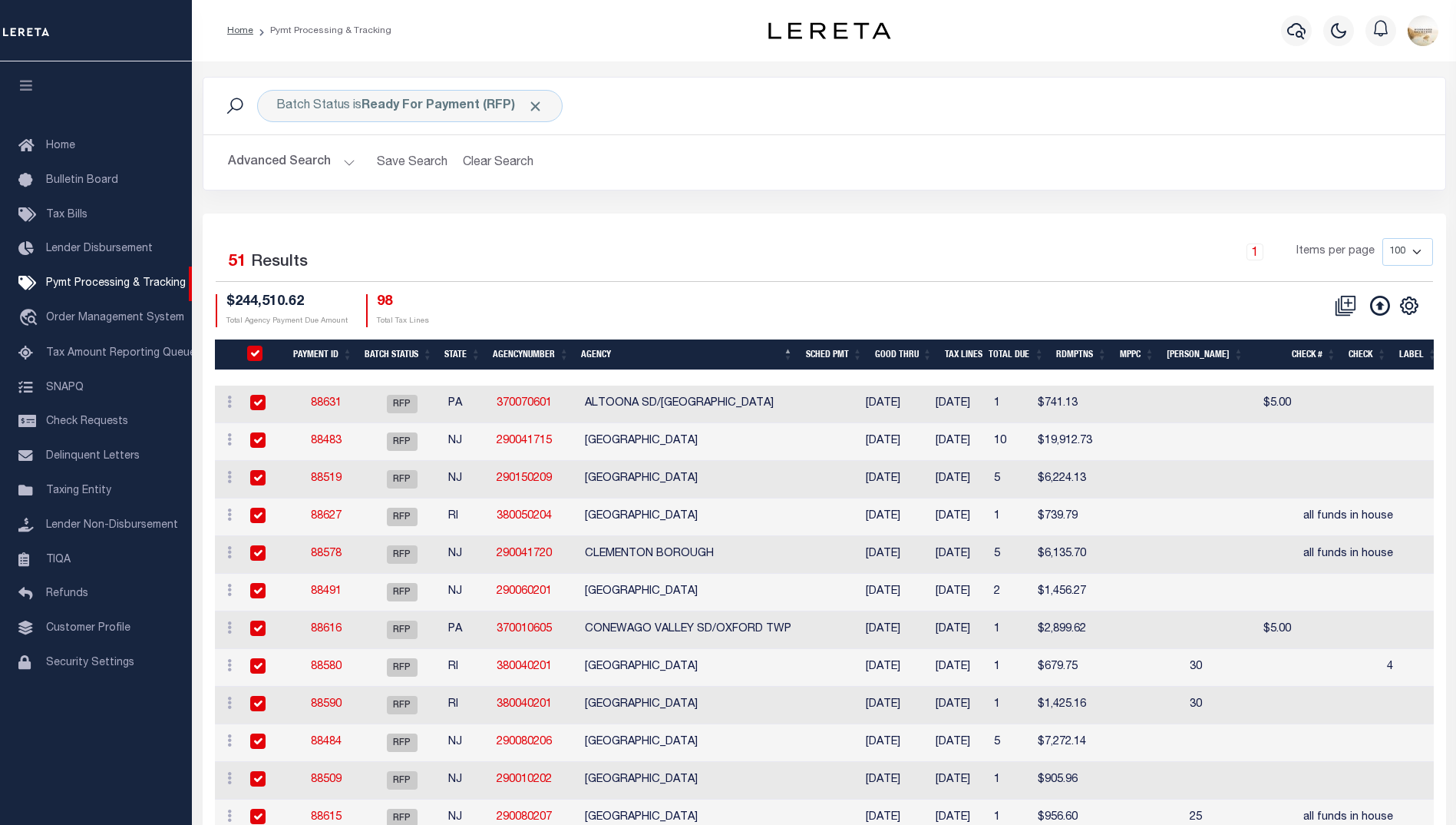
checkbox input "true"
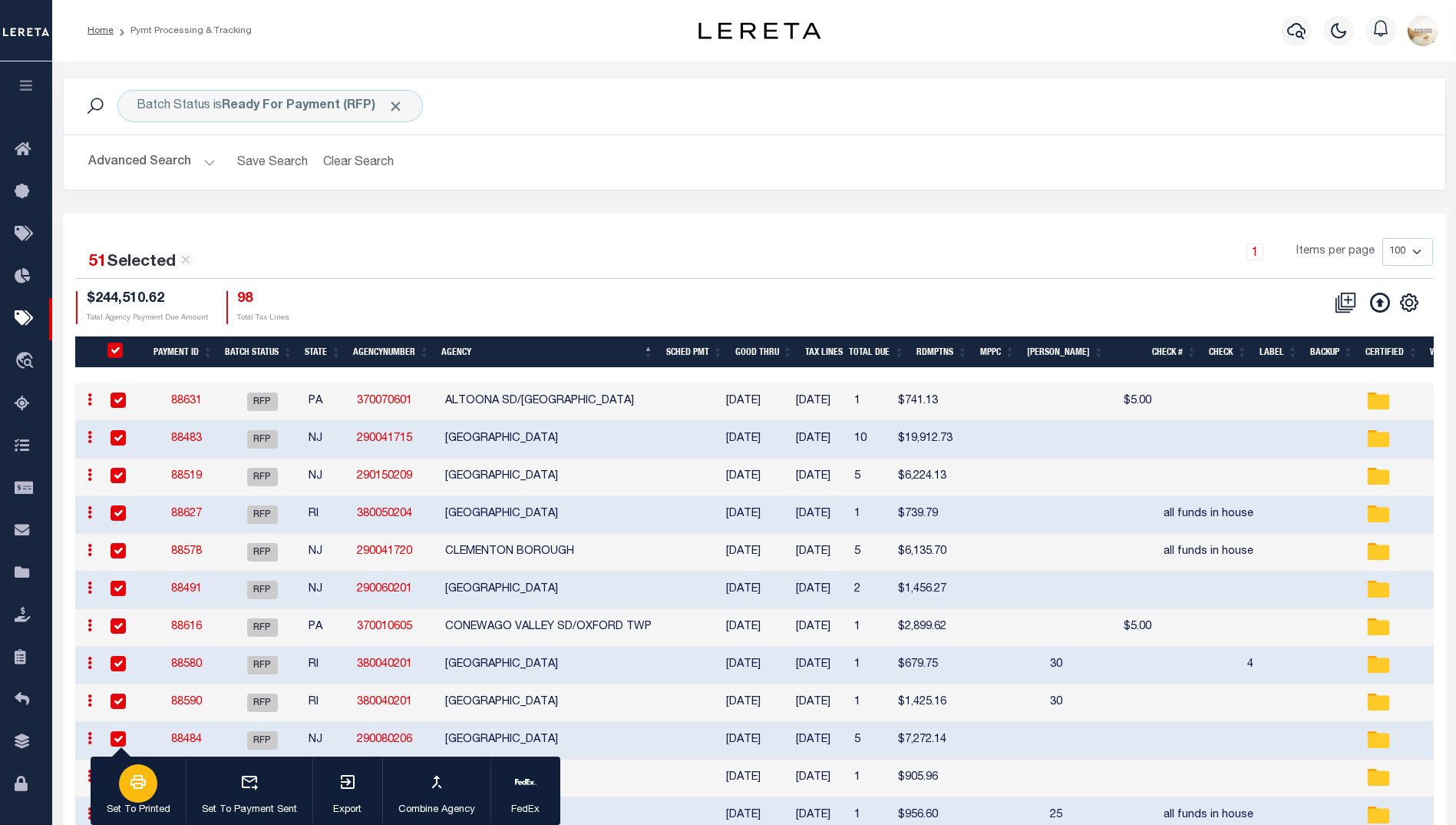
click at [144, 791] on icon "button" at bounding box center [139, 782] width 19 height 19
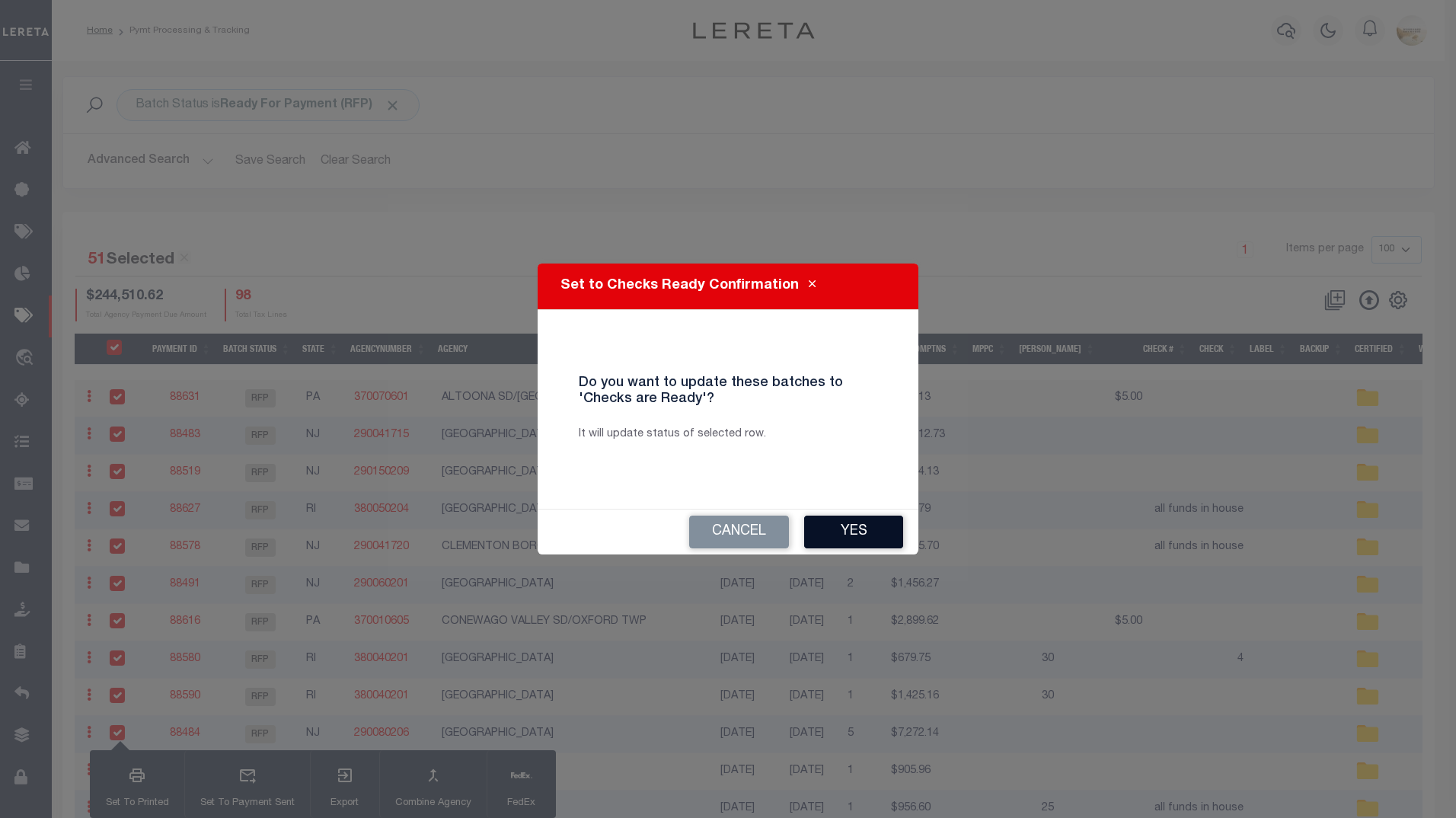
click at [865, 535] on button "Yes" at bounding box center [853, 531] width 99 height 32
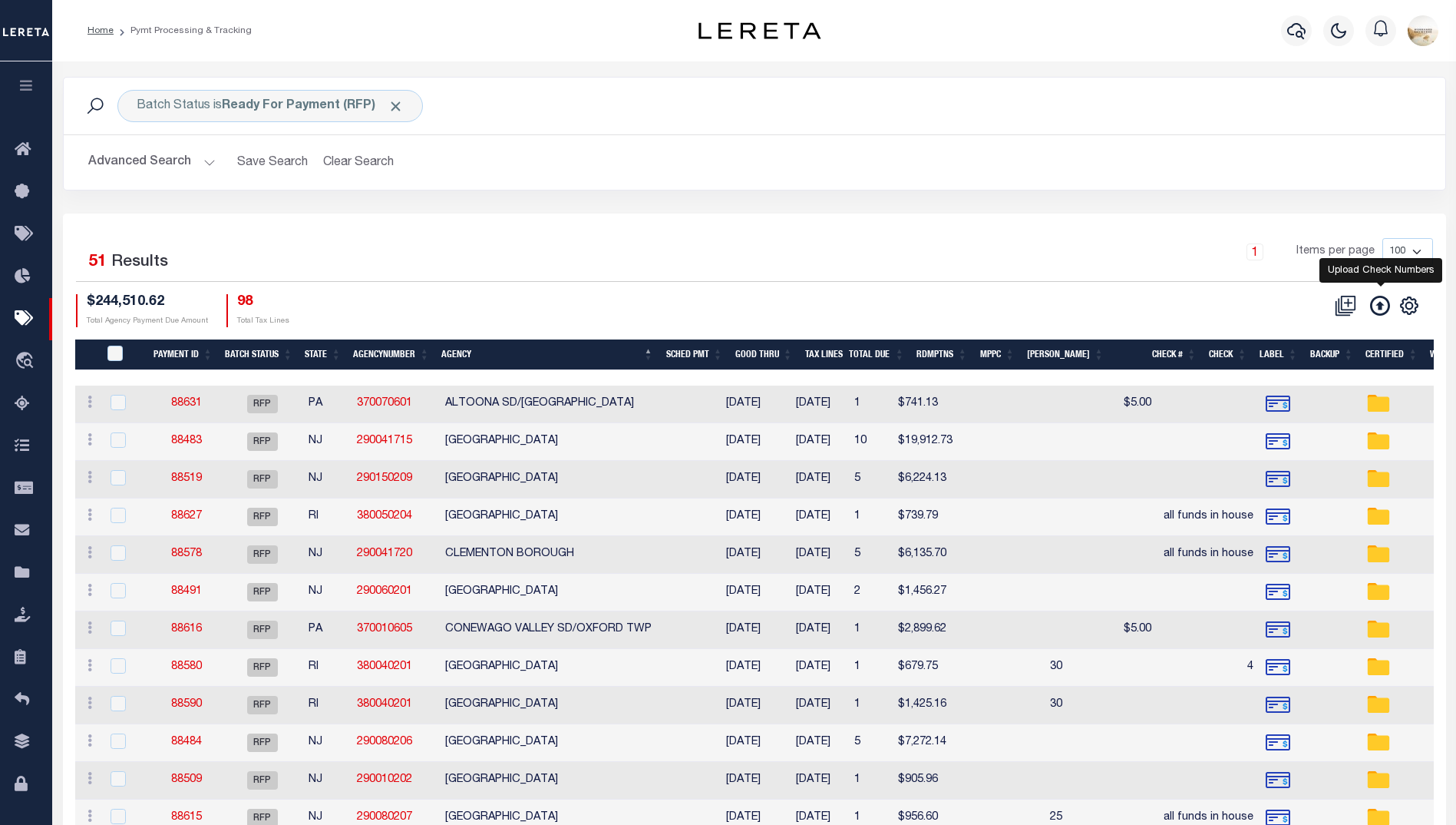
click at [1375, 297] on icon at bounding box center [1380, 305] width 20 height 20
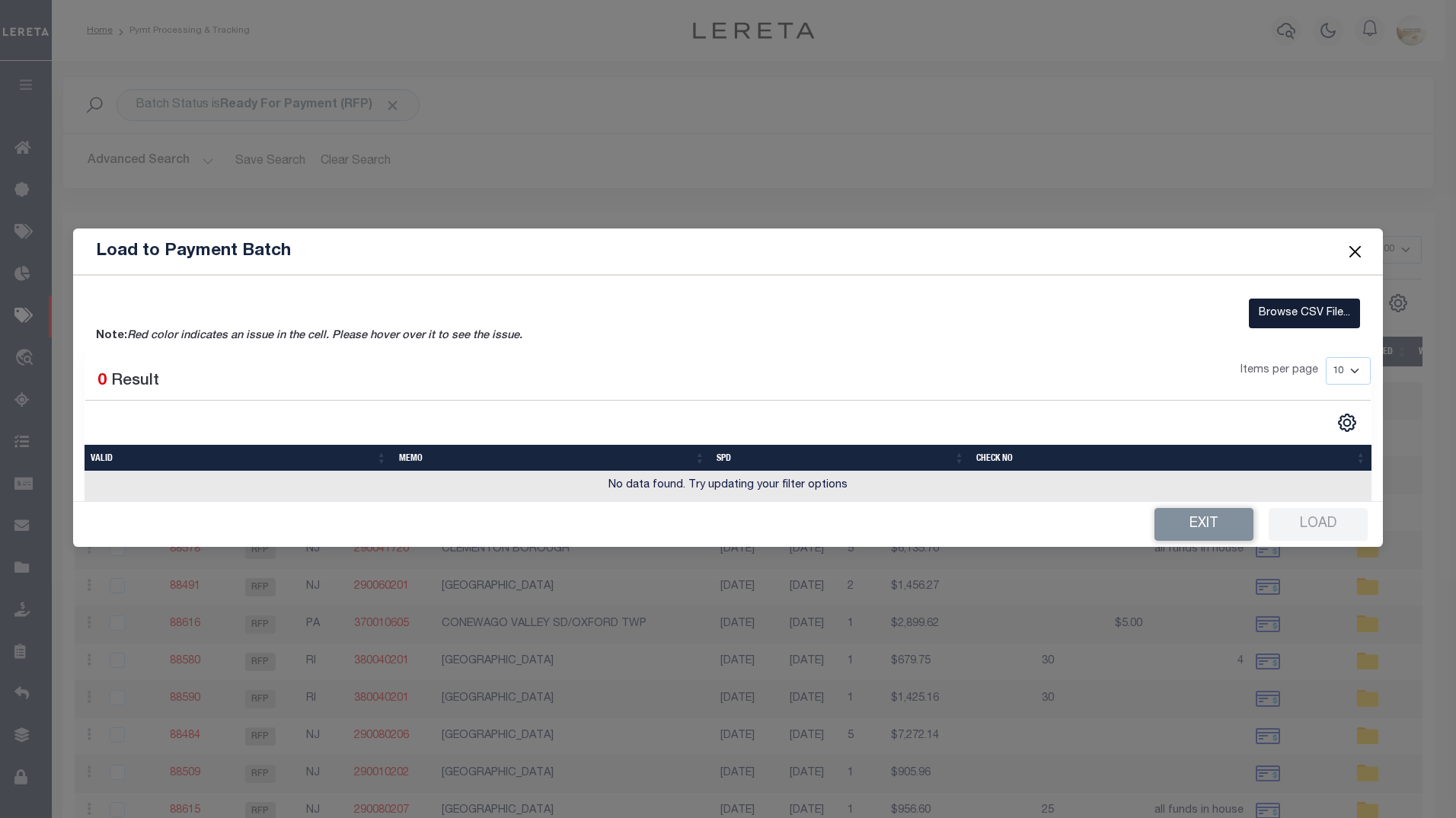
click at [1292, 318] on label "Browse CSV File..." at bounding box center [1305, 313] width 111 height 30
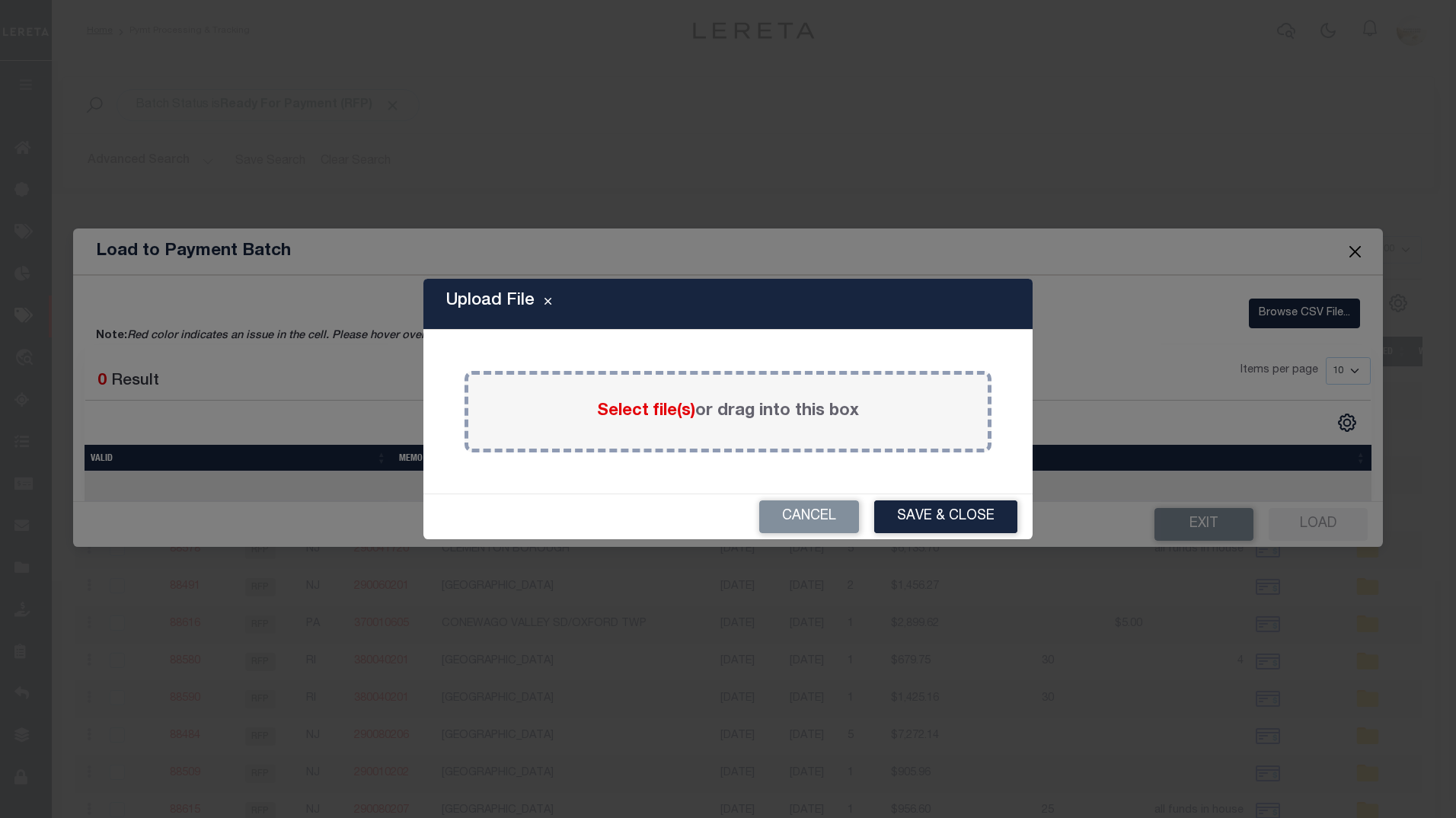
click at [649, 415] on span "Select file(s)" at bounding box center [646, 411] width 98 height 17
click at [0, 0] on input "Select file(s) or drag into this box" at bounding box center [0, 0] width 0 height 0
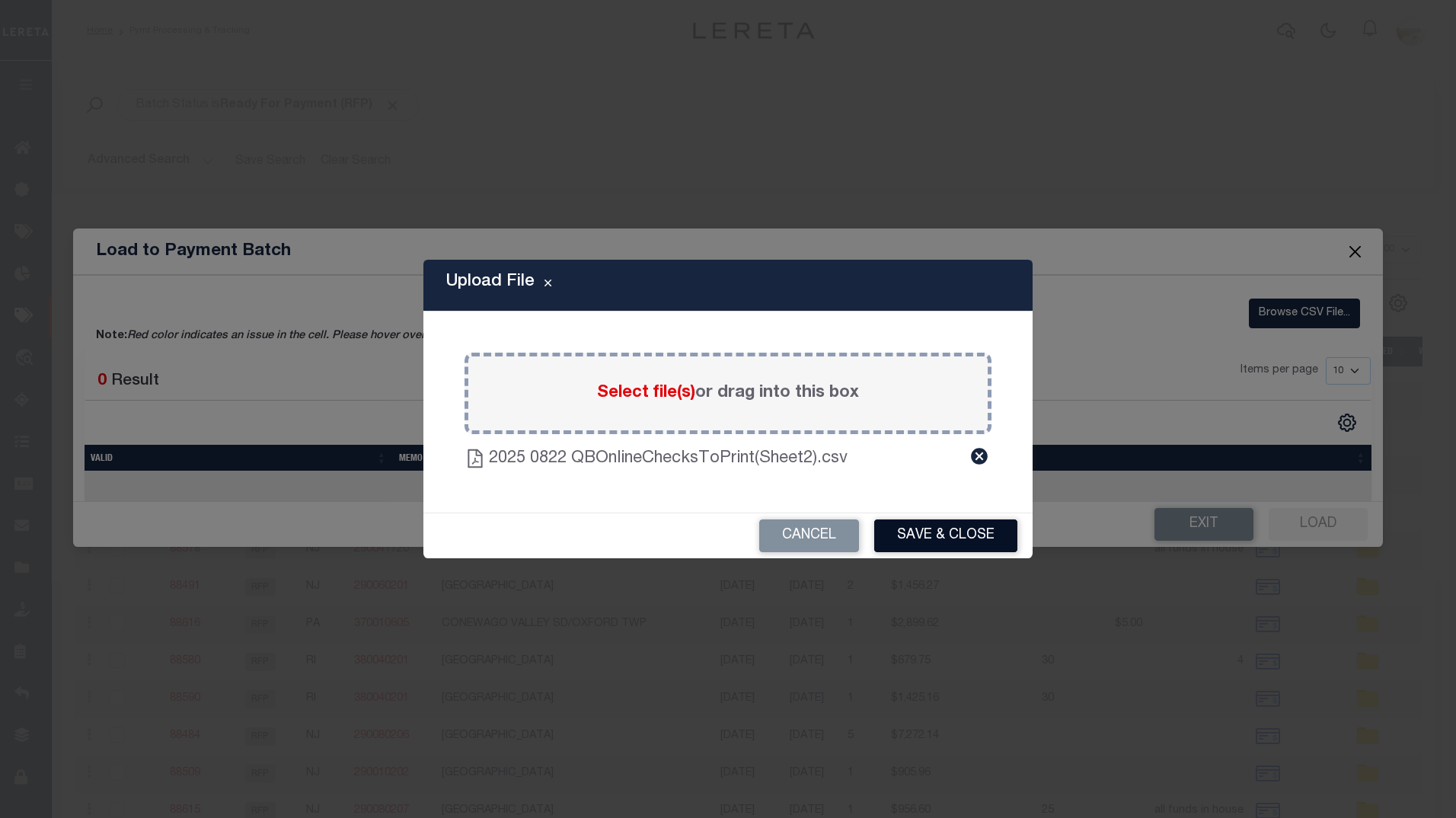
click at [968, 532] on button "Save & Close" at bounding box center [945, 535] width 143 height 32
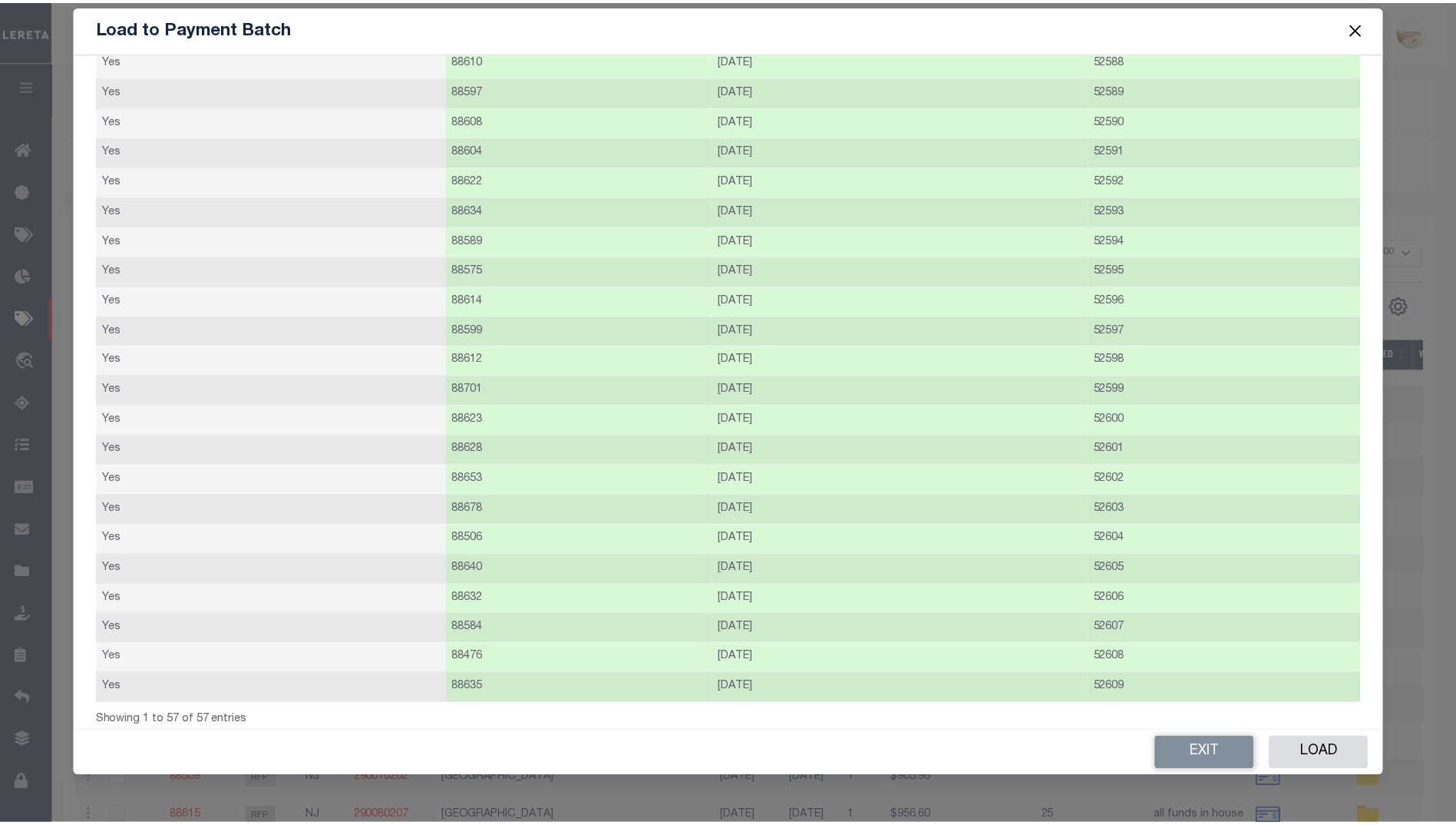
scroll to position [1156, 0]
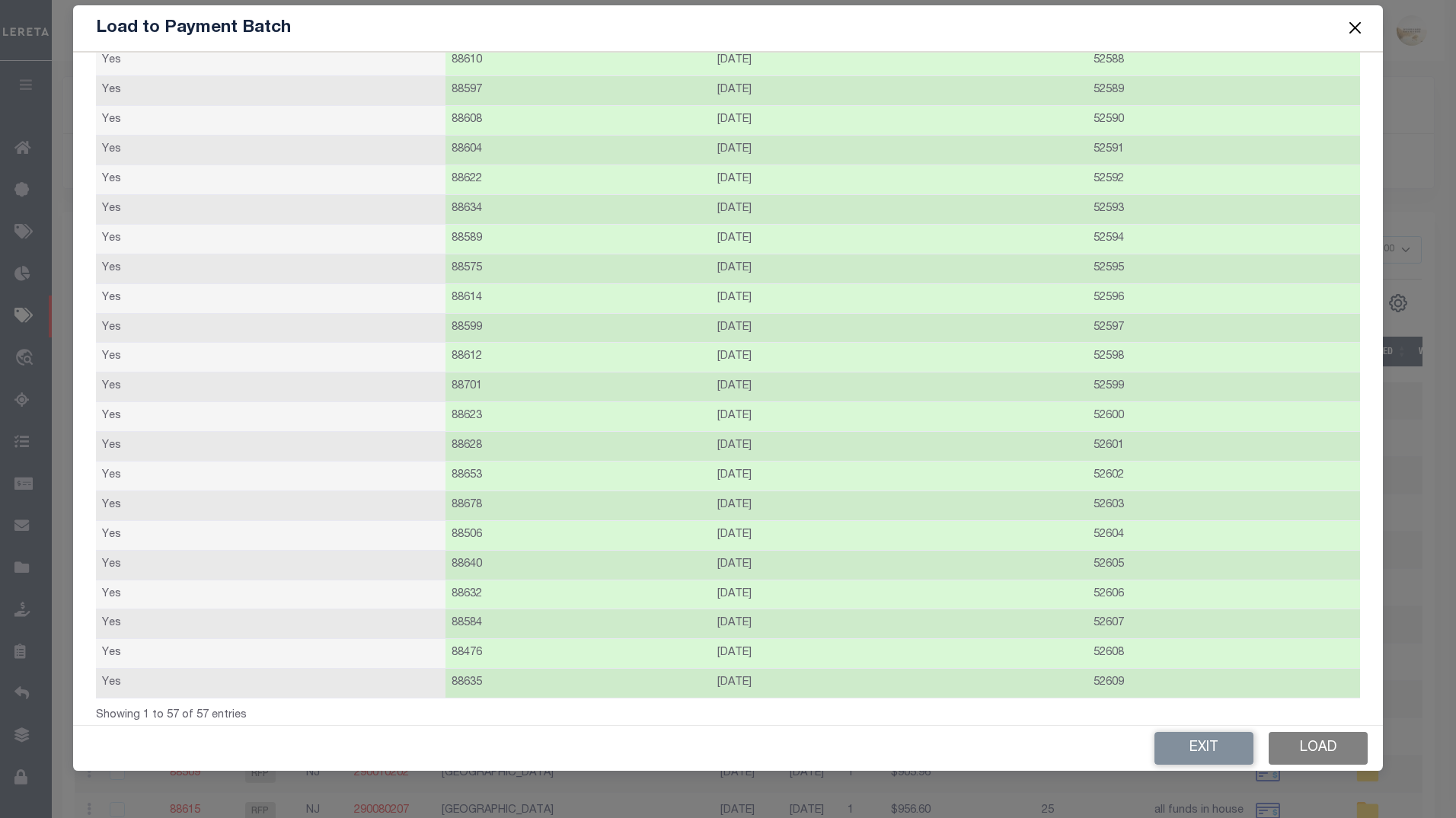
click at [1322, 749] on button "Load" at bounding box center [1318, 747] width 99 height 32
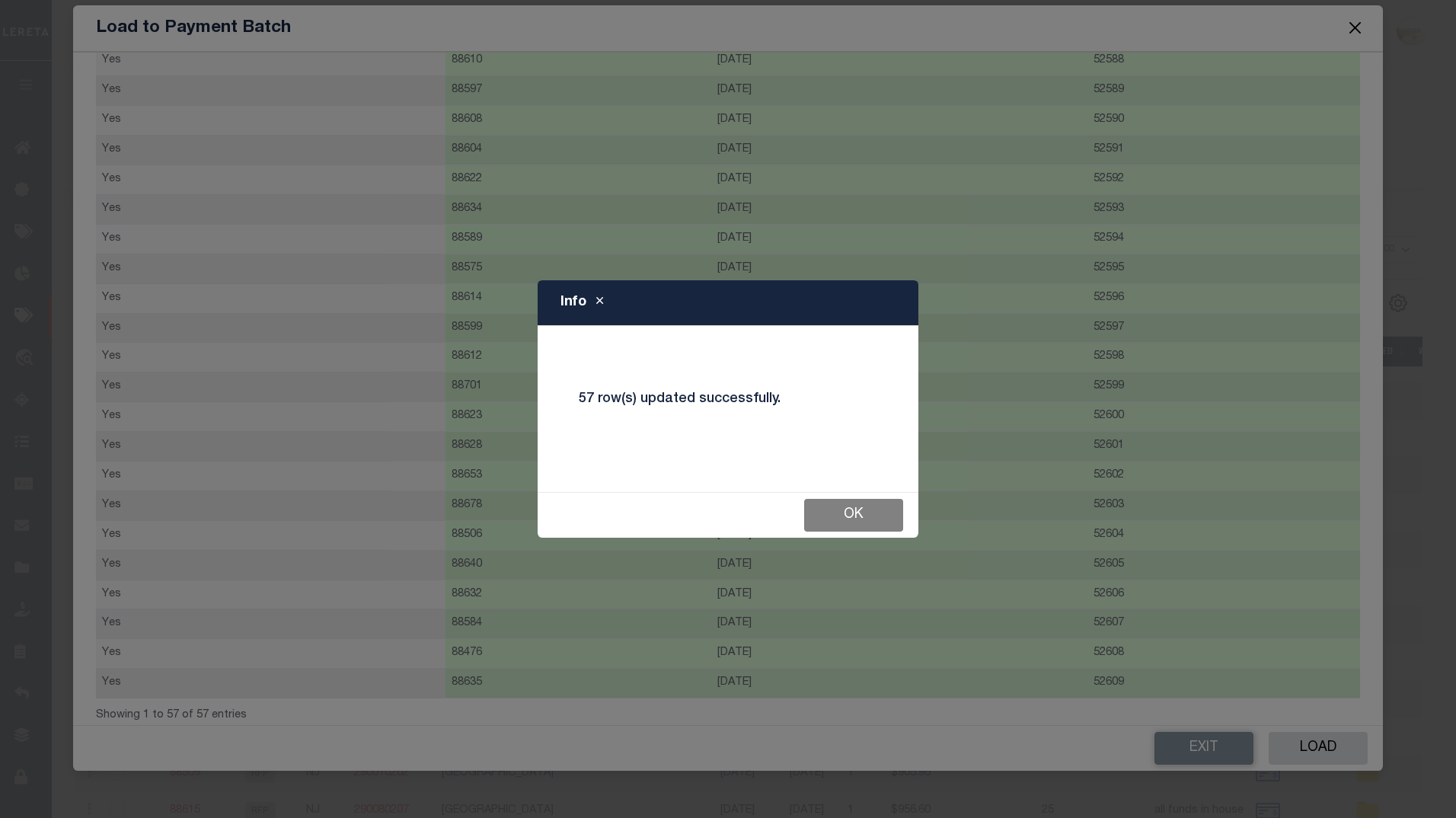
click at [852, 524] on button "Ok" at bounding box center [853, 514] width 99 height 32
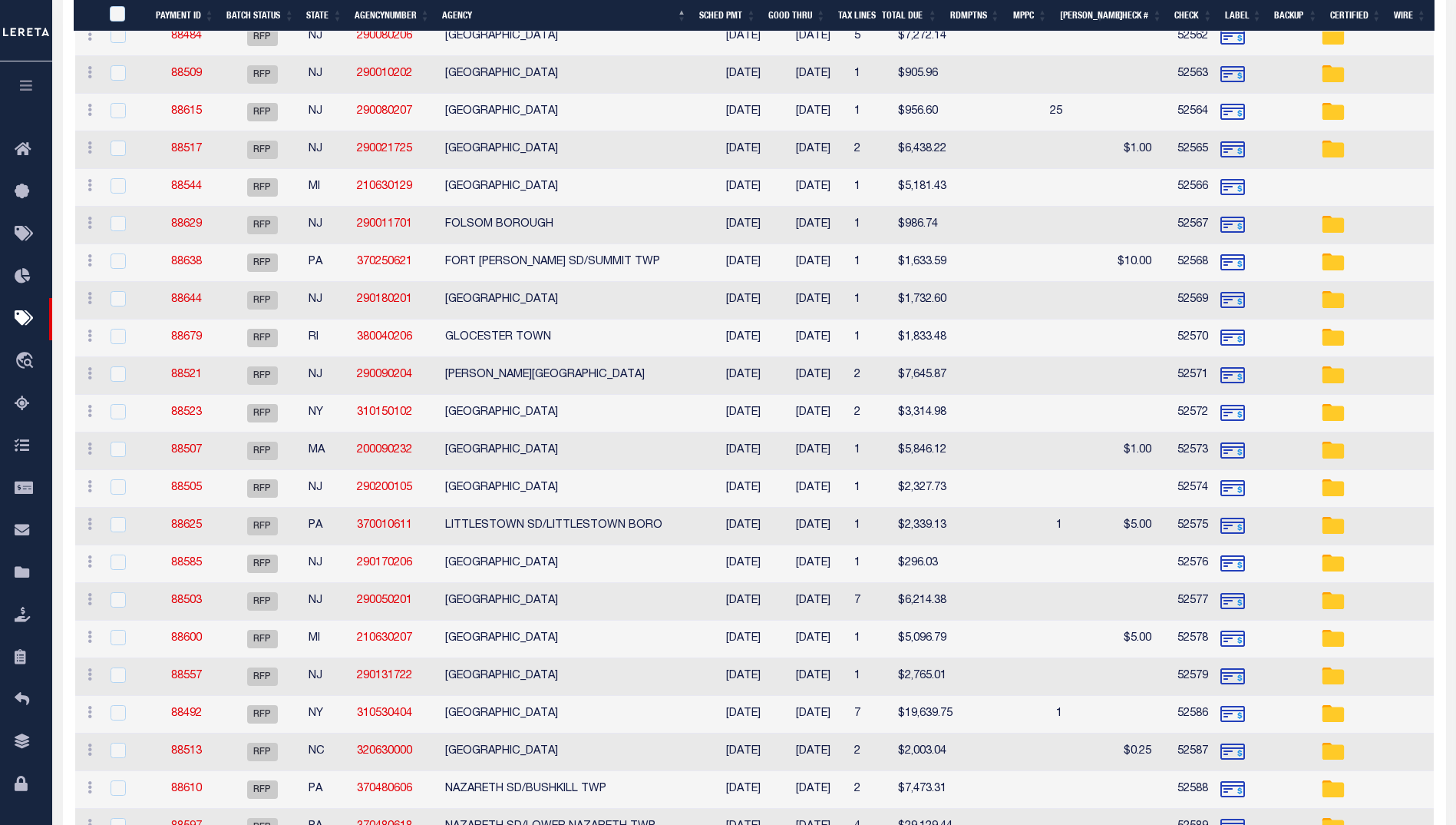
scroll to position [768, 0]
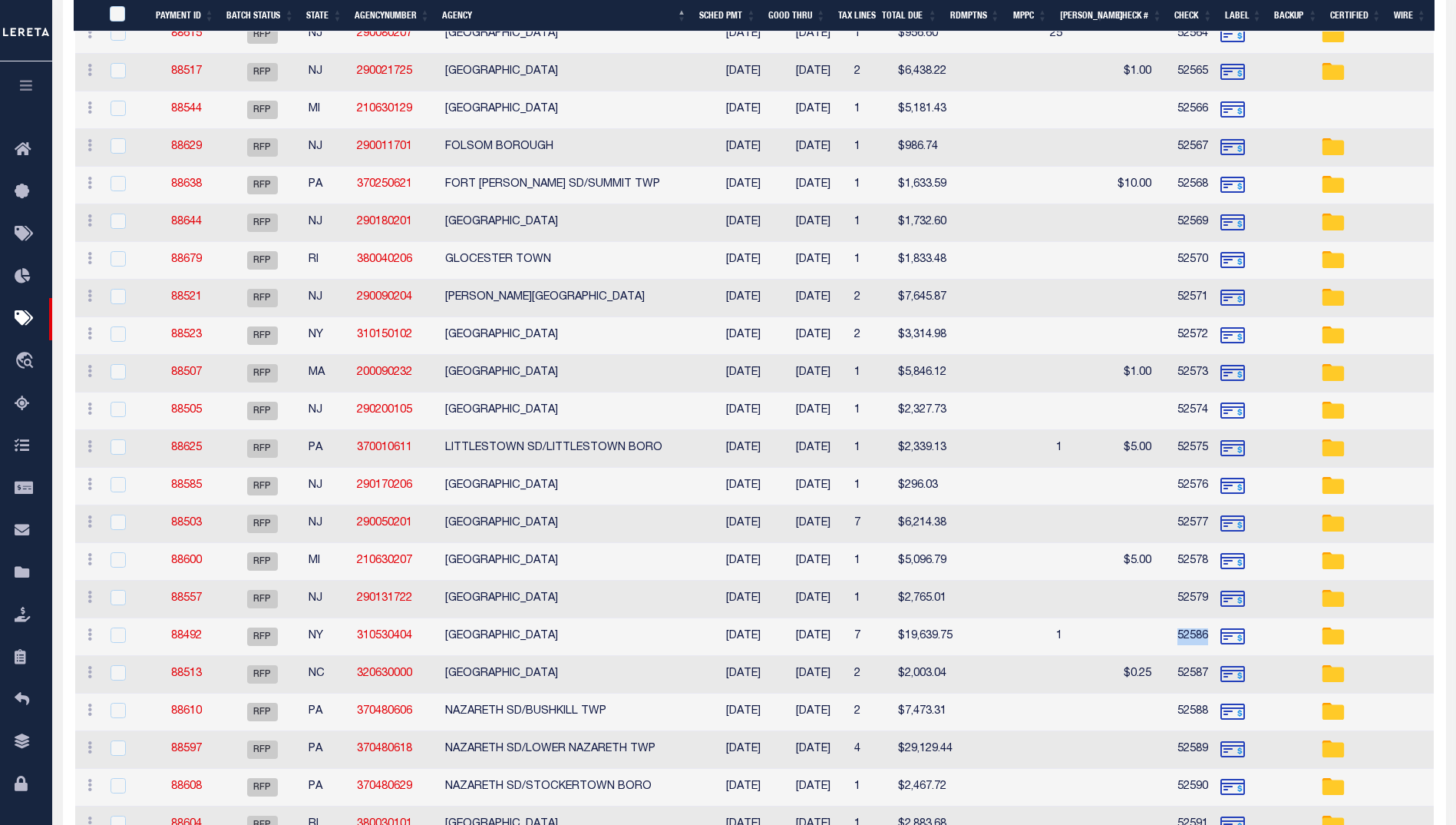
drag, startPoint x: 1134, startPoint y: 632, endPoint x: 1154, endPoint y: 634, distance: 20.1
click at [1161, 631] on td "52586" at bounding box center [1185, 637] width 57 height 37
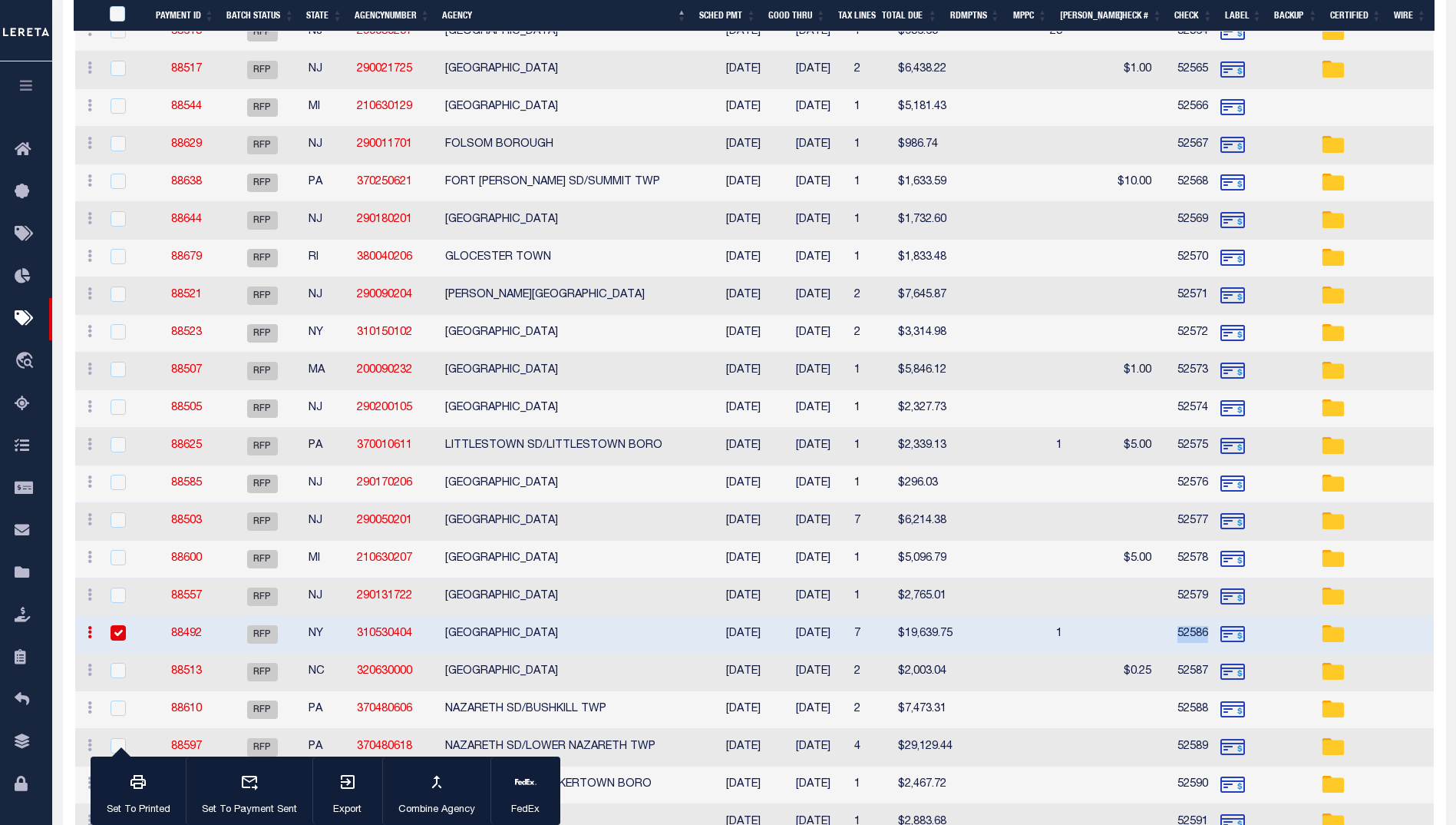
drag, startPoint x: 1149, startPoint y: 636, endPoint x: 1103, endPoint y: 611, distance: 52.4
click at [1103, 616] on td at bounding box center [1112, 635] width 89 height 37
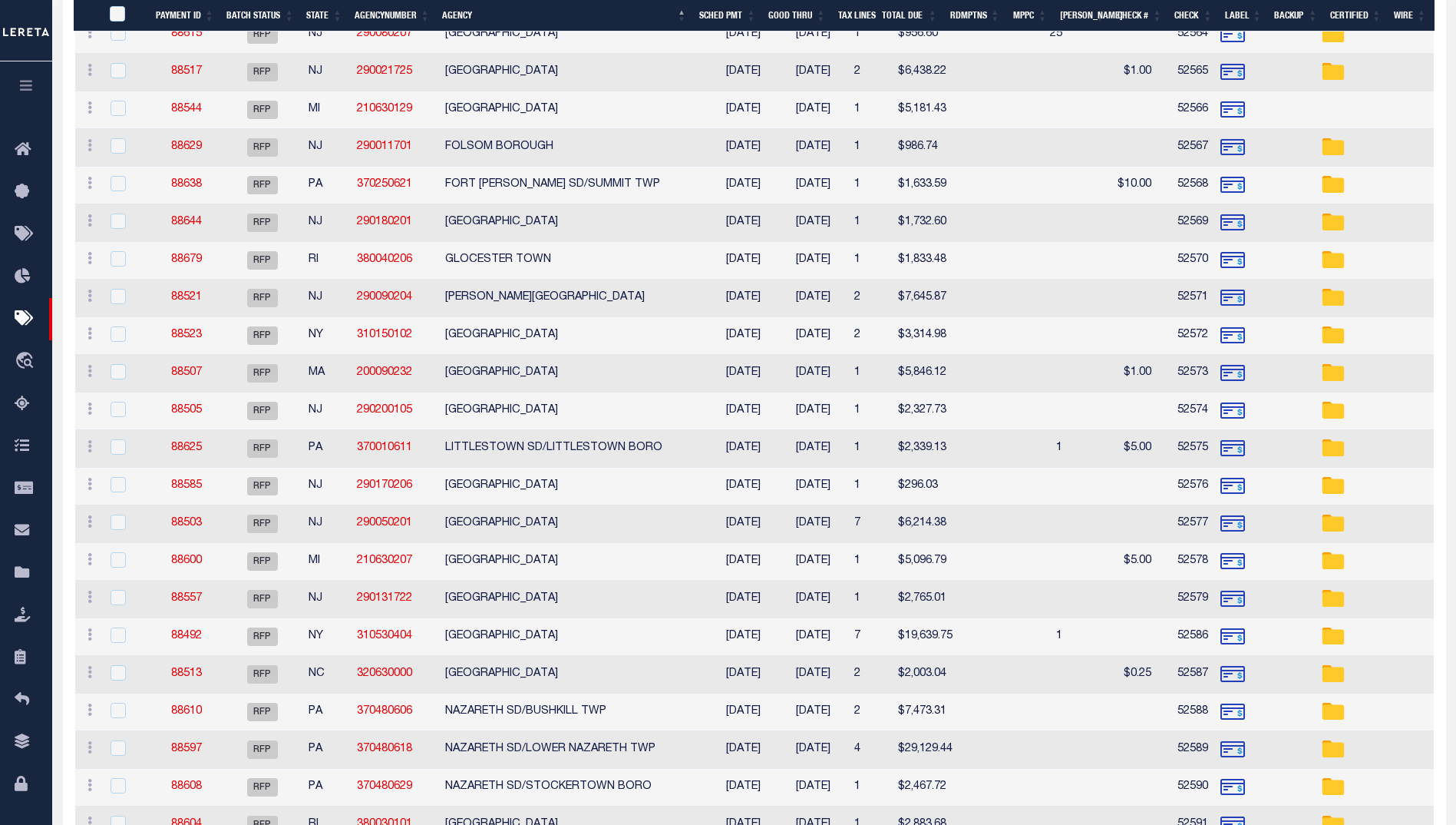
checkbox input "false"
click at [1157, 595] on td "52579" at bounding box center [1185, 599] width 57 height 37
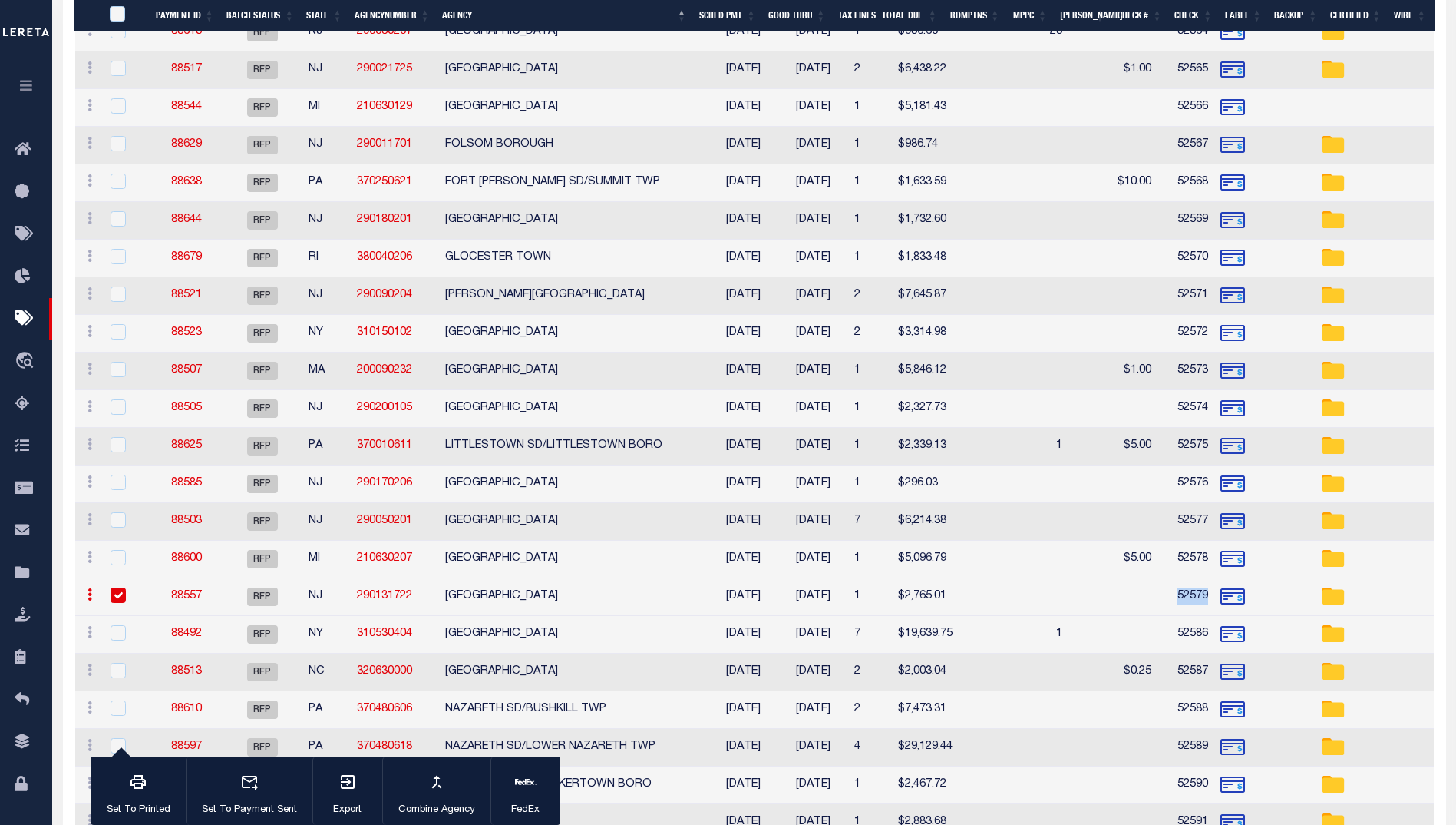
drag, startPoint x: 1131, startPoint y: 593, endPoint x: 1157, endPoint y: 592, distance: 26.0
click at [1162, 591] on td "52579" at bounding box center [1185, 597] width 57 height 37
checkbox input "false"
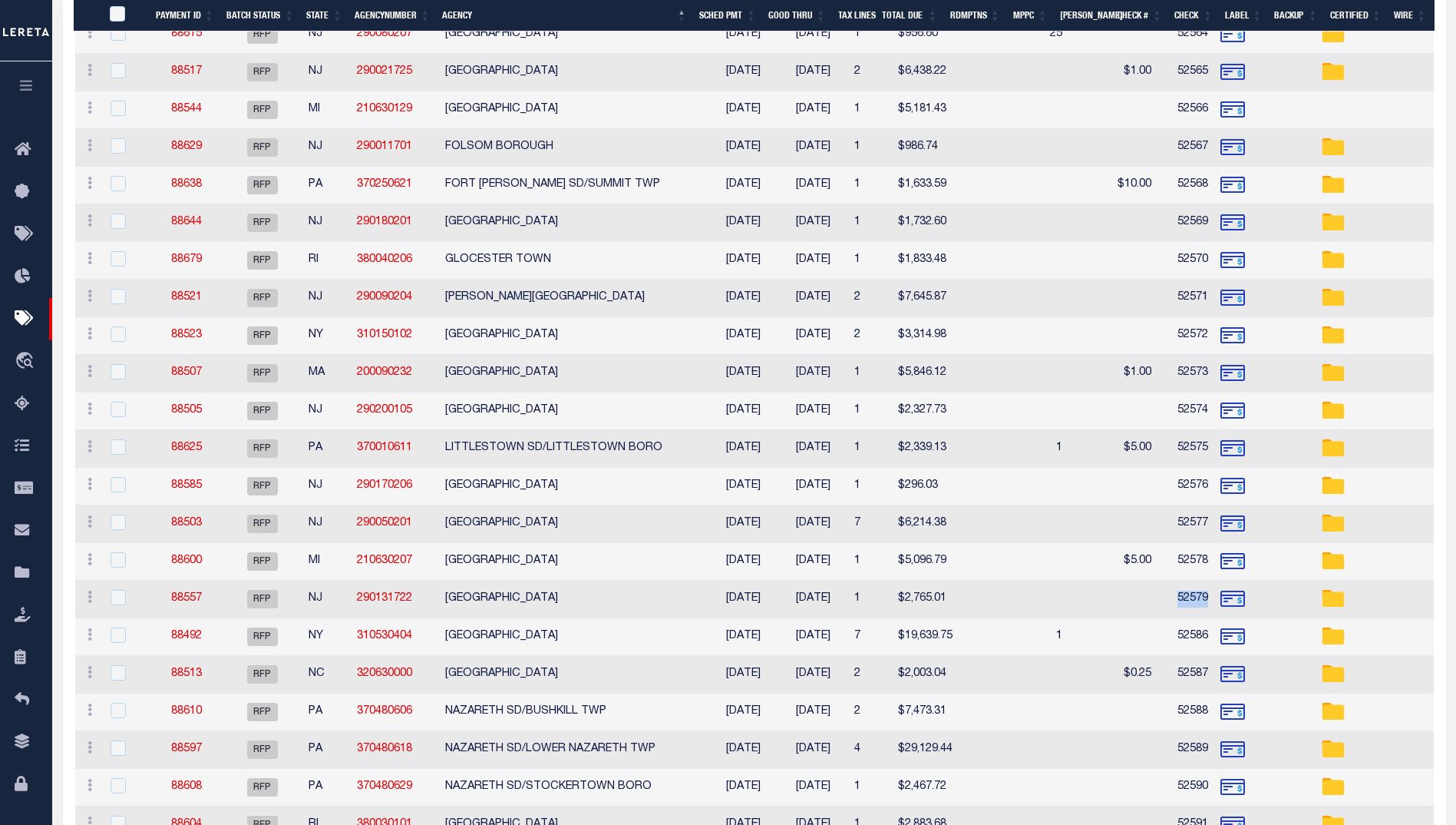
copy td "52579"
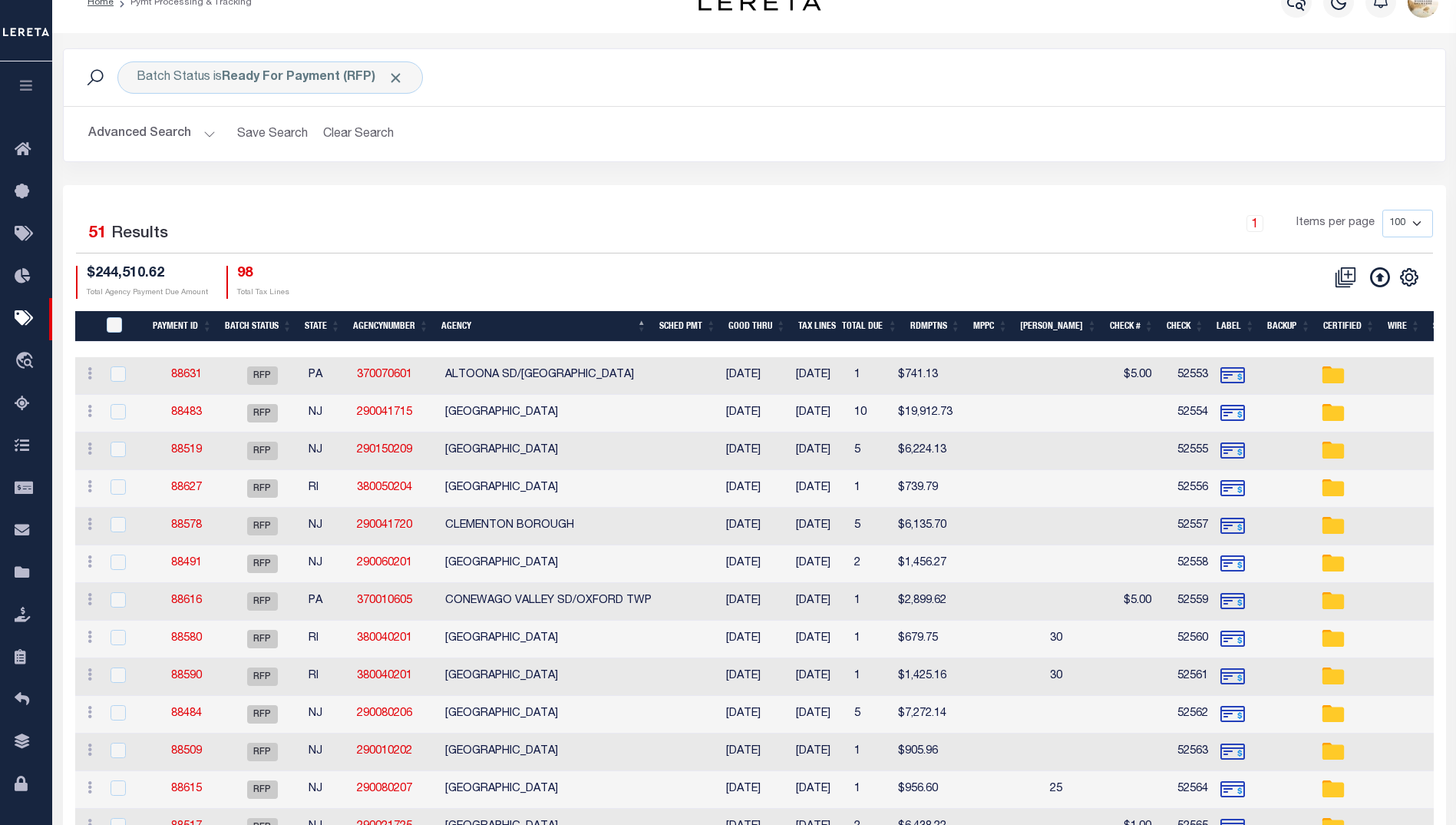
scroll to position [0, 0]
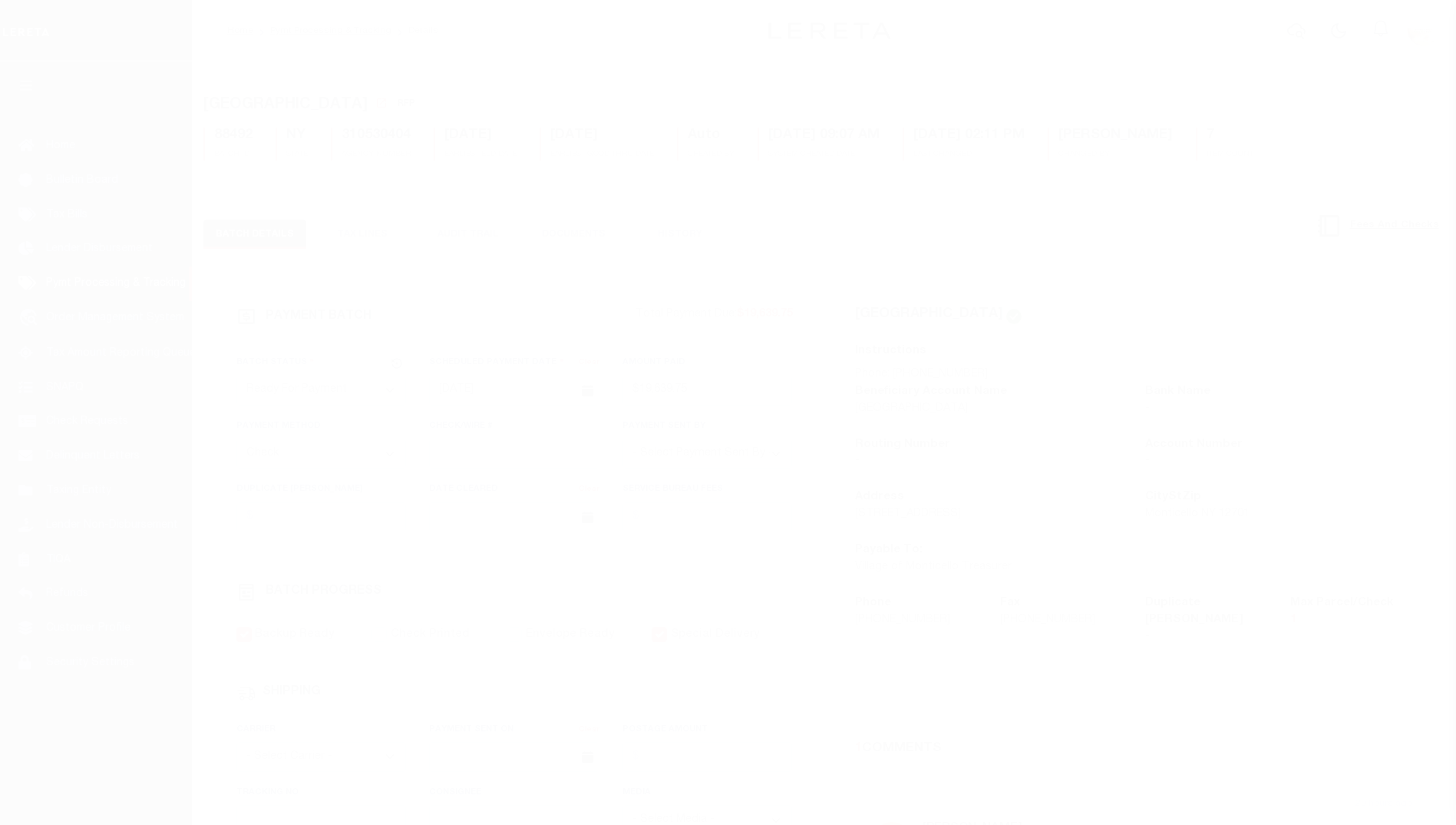
select select "RFP"
select select "CHK"
select select "[PERSON_NAME]"
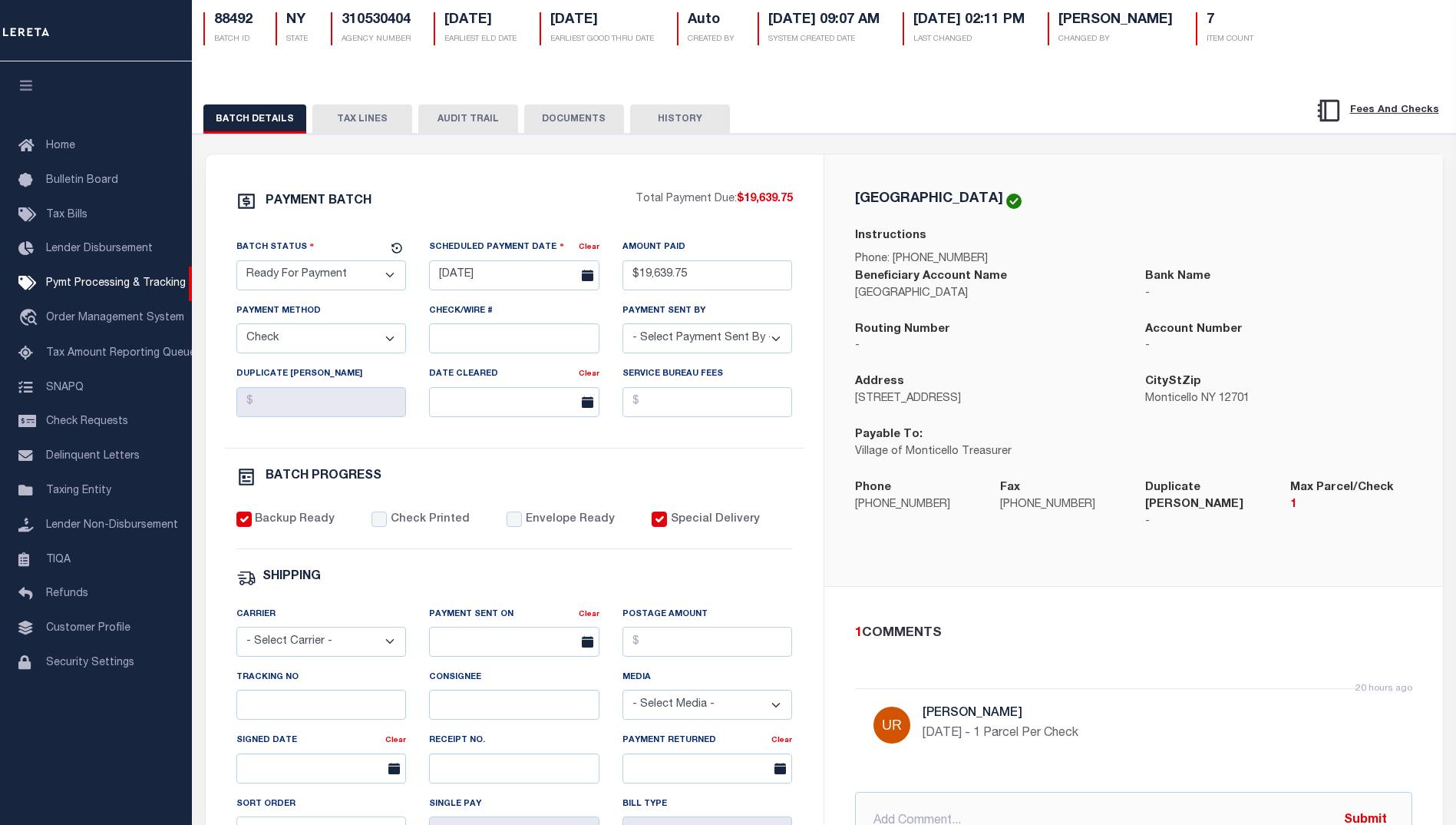
scroll to position [154, 0]
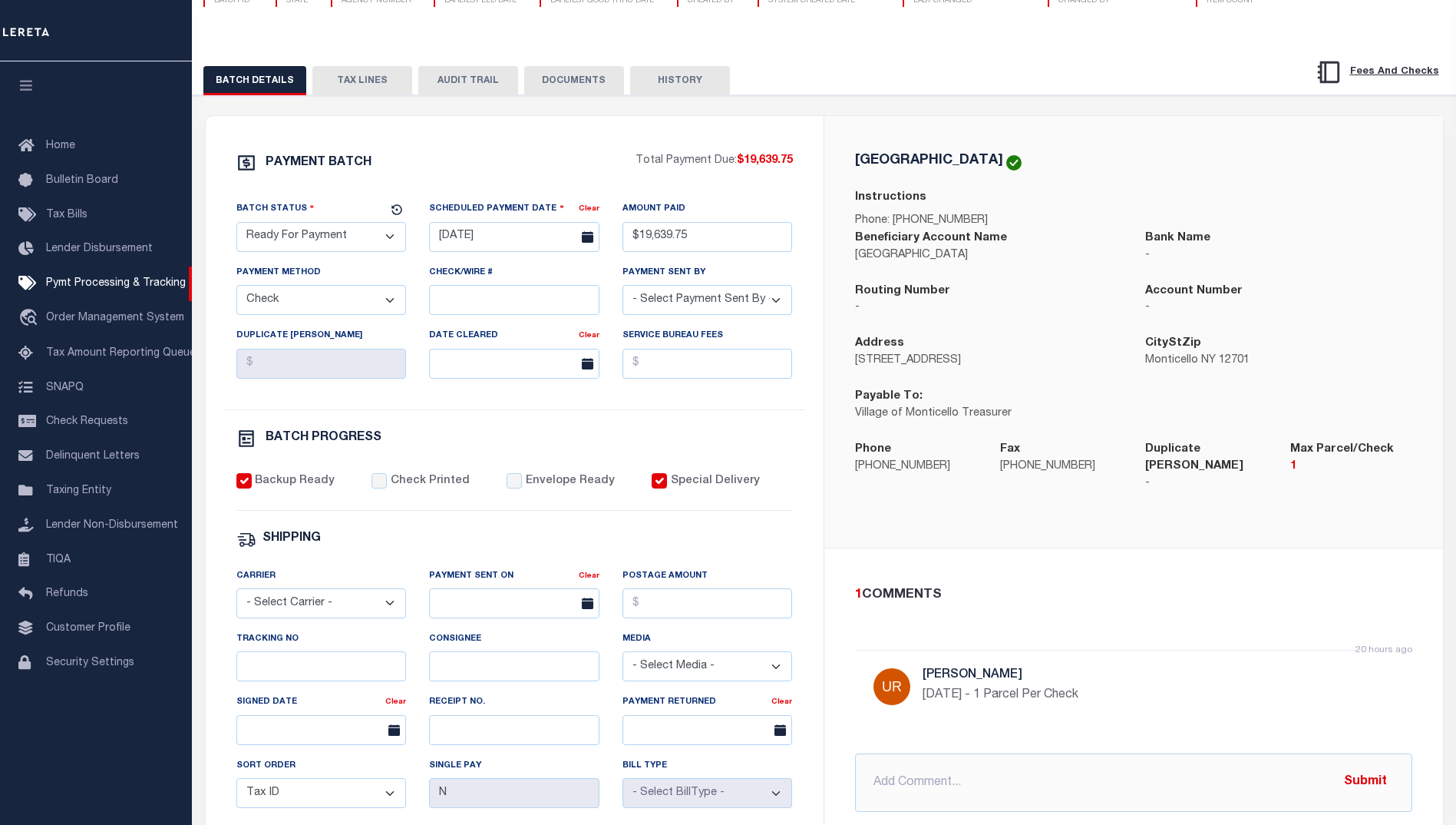
click at [339, 81] on button "TAX LINES" at bounding box center [362, 81] width 100 height 29
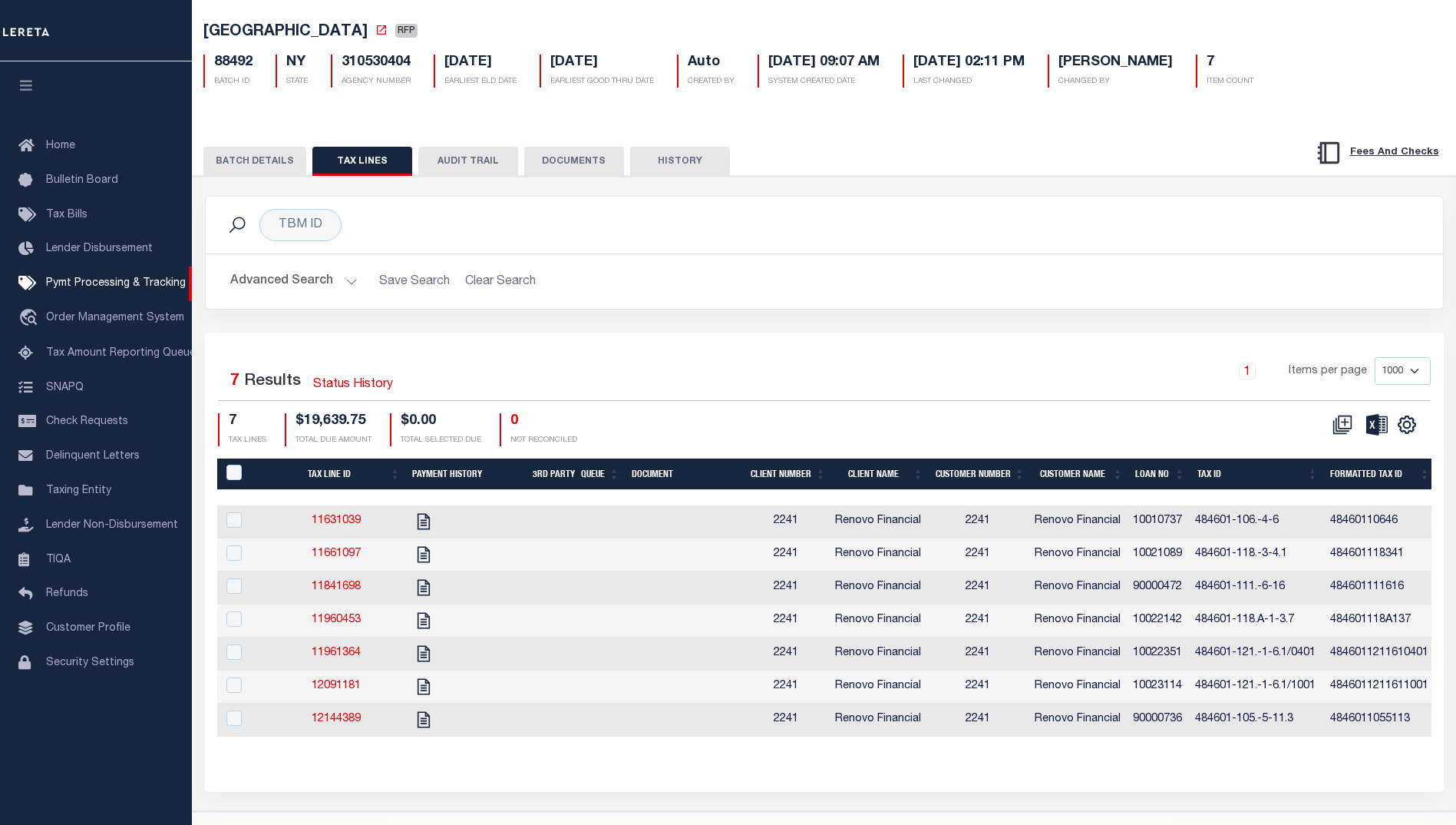
scroll to position [77, 0]
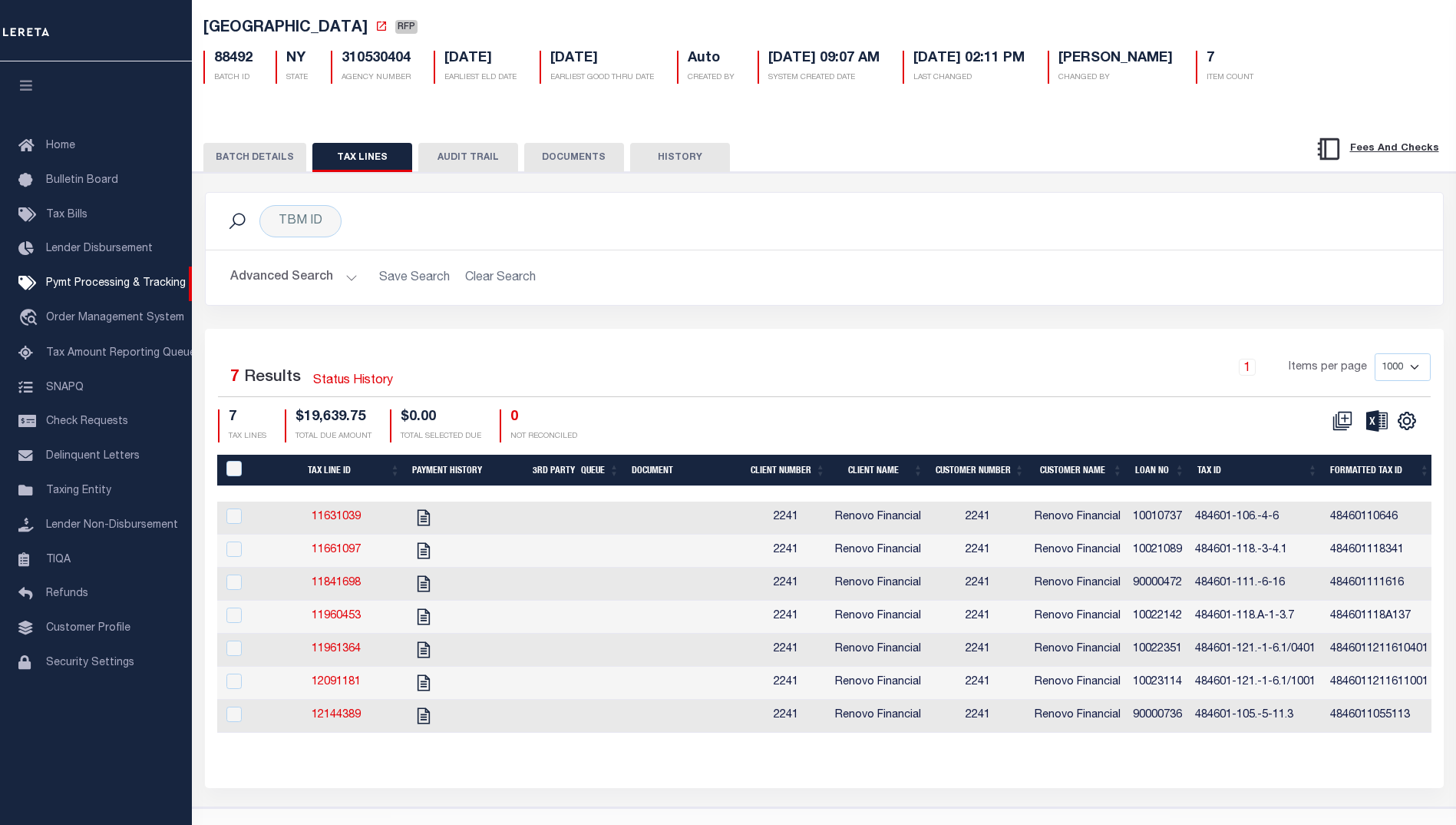
click at [342, 463] on th "Tax Line ID" at bounding box center [336, 470] width 140 height 32
click at [346, 467] on th "Tax Line ID" at bounding box center [336, 470] width 140 height 32
click at [1223, 476] on th "Tax ID" at bounding box center [1258, 470] width 133 height 32
click at [1410, 421] on icon "" at bounding box center [1406, 420] width 7 height 7
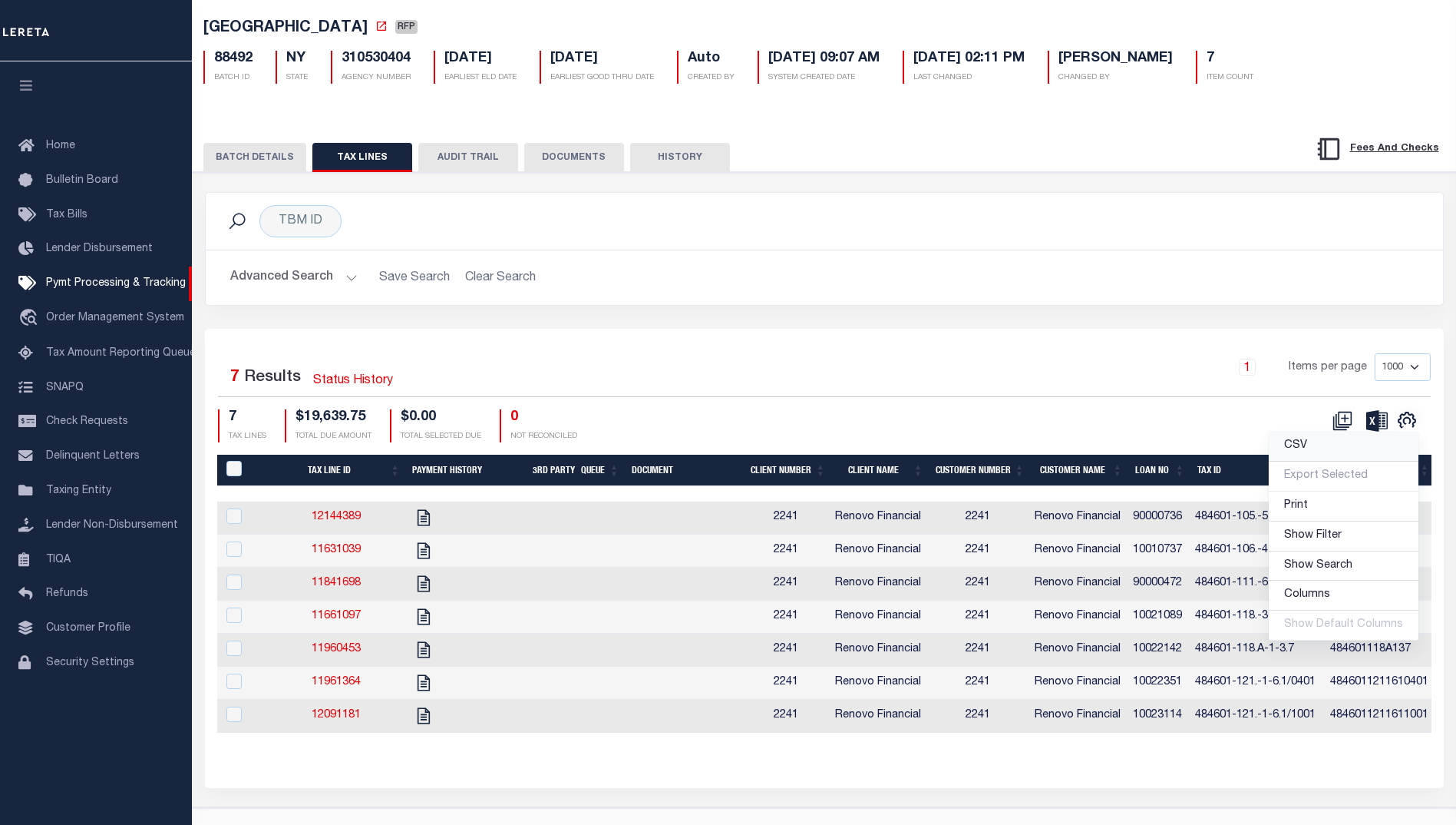
click at [1348, 445] on link "CSV" at bounding box center [1344, 447] width 150 height 30
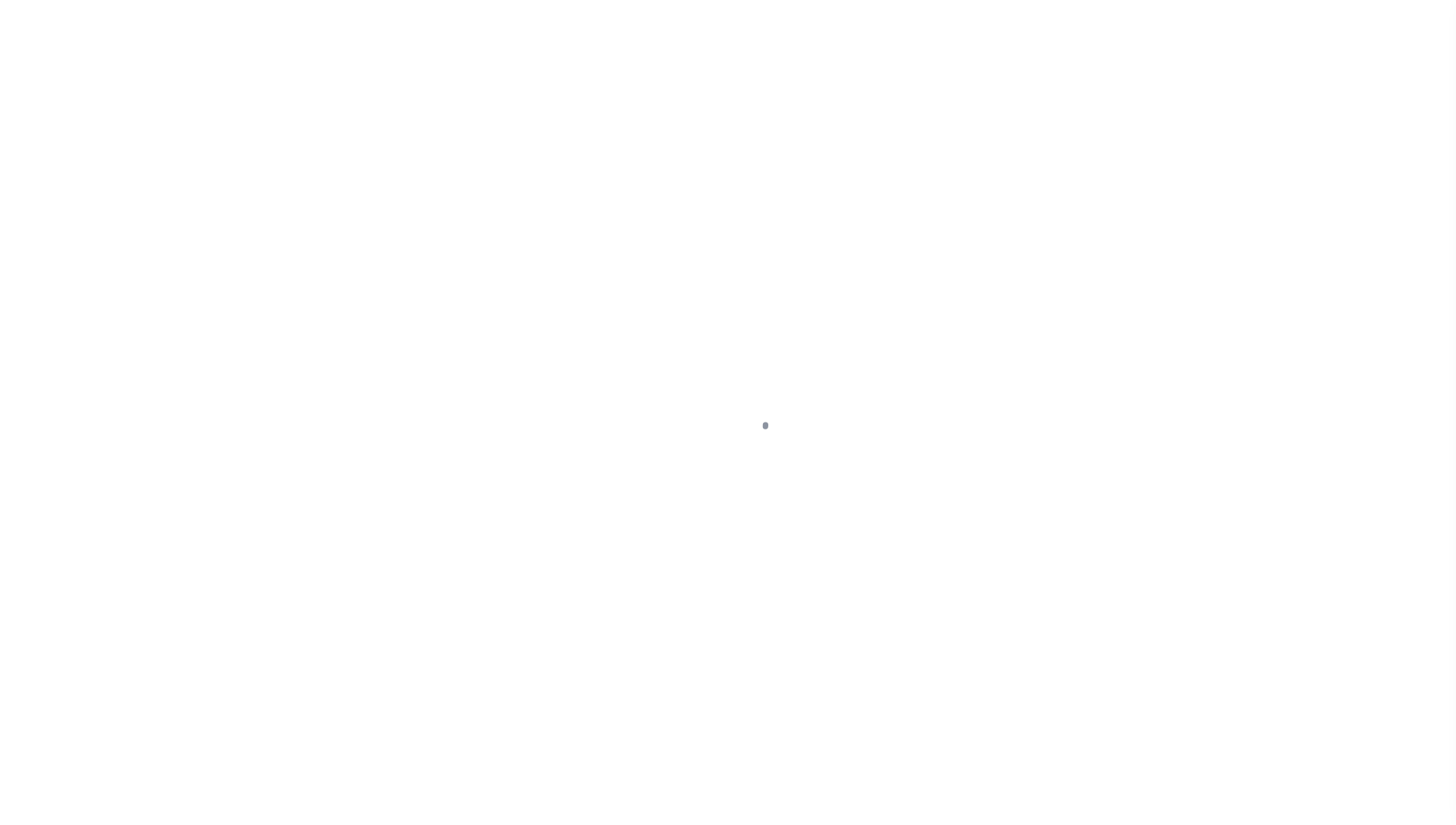
select select "RFP"
select select "CHK"
select select "[PERSON_NAME]"
select select "37"
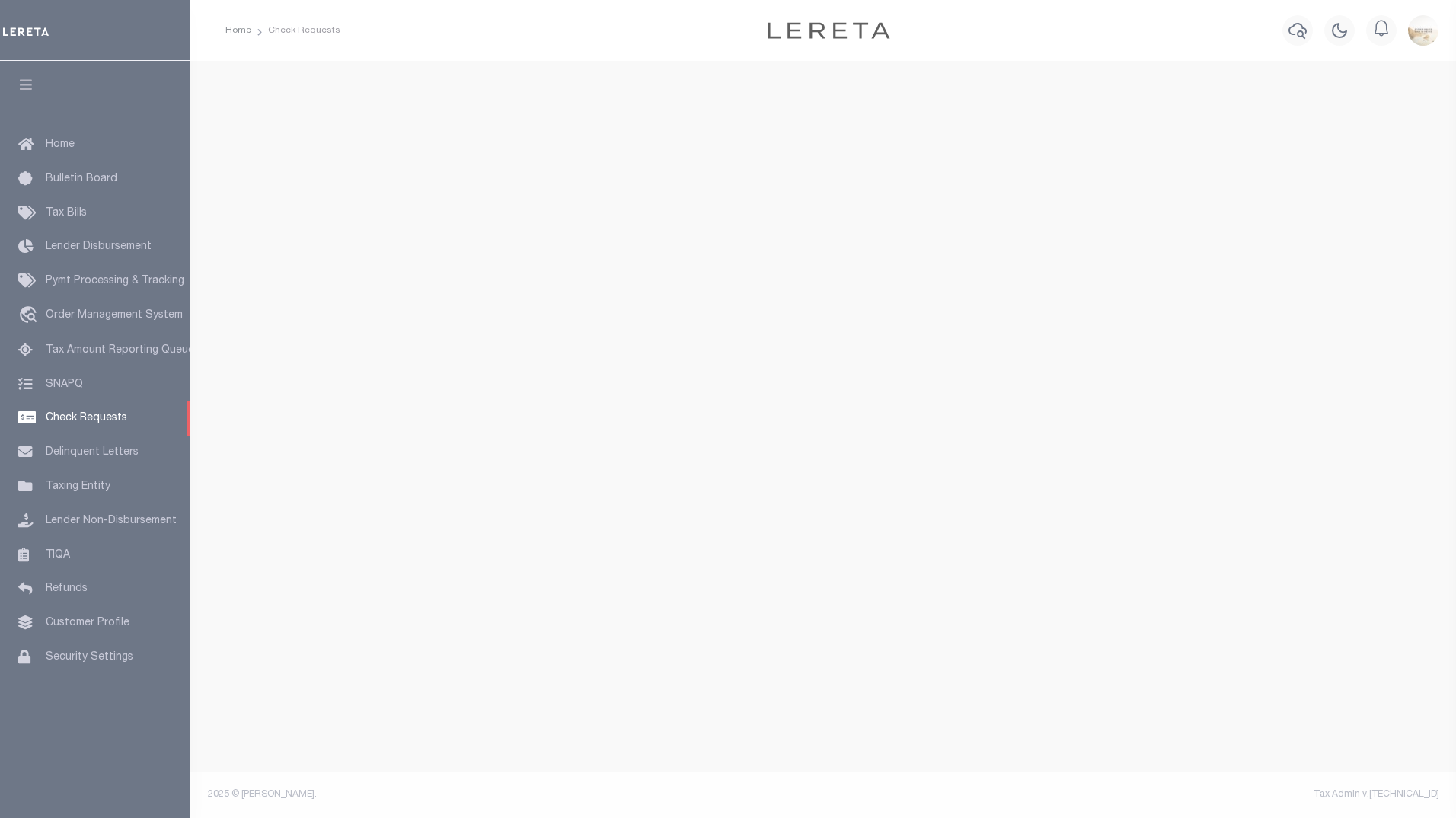
select select "50"
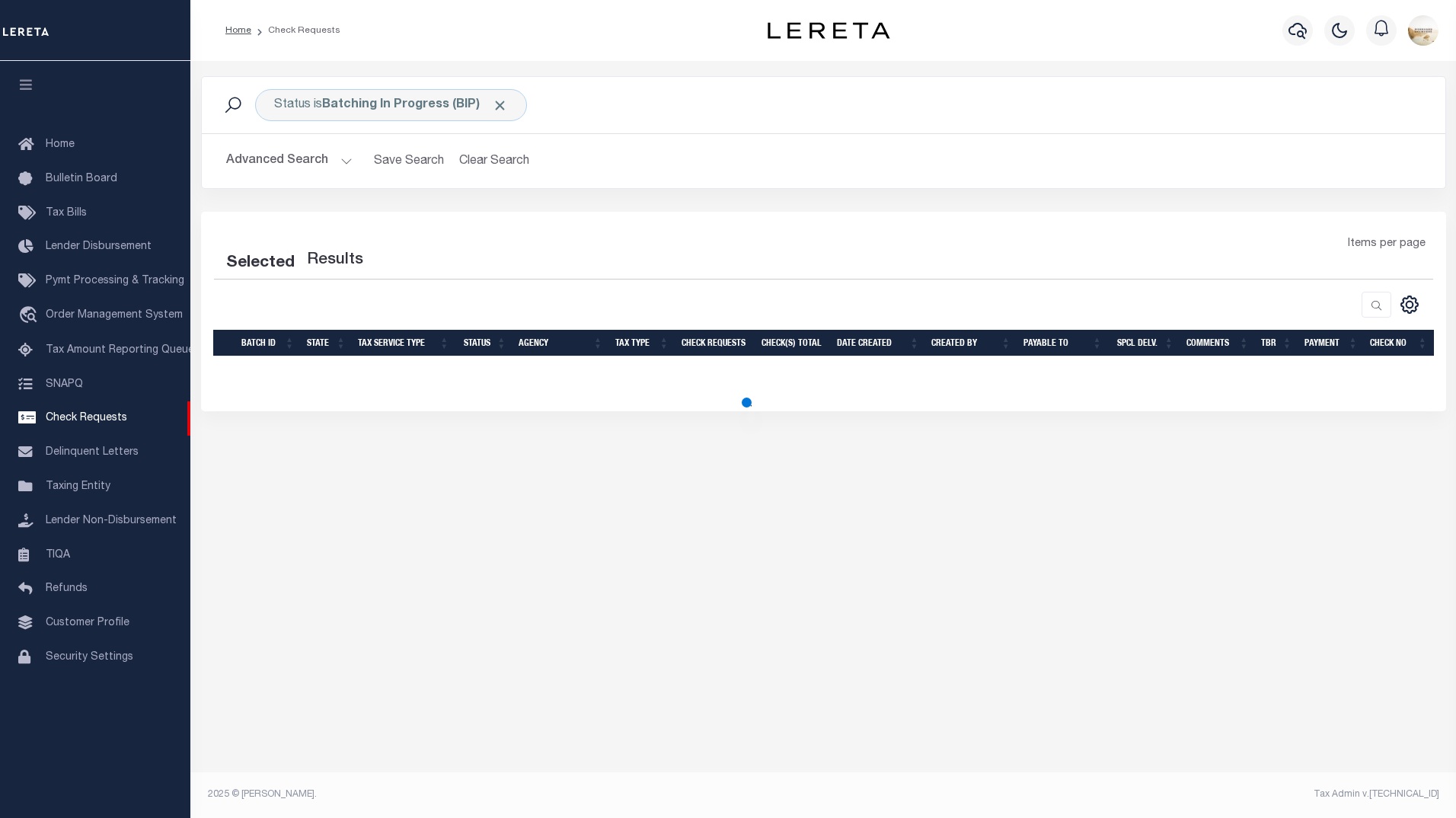
select select "50"
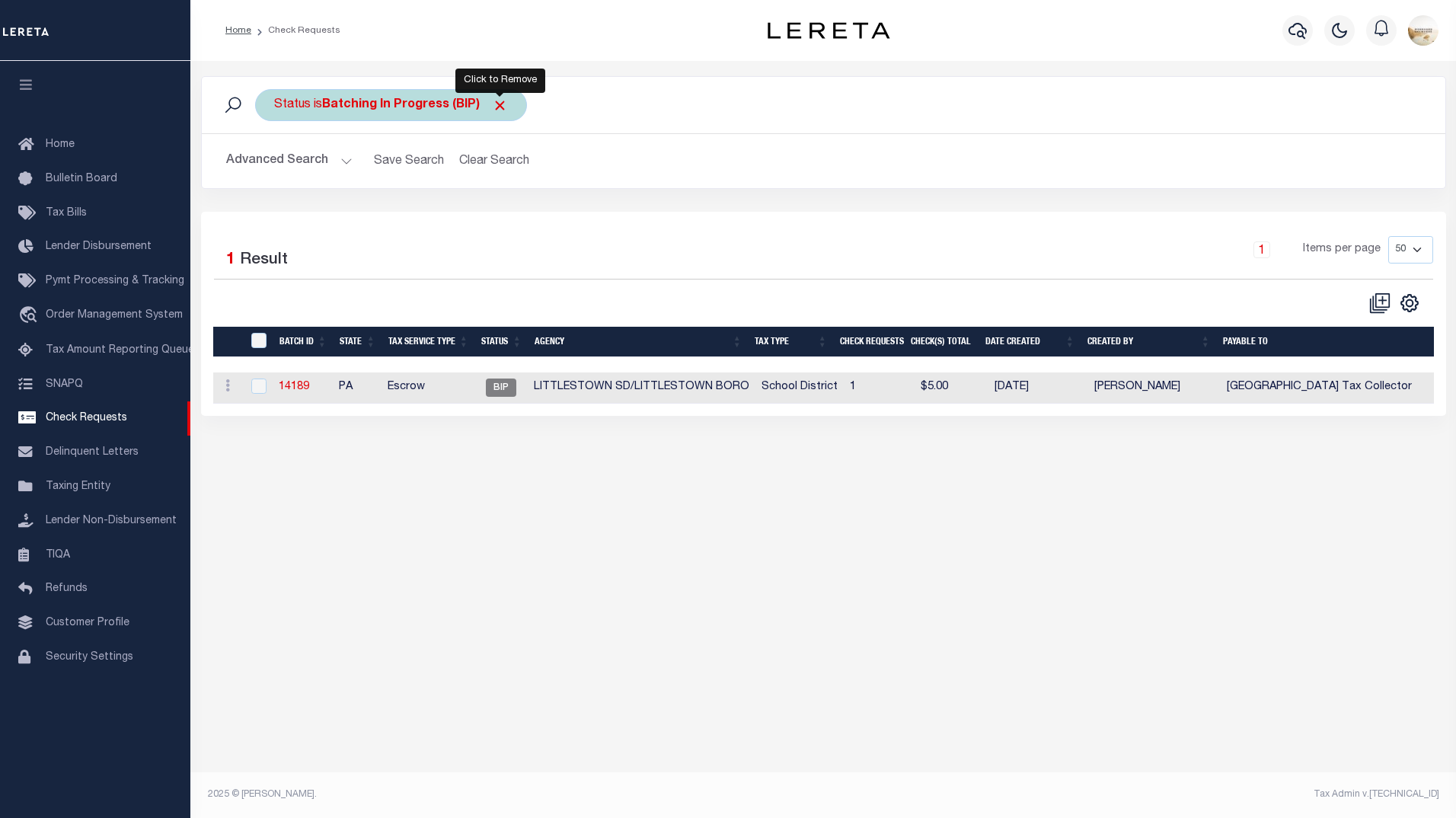
click at [501, 112] on span "Click to Remove" at bounding box center [500, 105] width 16 height 16
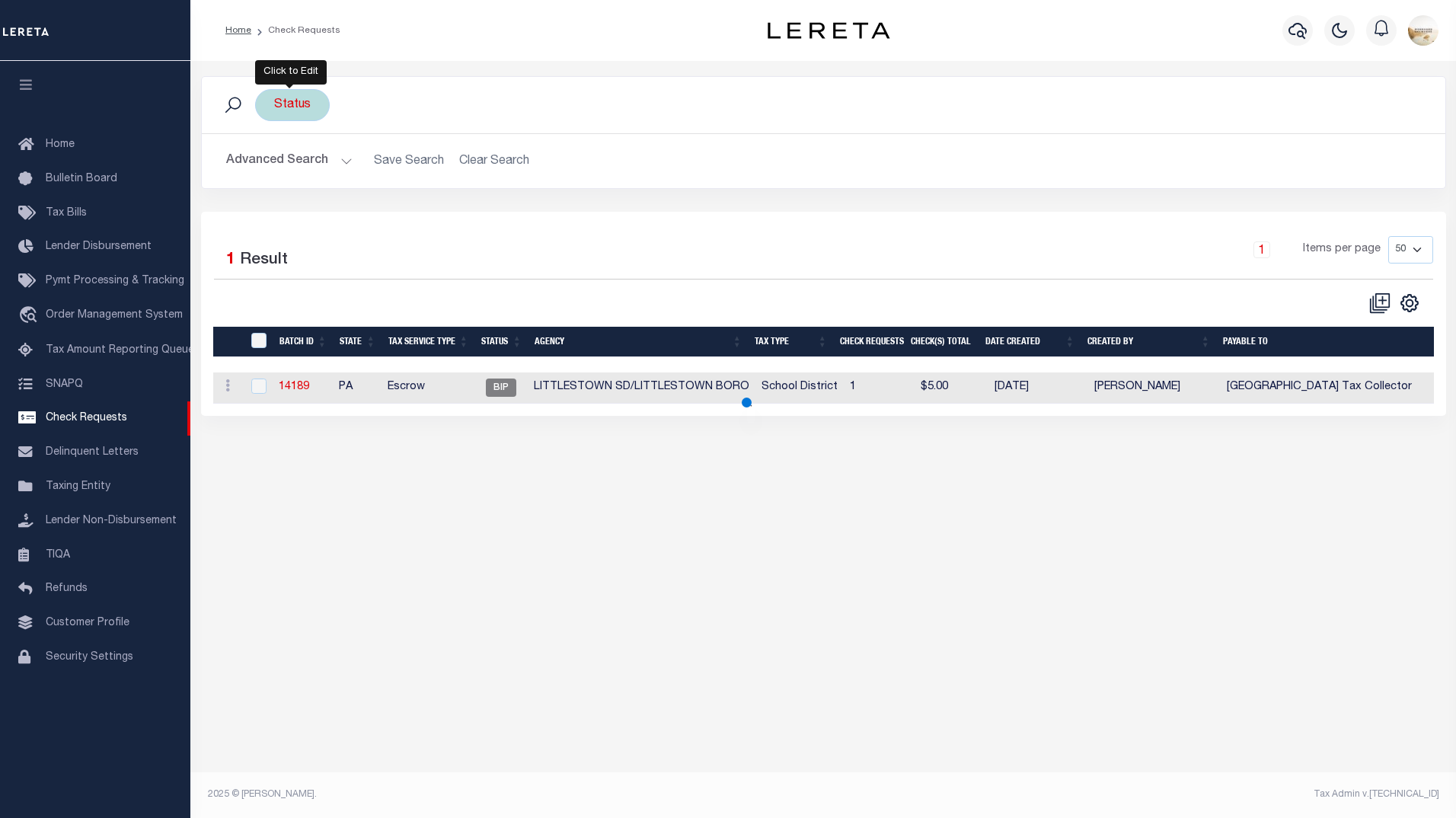
click at [292, 109] on div "Status" at bounding box center [292, 105] width 74 height 32
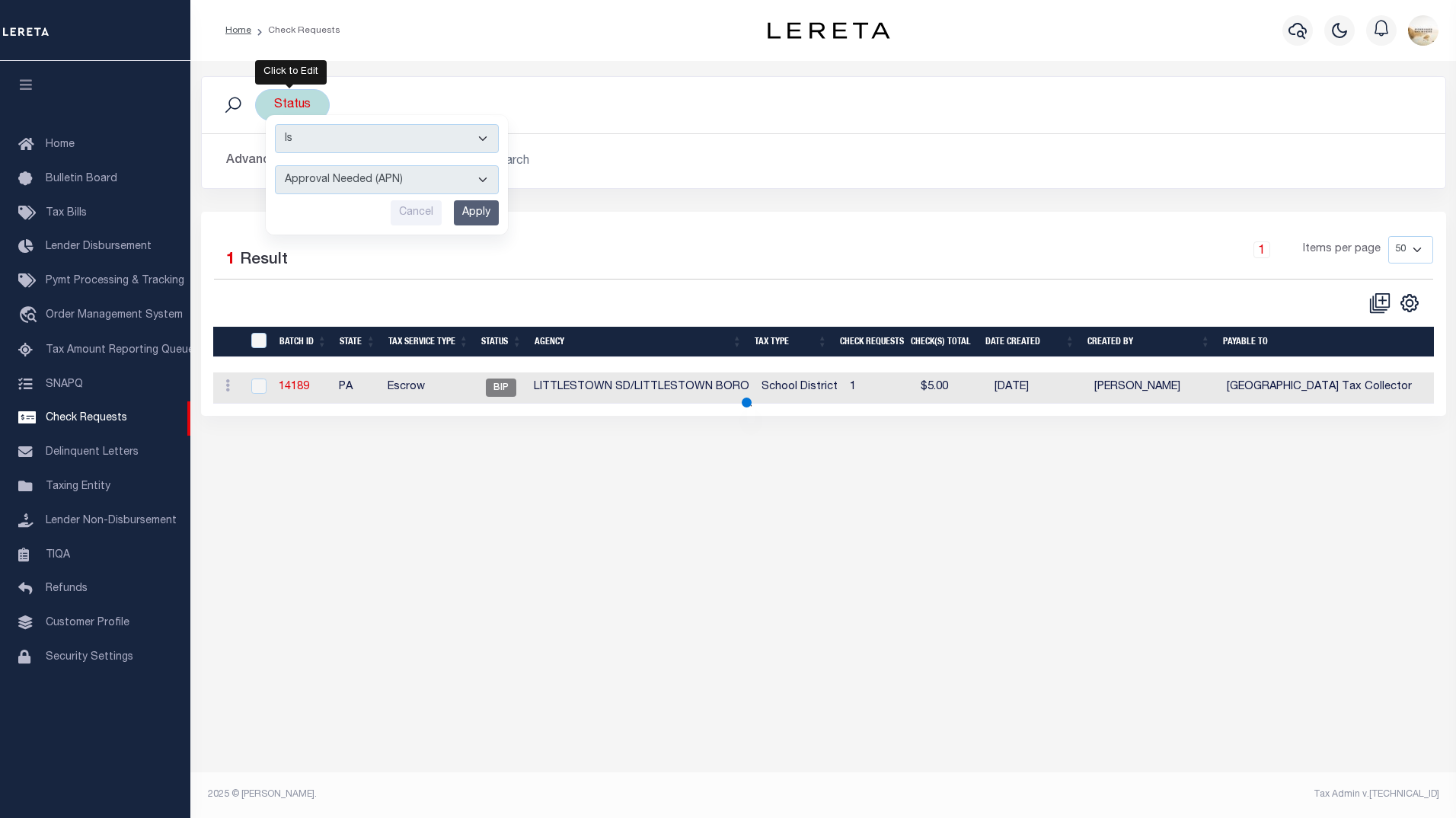
drag, startPoint x: 364, startPoint y: 180, endPoint x: 332, endPoint y: 166, distance: 34.9
click at [364, 180] on select "Approval Needed (APN) Batching In Progress (BIP) Check Returned (CKR) Cleared a…" at bounding box center [386, 179] width 224 height 29
select select "RTS"
click at [275, 165] on select "Approval Needed (APN) Batching In Progress (BIP) Check Returned (CKR) Cleared a…" at bounding box center [386, 179] width 224 height 29
drag, startPoint x: 471, startPoint y: 217, endPoint x: 738, endPoint y: 153, distance: 274.6
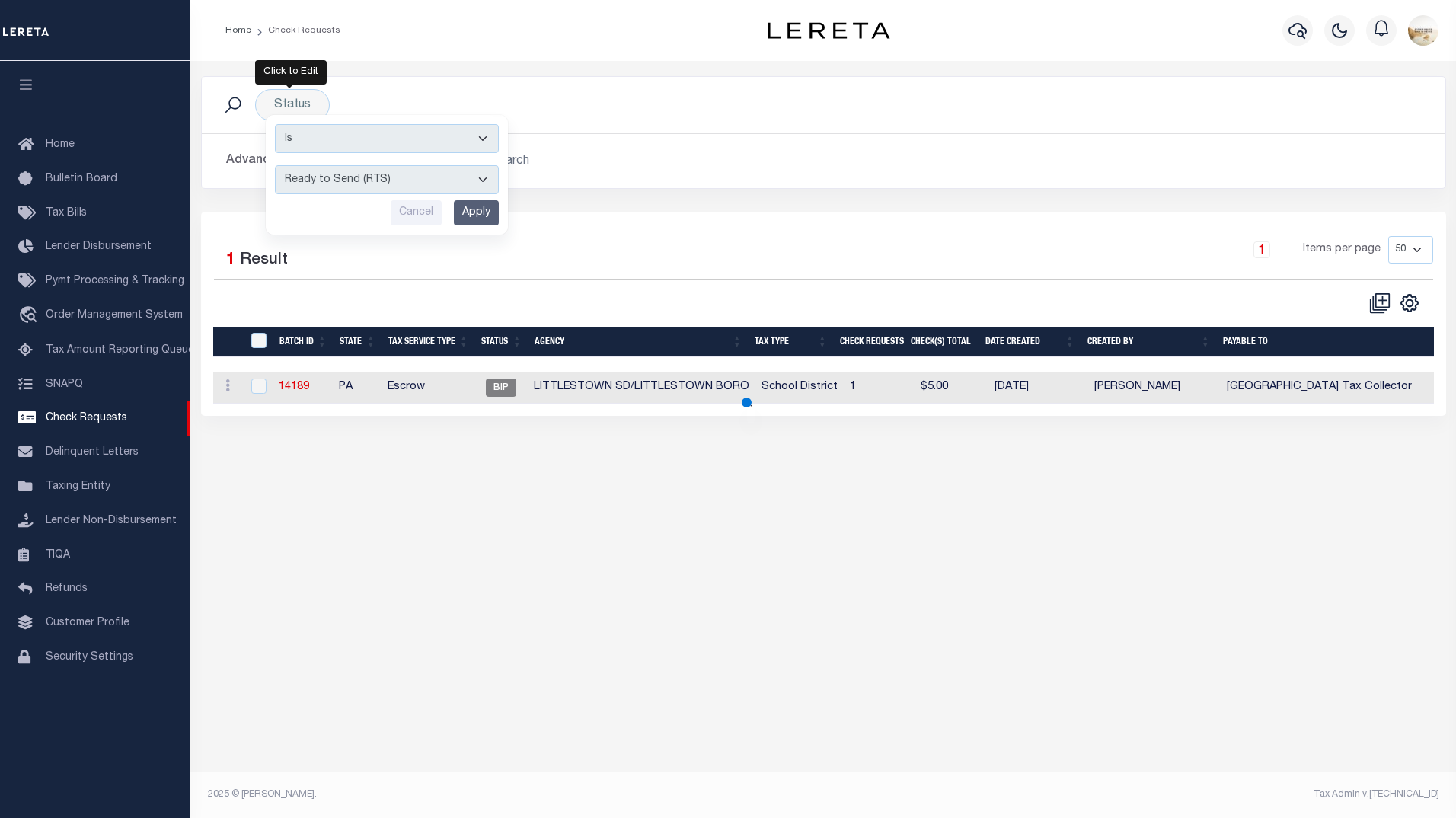
click at [471, 217] on input "Apply" at bounding box center [476, 213] width 45 height 25
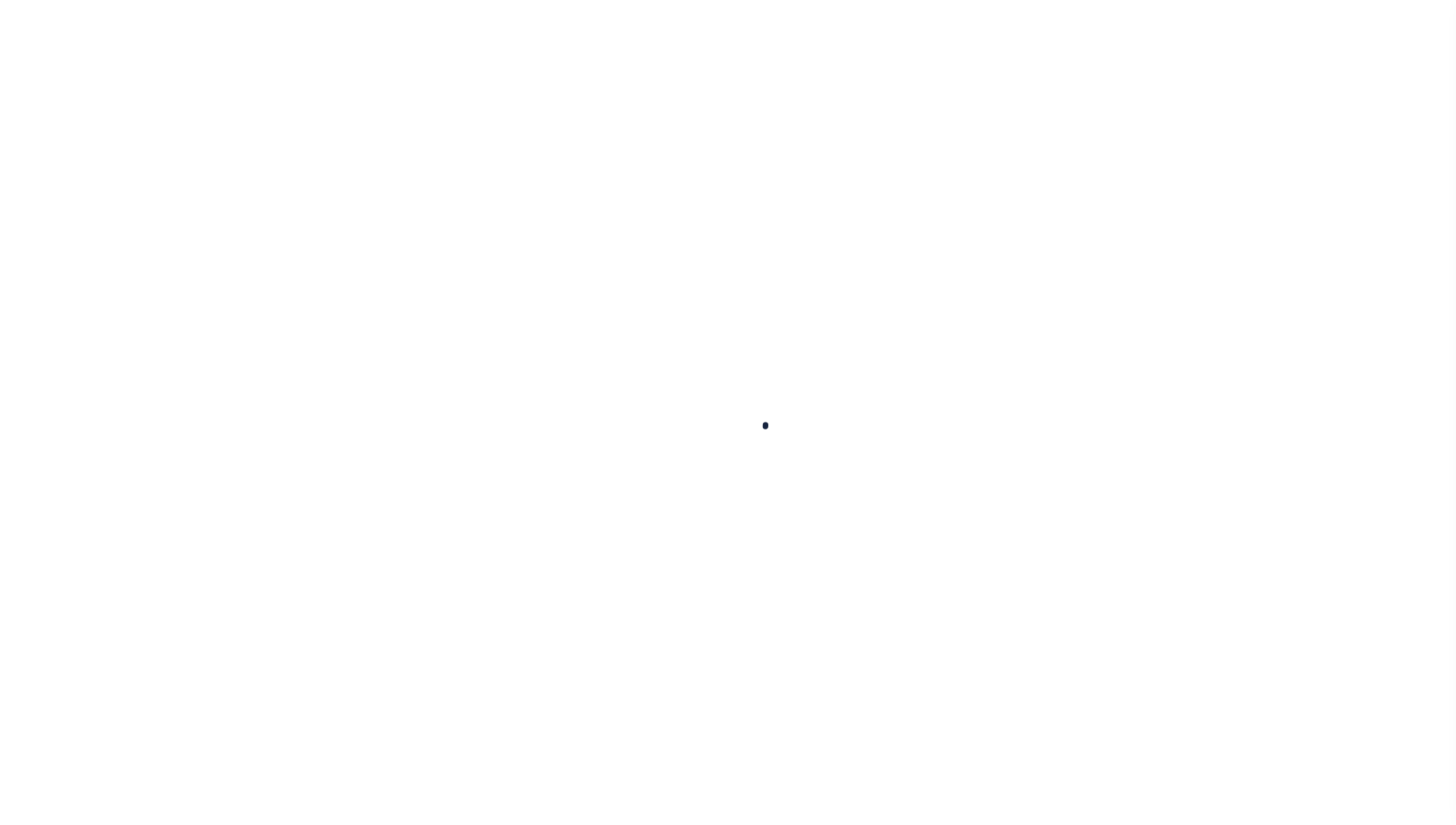
select select "RFP"
select select "CHK"
select select "[PERSON_NAME]"
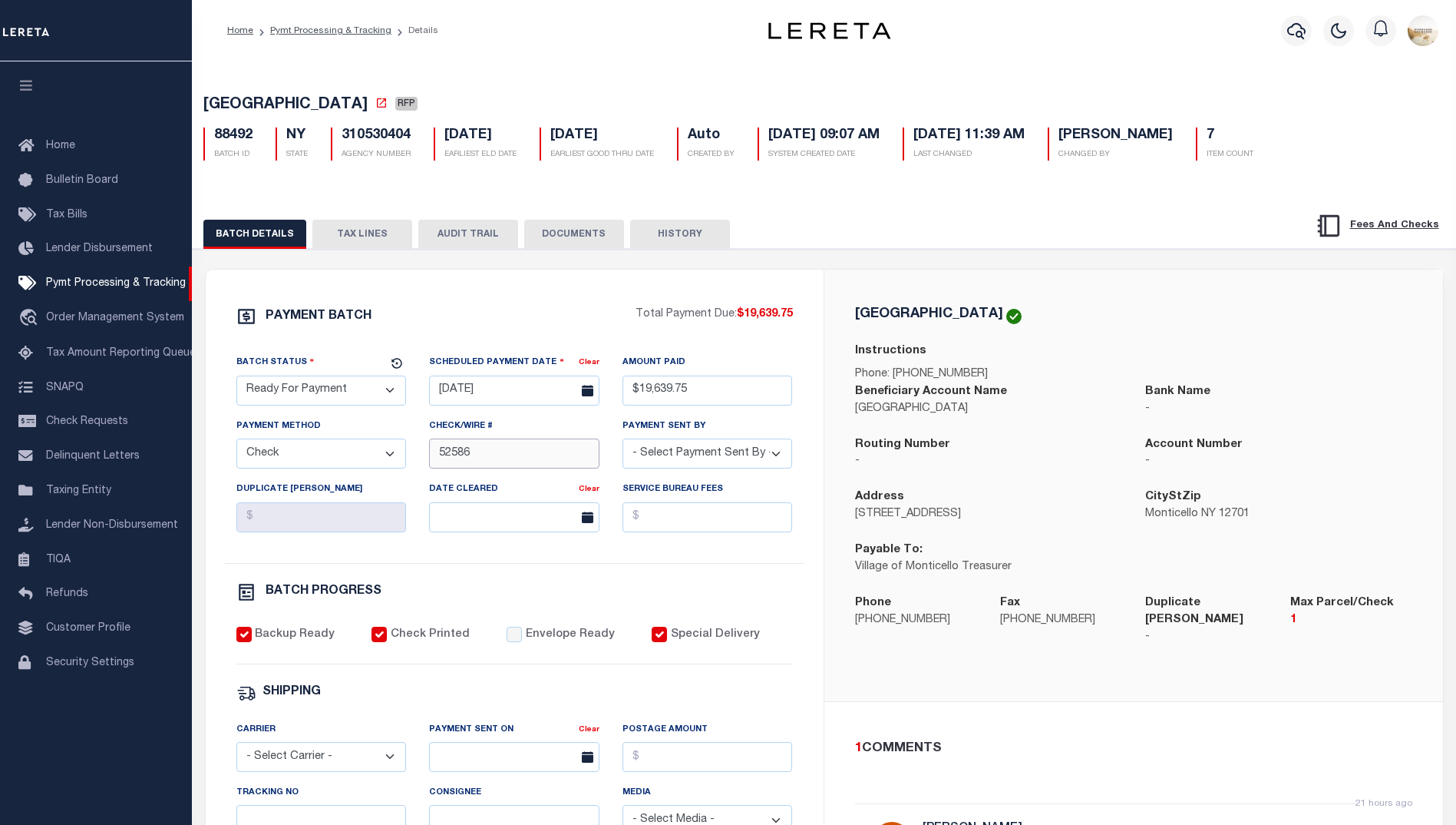
click at [500, 463] on input "52586" at bounding box center [514, 453] width 170 height 30
paste input "52579"
type input "52580-52586"
click at [506, 480] on div "Check/Wire # 52580-52586" at bounding box center [514, 449] width 194 height 63
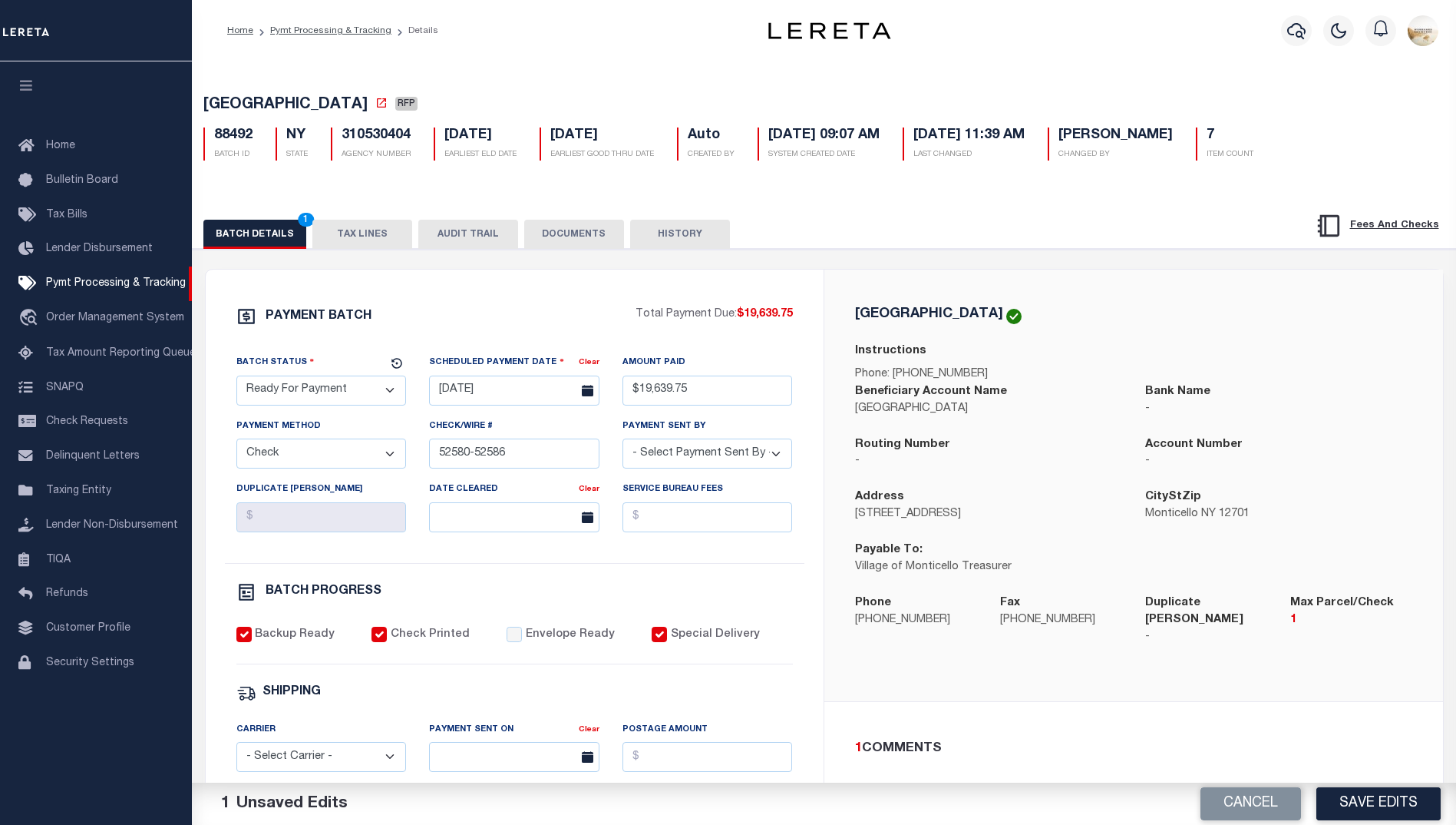
click at [1360, 803] on button "Save Edits" at bounding box center [1378, 803] width 125 height 33
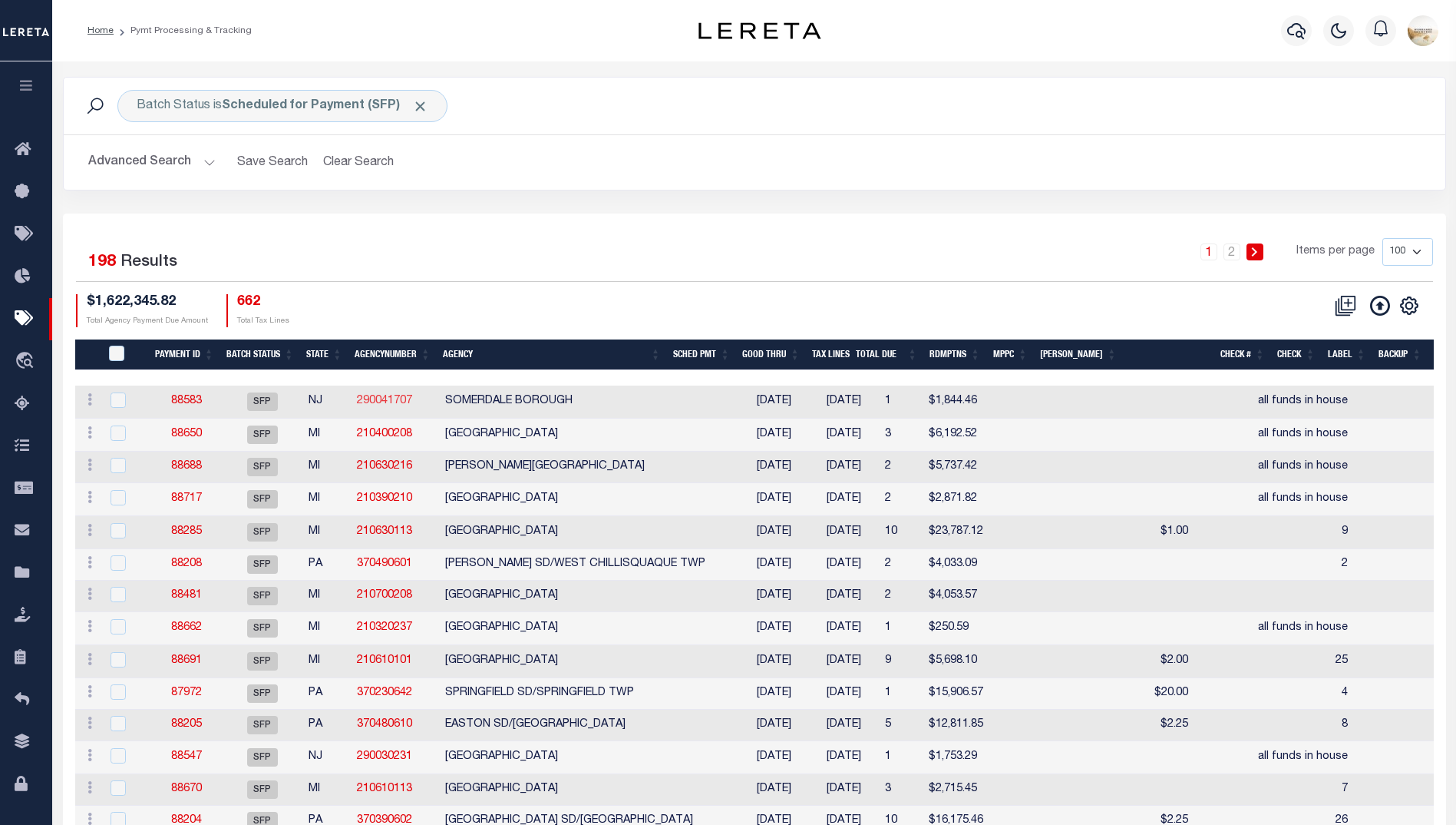
click at [372, 400] on link "290041707" at bounding box center [384, 400] width 55 height 10
checkbox input "true"
